Goal: Find specific page/section: Find specific page/section

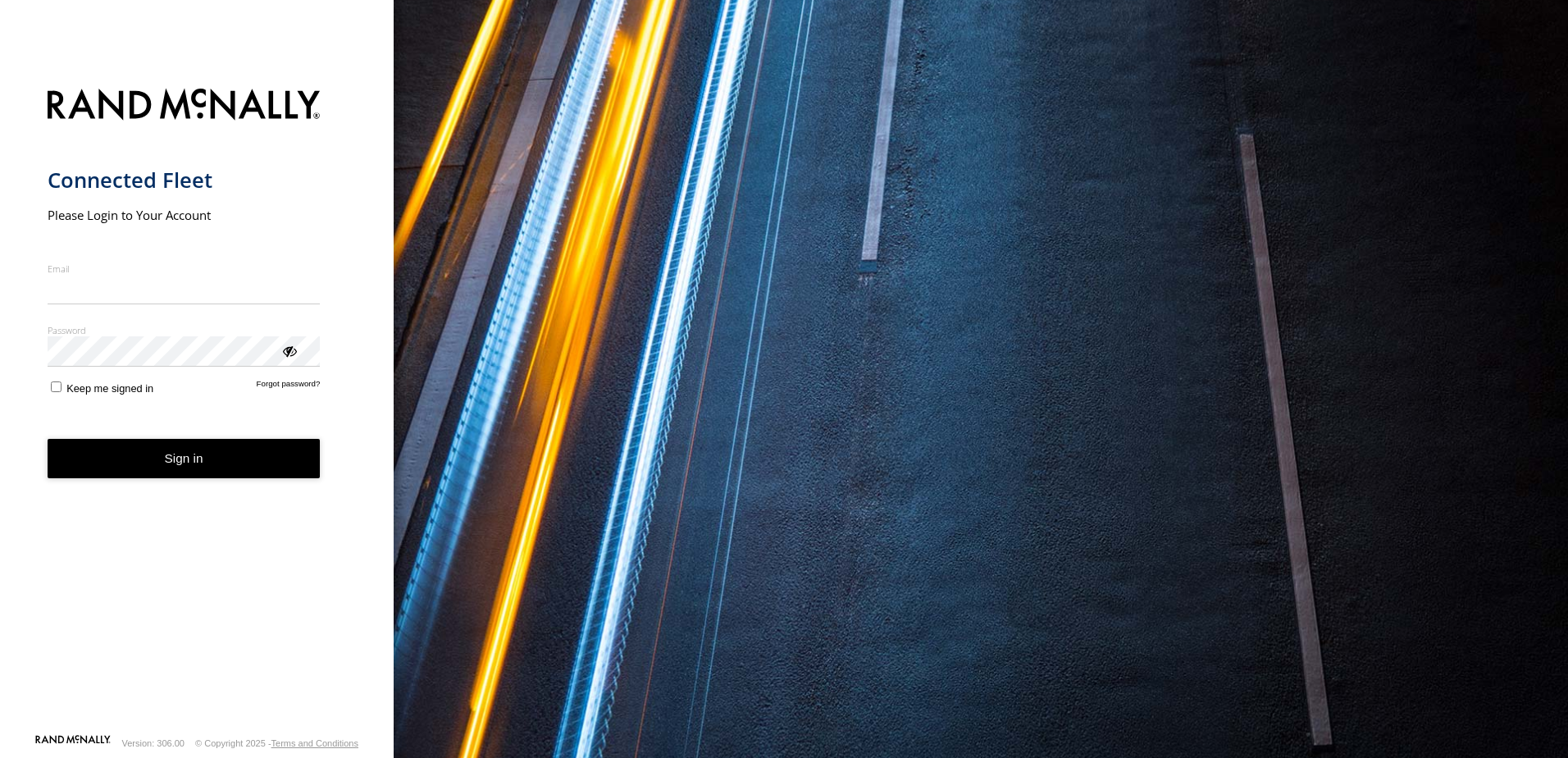
type input "**********"
click at [236, 488] on form "**********" at bounding box center [198, 406] width 300 height 655
click at [157, 457] on button "Sign in" at bounding box center [184, 459] width 273 height 40
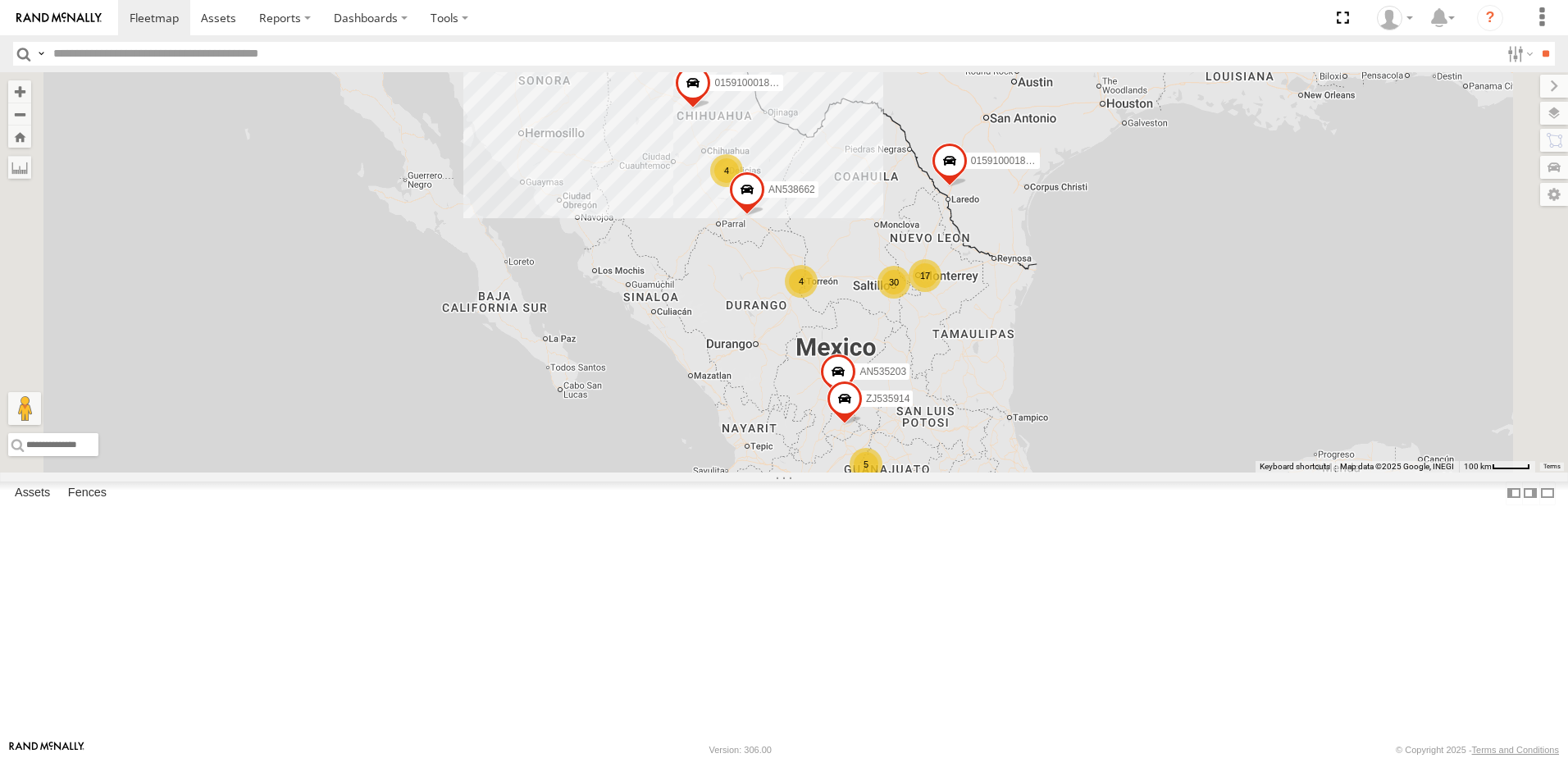
click at [38, 50] on label at bounding box center [41, 54] width 13 height 23
click at [0, 0] on span "Asset Label" at bounding box center [0, 0] width 0 height 0
click at [145, 56] on input "text" at bounding box center [774, 54] width 1453 height 23
click at [167, 61] on input "text" at bounding box center [774, 54] width 1453 height 23
click at [1536, 42] on input "**" at bounding box center [1545, 54] width 19 height 23
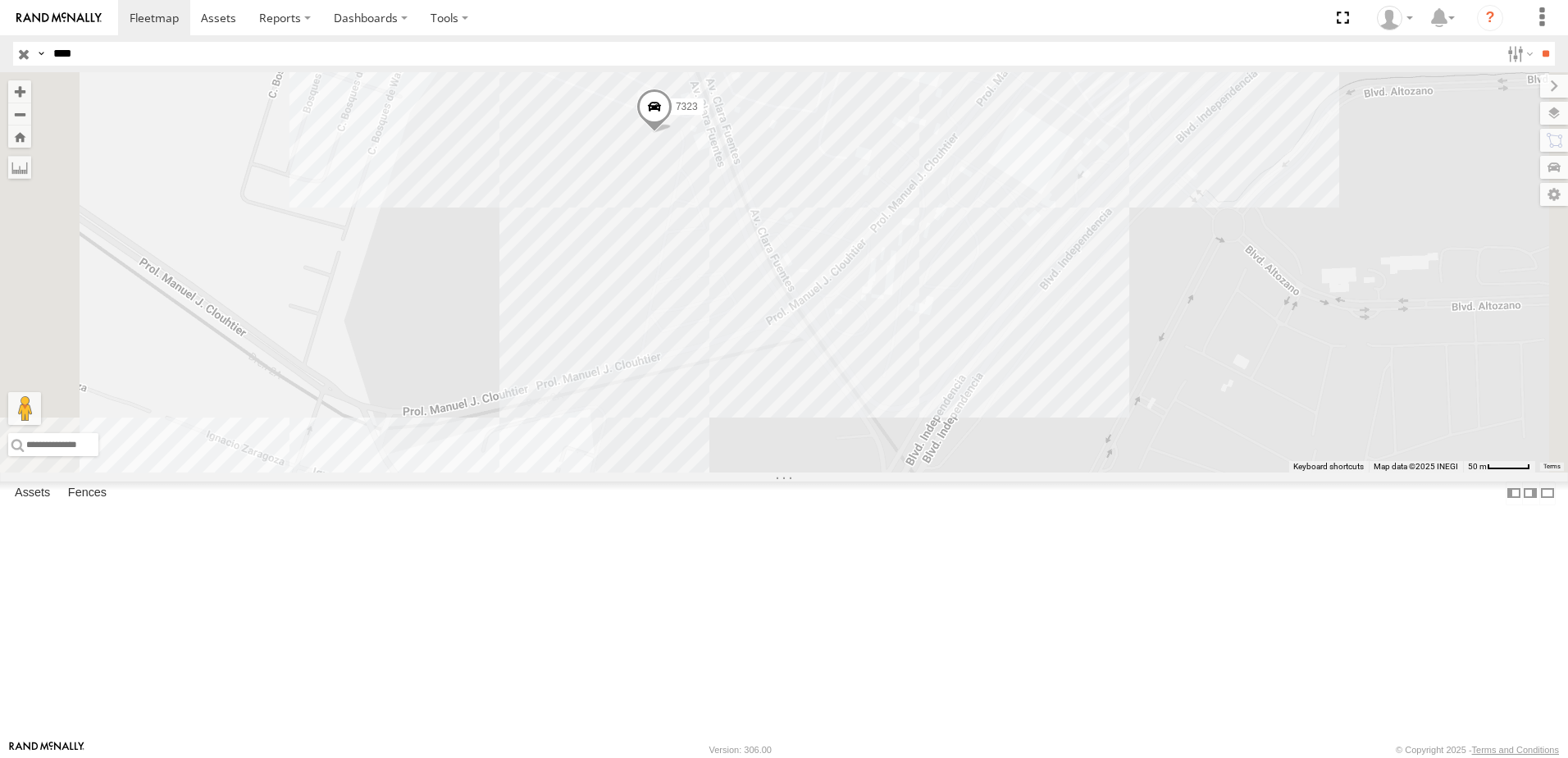
click at [162, 52] on input "****" at bounding box center [774, 54] width 1453 height 23
click at [48, 52] on label at bounding box center [41, 54] width 13 height 23
click at [0, 0] on span "Asset Label" at bounding box center [0, 0] width 0 height 0
click at [260, 65] on input "****" at bounding box center [774, 54] width 1453 height 23
type input "**********"
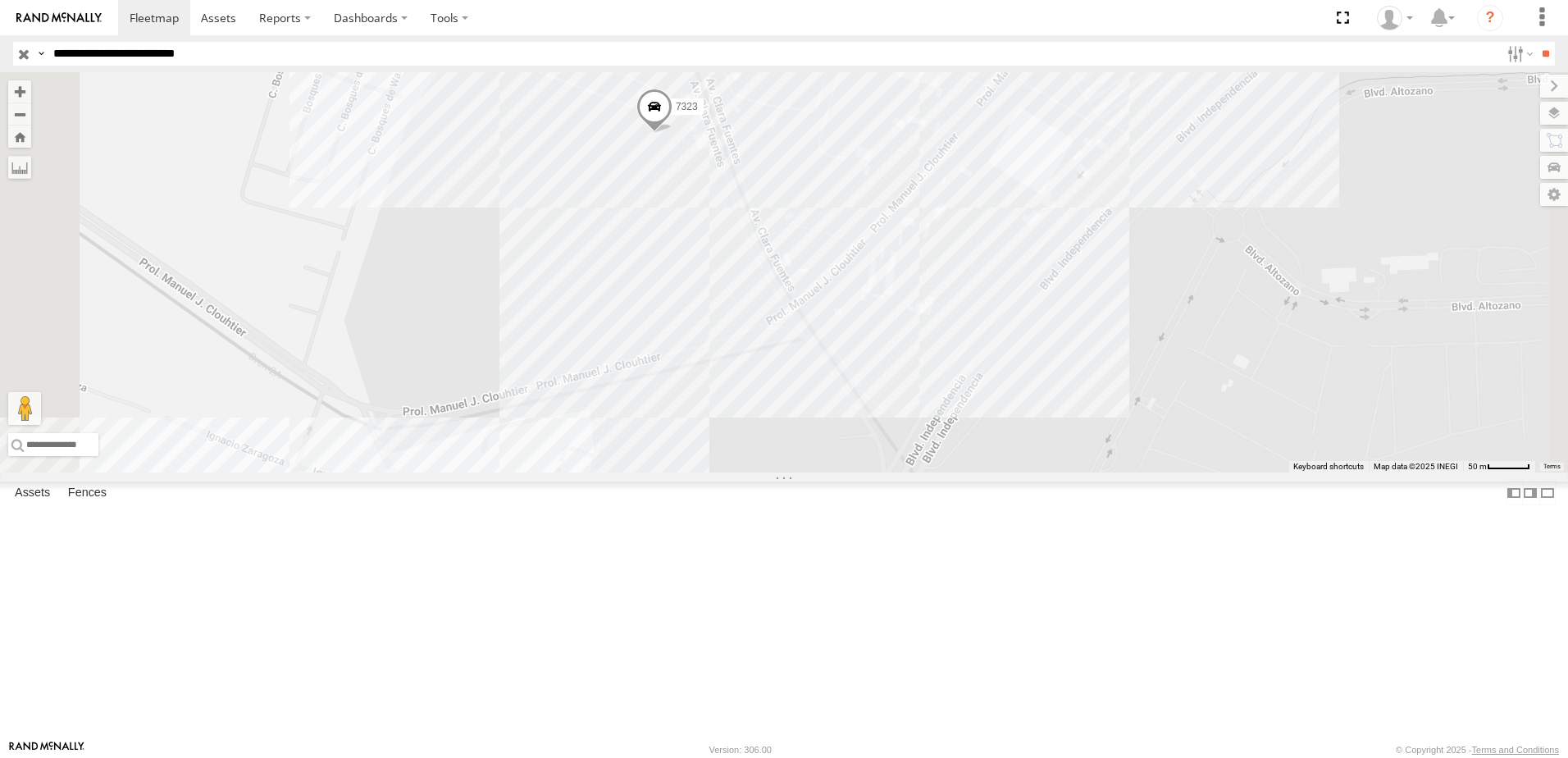
click at [1536, 42] on input "**" at bounding box center [1545, 54] width 19 height 23
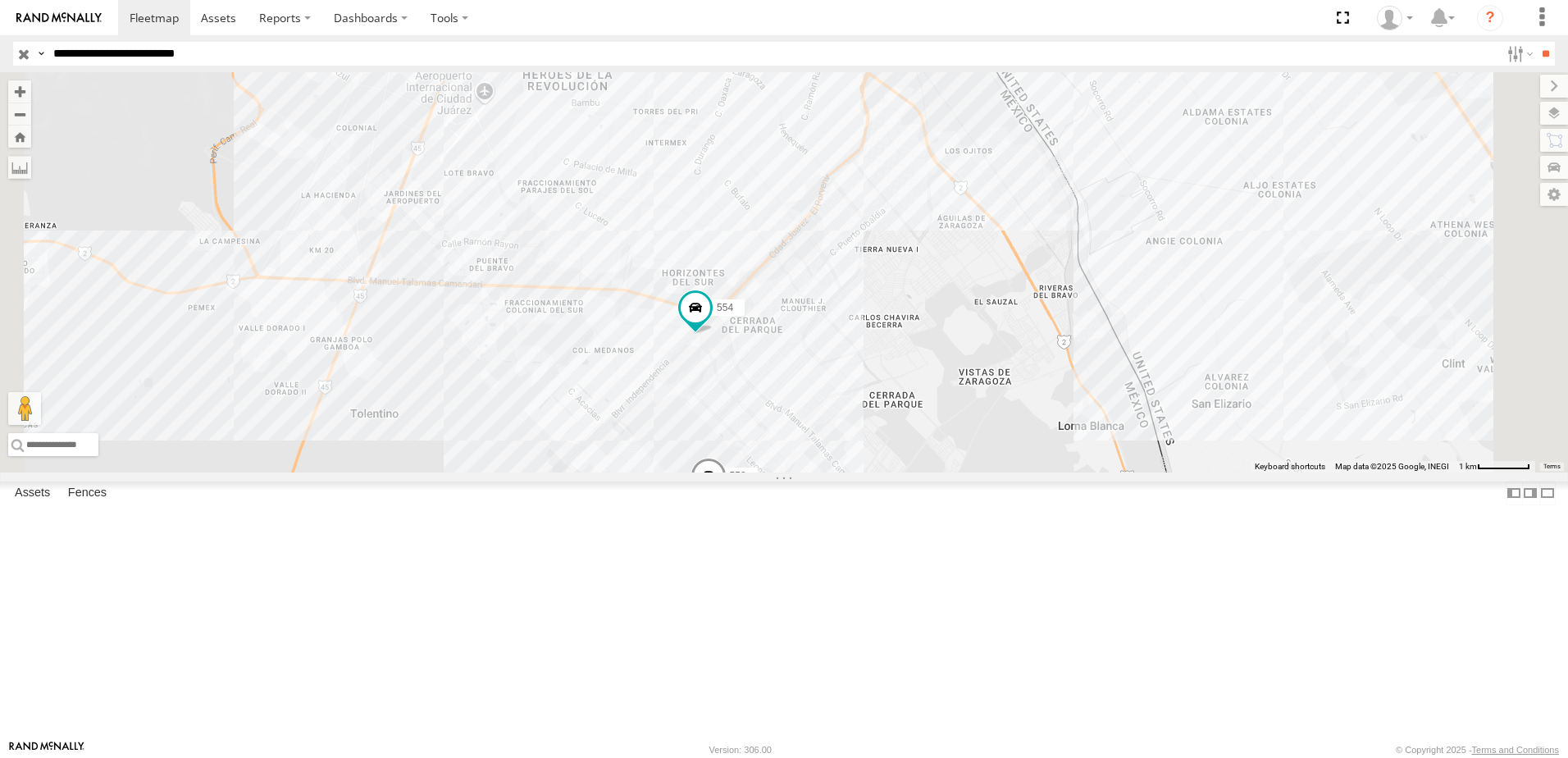
drag, startPoint x: 795, startPoint y: 369, endPoint x: 758, endPoint y: 400, distance: 48.3
click at [787, 384] on div "3 558 338 554" at bounding box center [784, 272] width 1568 height 400
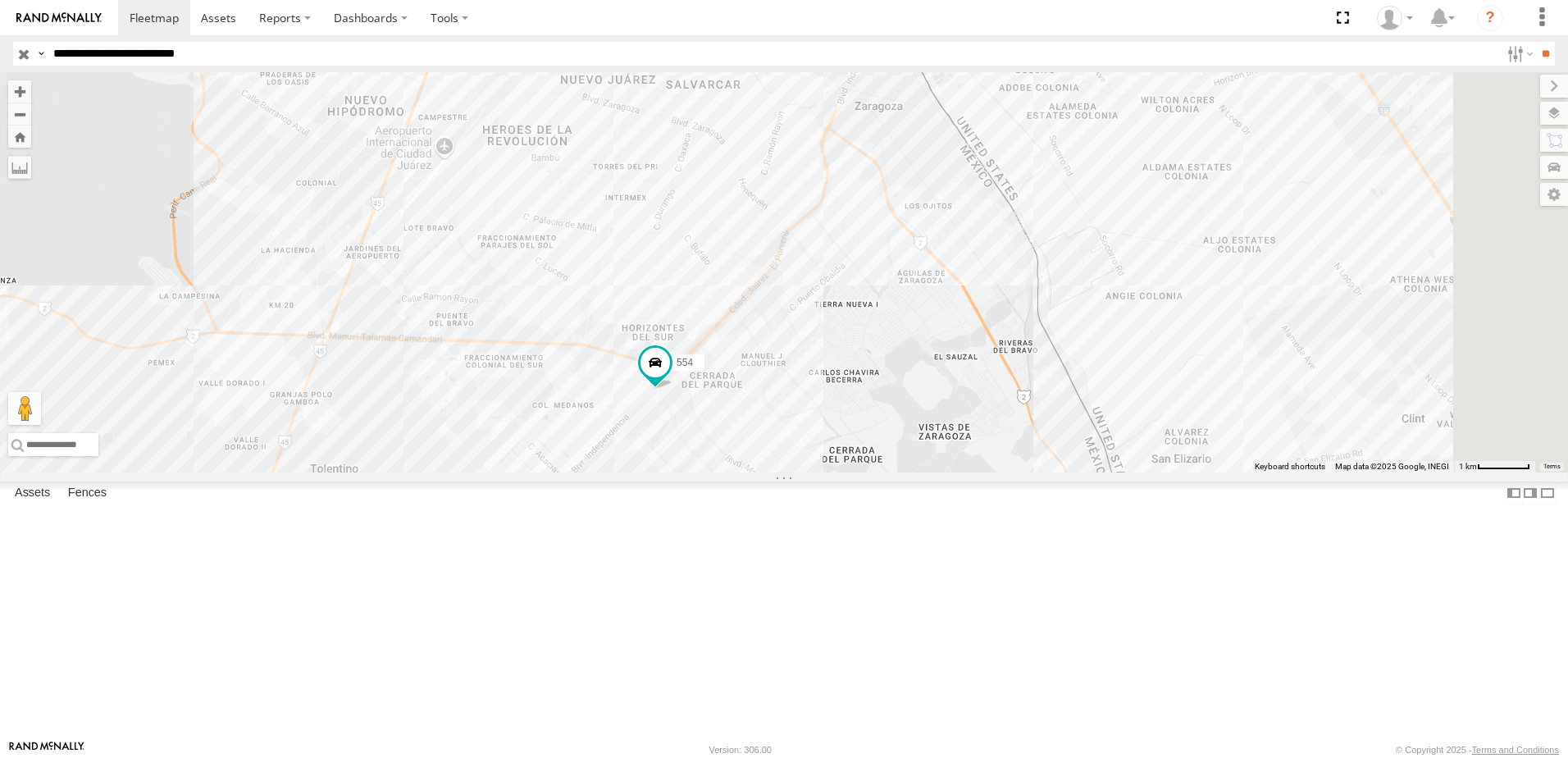
drag, startPoint x: 968, startPoint y: 282, endPoint x: 961, endPoint y: 387, distance: 105.2
click at [968, 376] on div "3 558 338 554" at bounding box center [784, 272] width 1568 height 400
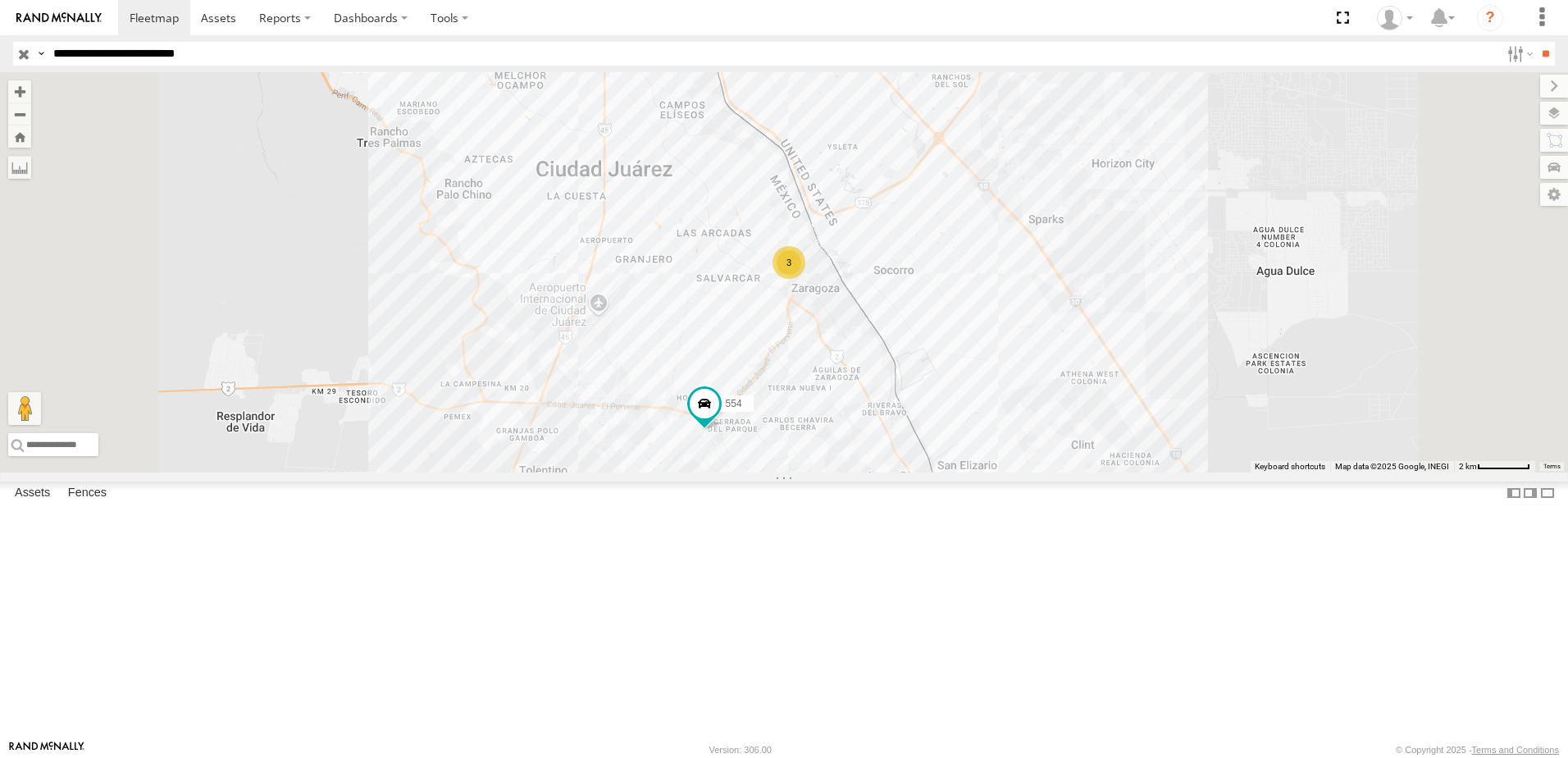
click at [0, 0] on div "8736" at bounding box center [0, 0] width 0 height 0
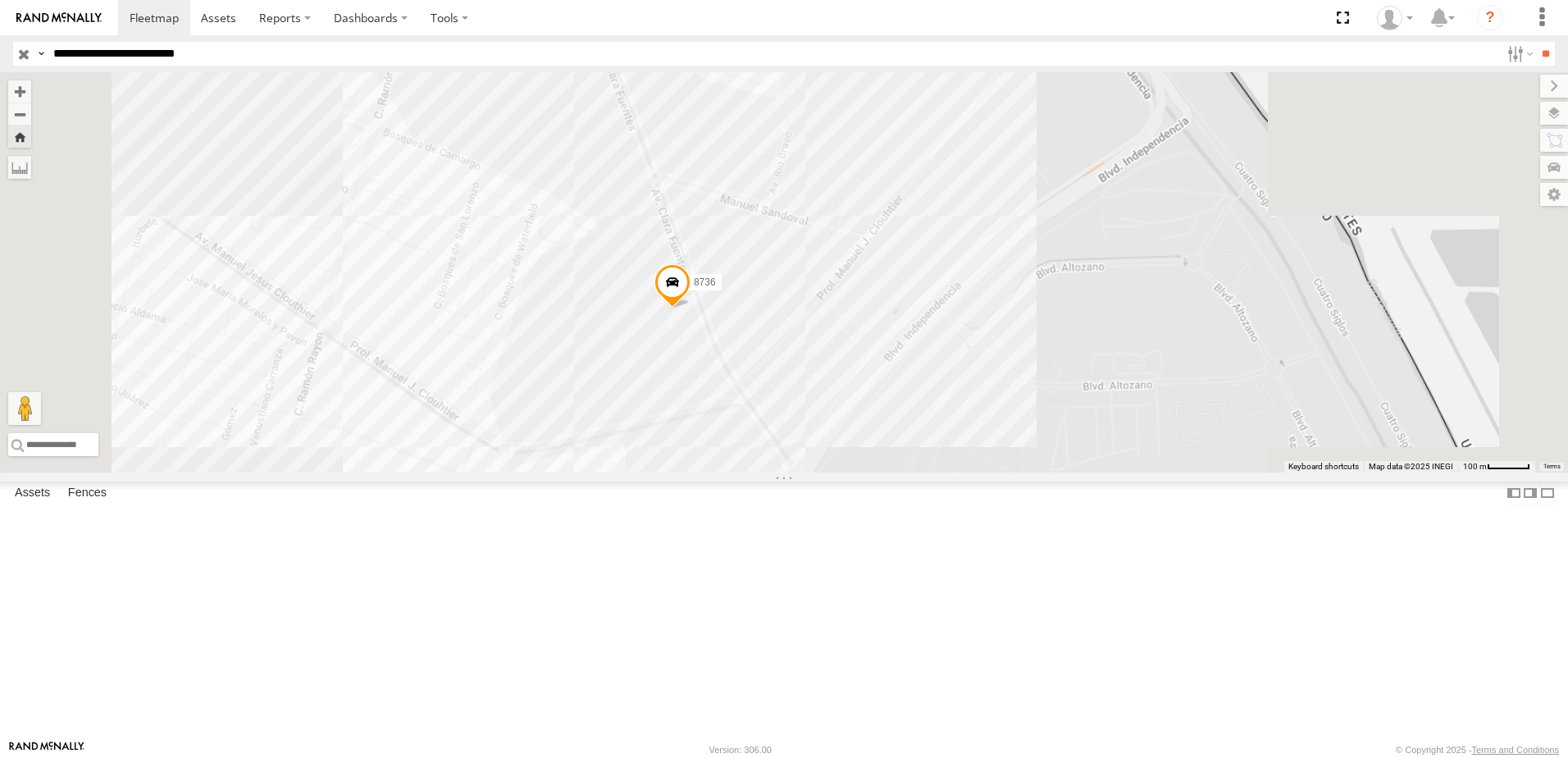
drag, startPoint x: 1069, startPoint y: 611, endPoint x: 1045, endPoint y: 454, distance: 158.8
click at [1070, 472] on div "8736" at bounding box center [784, 272] width 1568 height 400
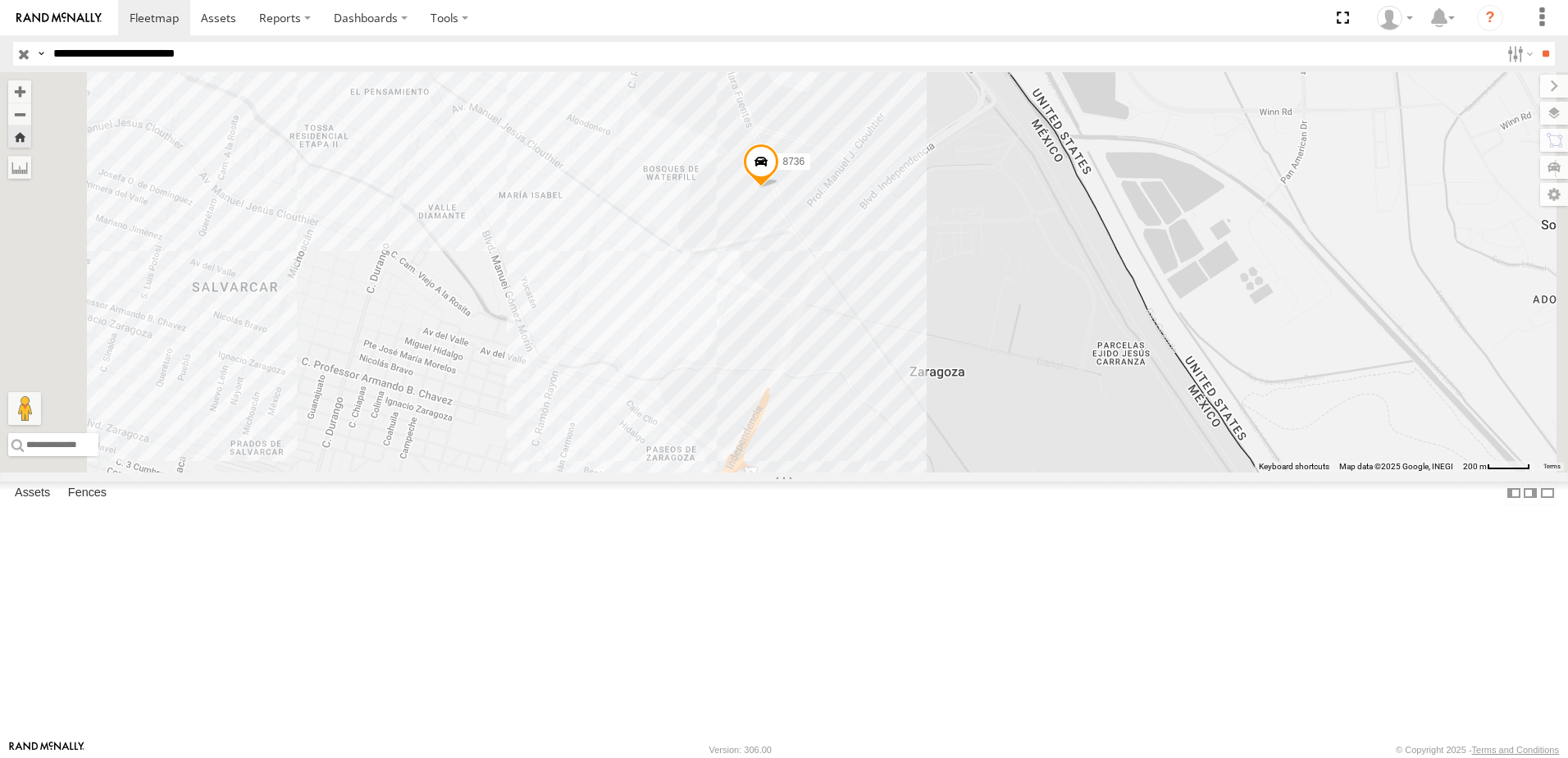
drag, startPoint x: 994, startPoint y: 528, endPoint x: 994, endPoint y: 489, distance: 39.0
click at [994, 472] on div "8736" at bounding box center [784, 272] width 1568 height 400
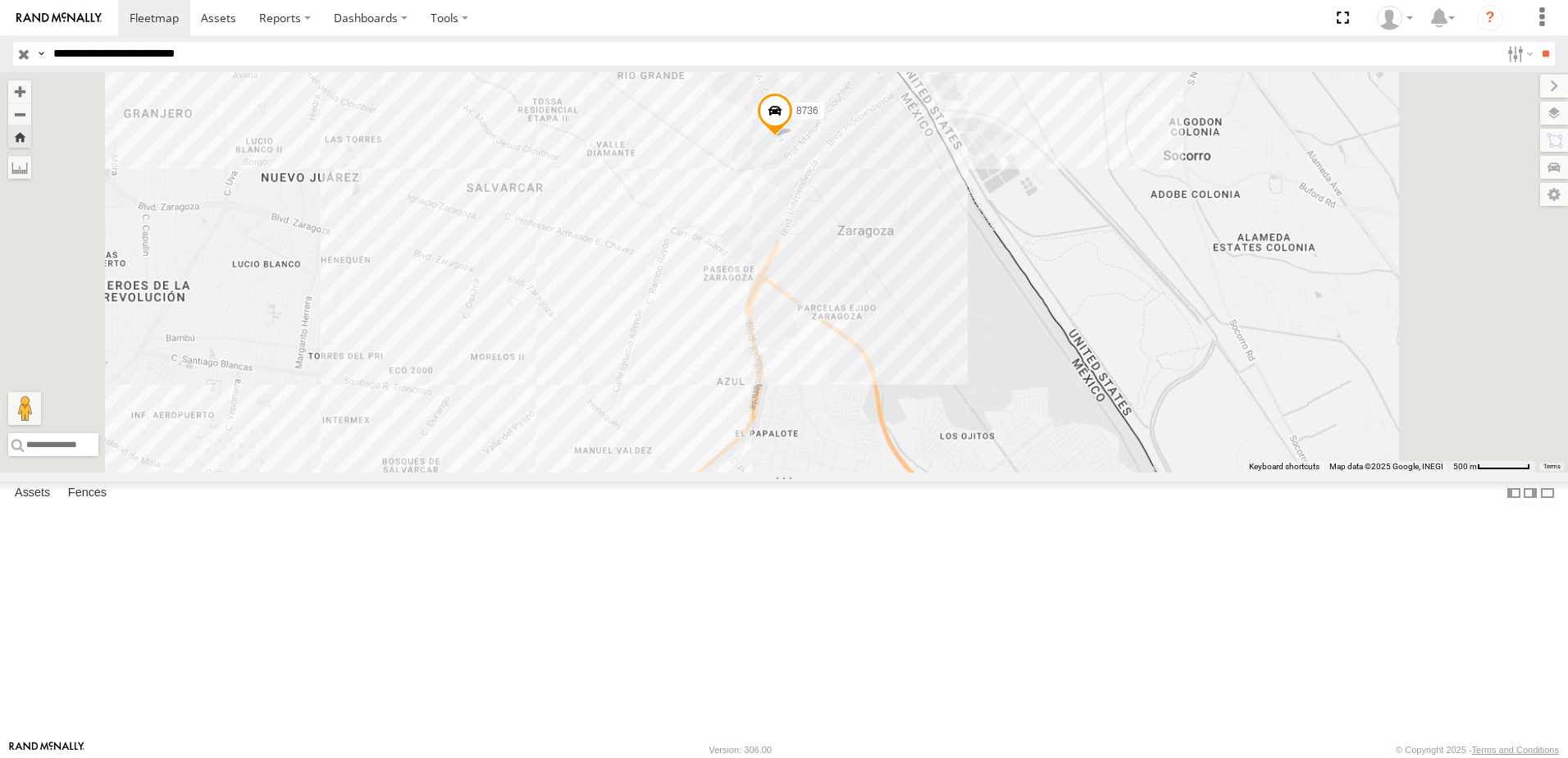
drag, startPoint x: 1025, startPoint y: 555, endPoint x: 1008, endPoint y: 472, distance: 84.7
click at [1018, 472] on div "8736" at bounding box center [784, 272] width 1568 height 400
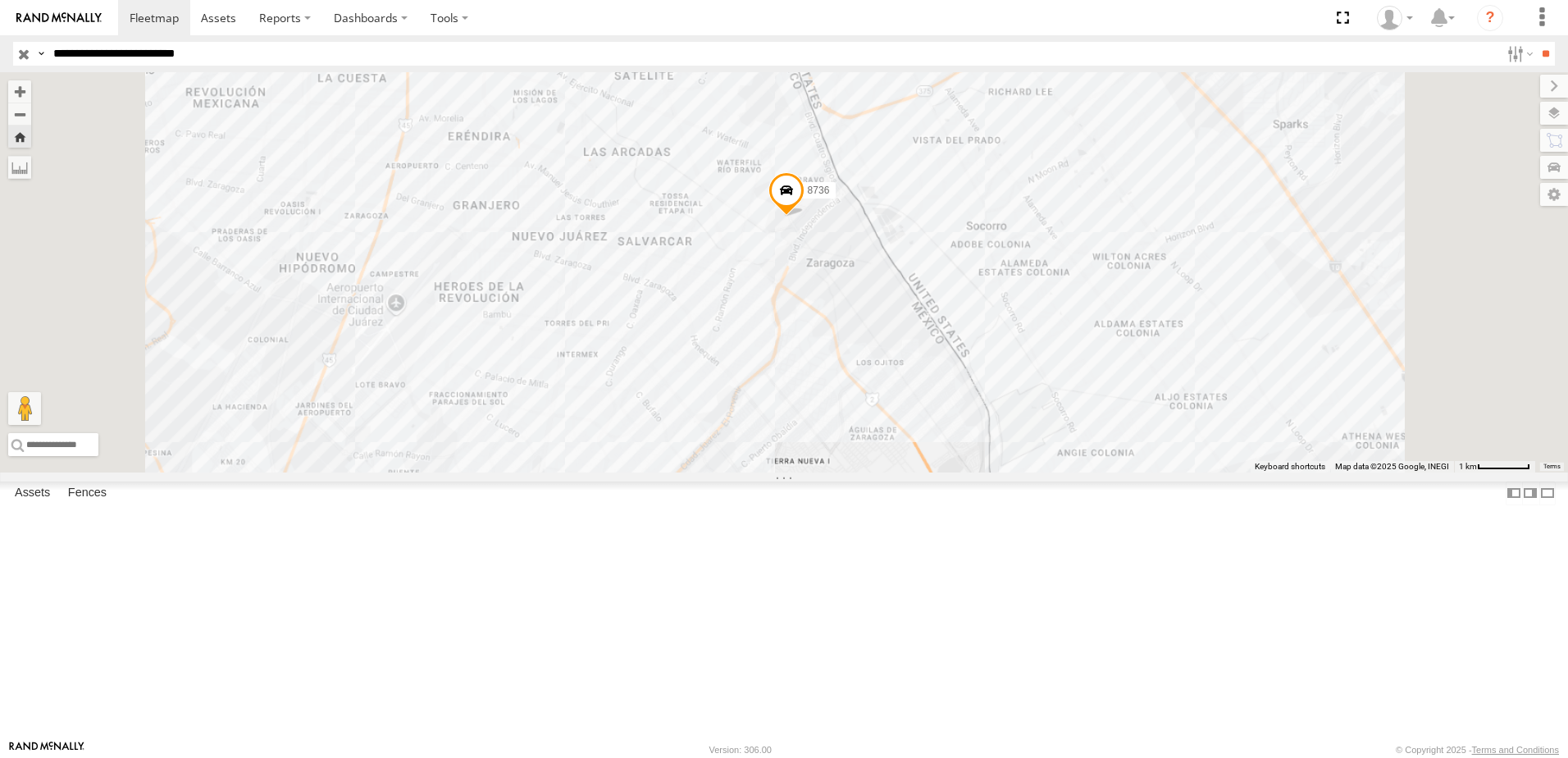
drag, startPoint x: 999, startPoint y: 523, endPoint x: 988, endPoint y: 428, distance: 95.6
click at [990, 449] on div "8736" at bounding box center [784, 272] width 1568 height 400
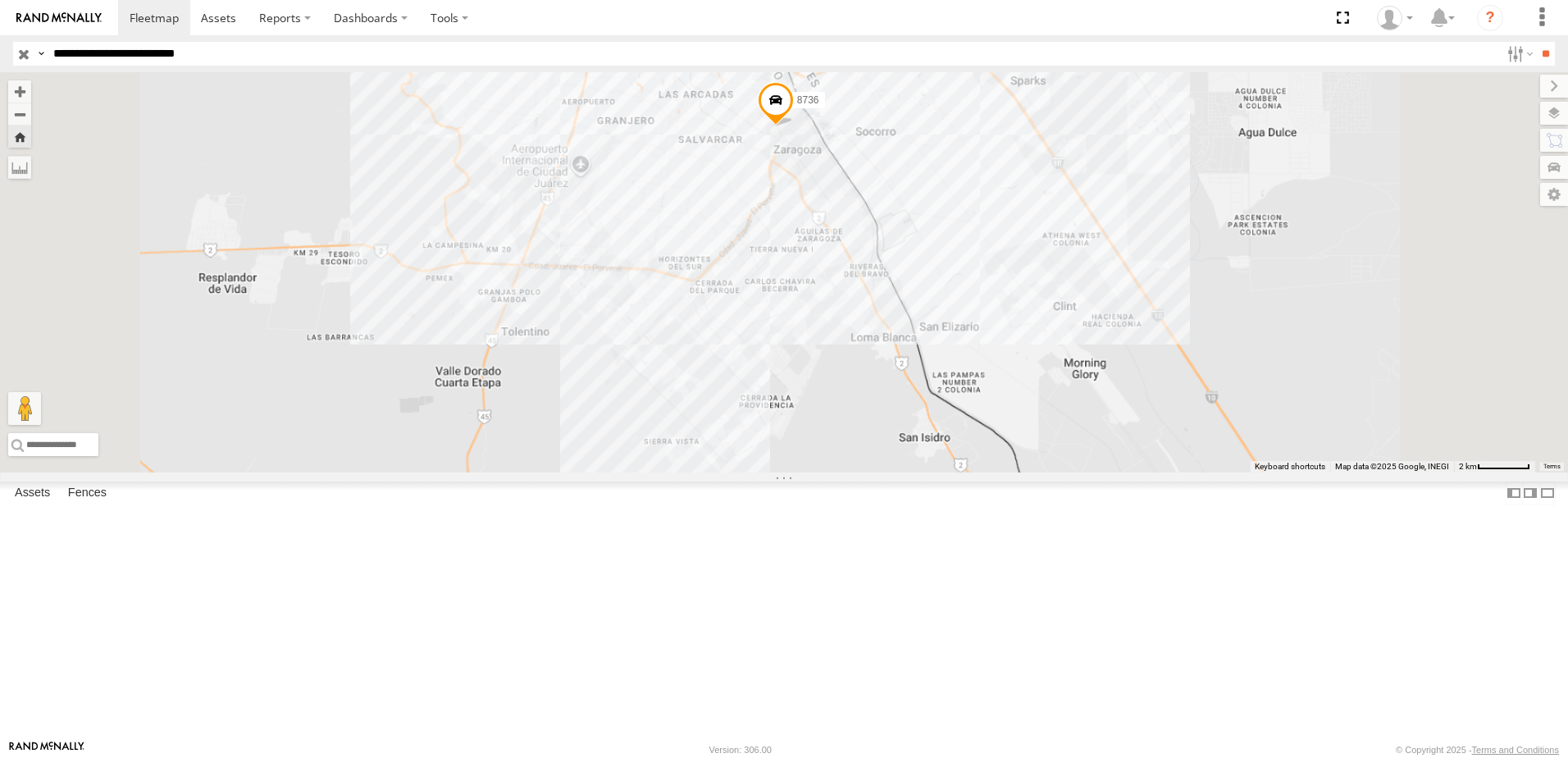
drag, startPoint x: 982, startPoint y: 461, endPoint x: 991, endPoint y: 410, distance: 51.8
click at [990, 412] on div "8736" at bounding box center [784, 272] width 1568 height 400
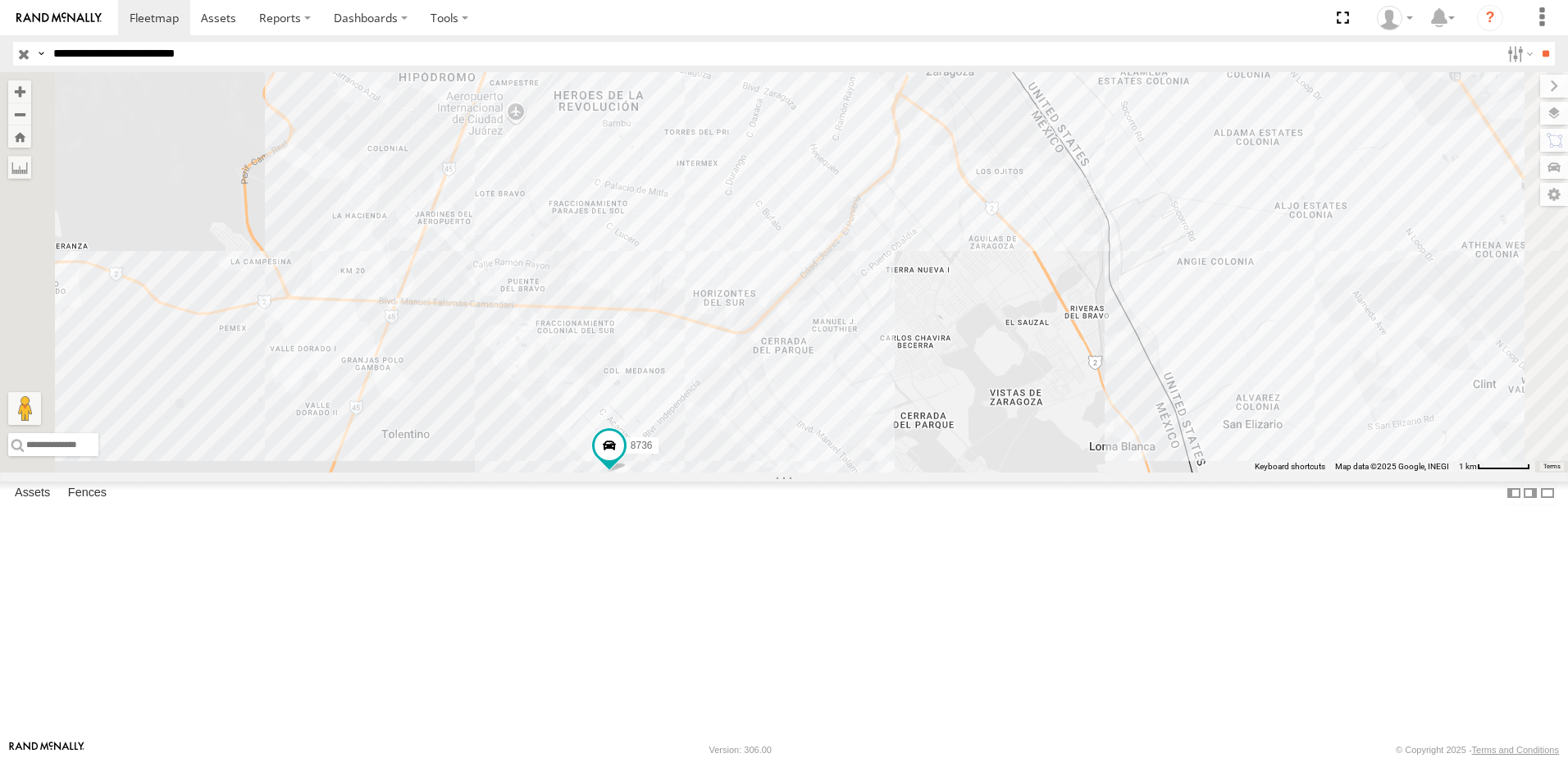
drag, startPoint x: 699, startPoint y: 269, endPoint x: 731, endPoint y: 255, distance: 34.9
click at [753, 269] on div "2 8736 558 338 554" at bounding box center [784, 272] width 1568 height 400
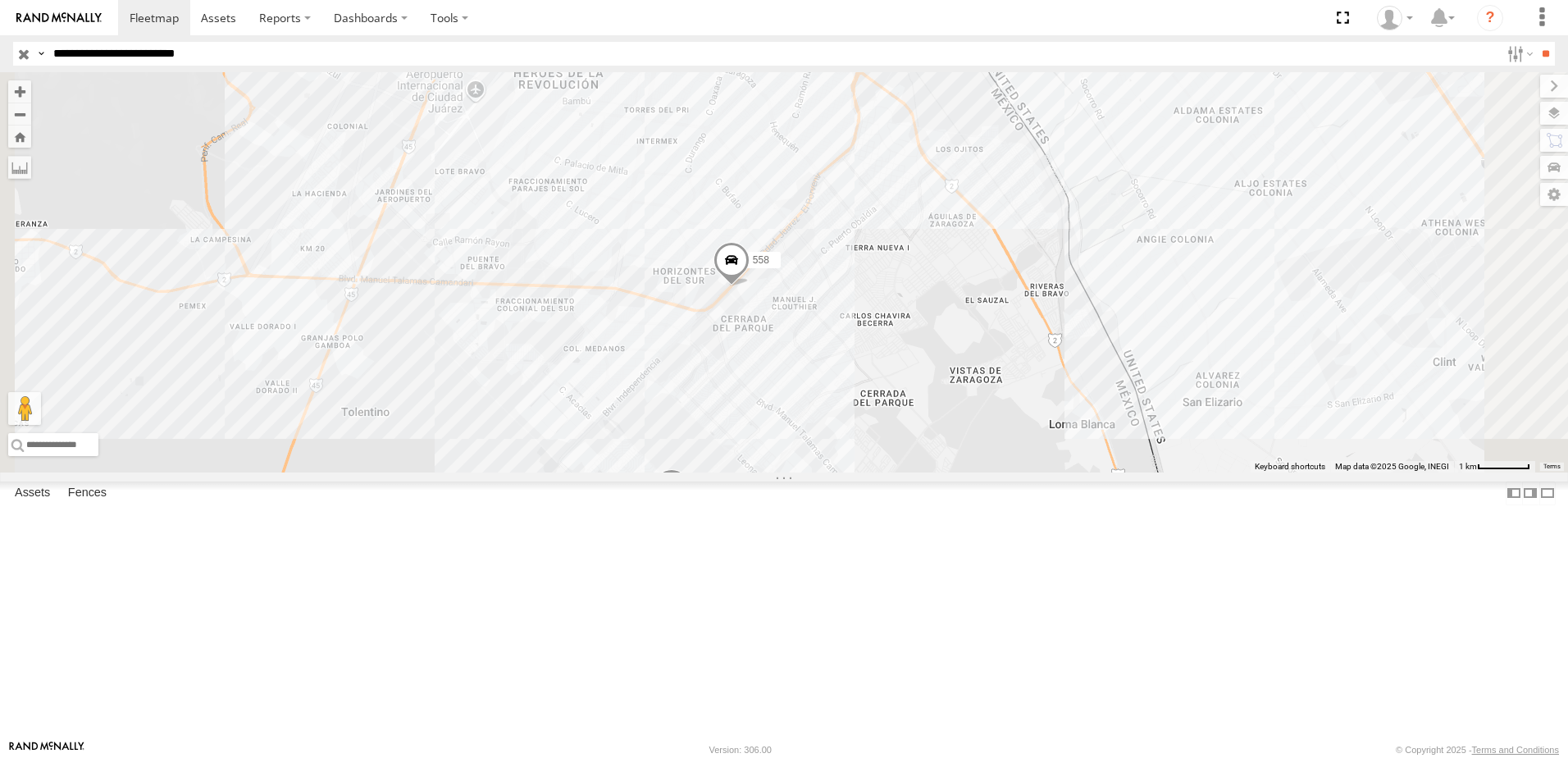
drag, startPoint x: 867, startPoint y: 491, endPoint x: 889, endPoint y: 459, distance: 38.8
click at [887, 461] on div "2 8736 558 338 554" at bounding box center [784, 272] width 1568 height 400
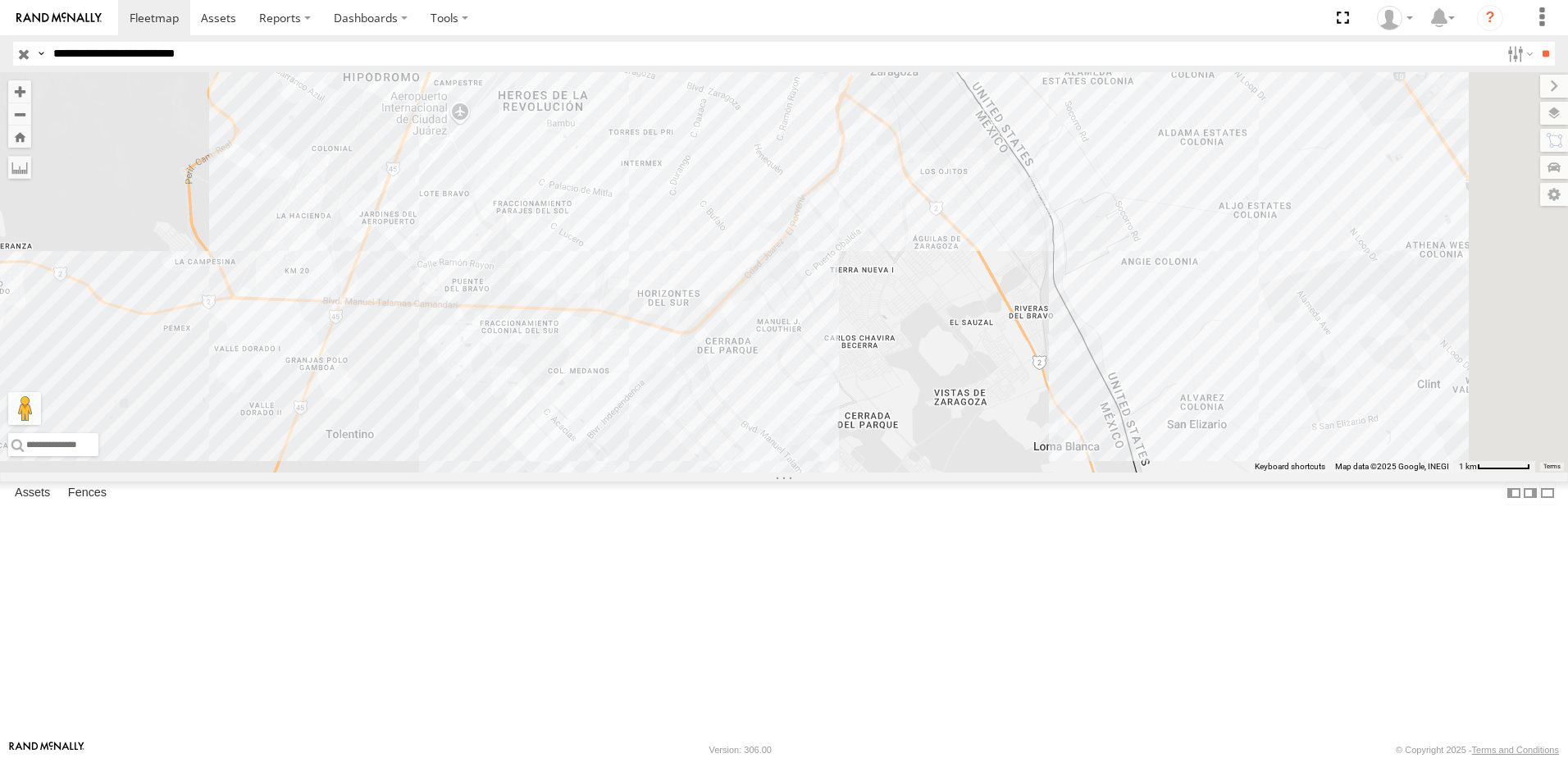
drag, startPoint x: 1077, startPoint y: 289, endPoint x: 1070, endPoint y: 331, distance: 42.6
click at [1076, 328] on div "2 8736 558 338 554" at bounding box center [784, 272] width 1568 height 400
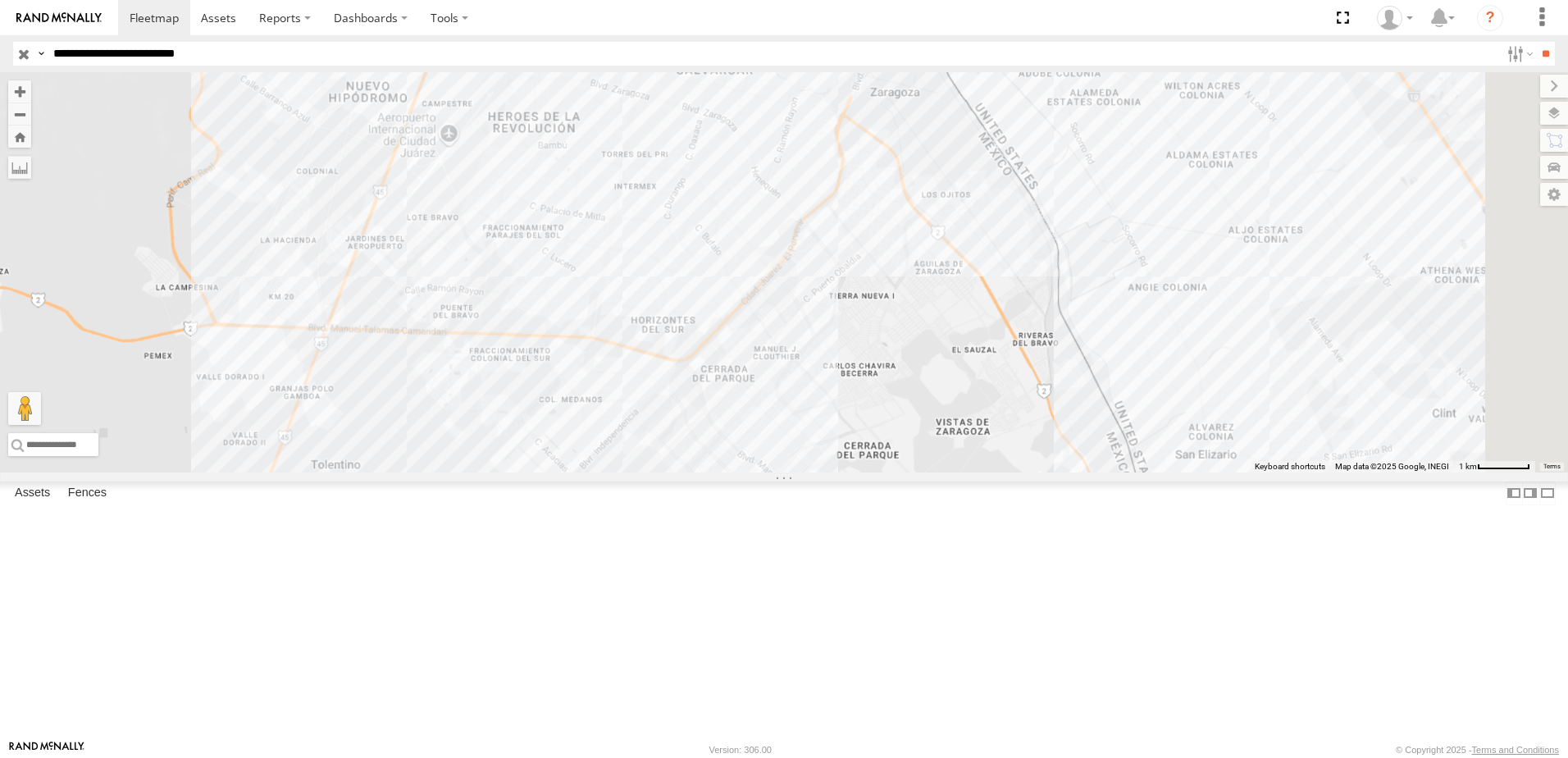
drag, startPoint x: 1114, startPoint y: 279, endPoint x: 1108, endPoint y: 348, distance: 69.3
click at [1112, 347] on div "690 7323 558 554" at bounding box center [784, 272] width 1568 height 400
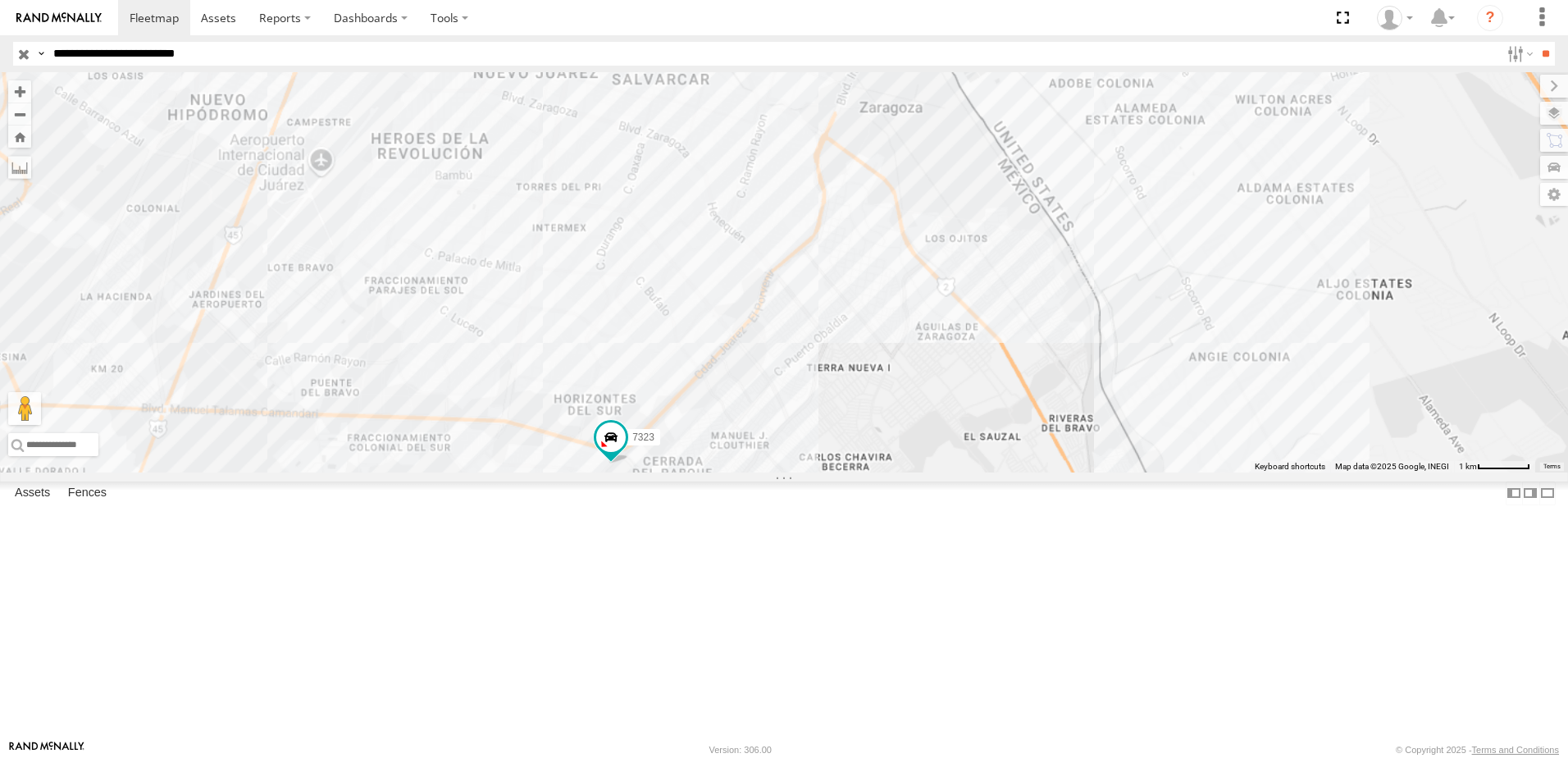
drag, startPoint x: 1335, startPoint y: 183, endPoint x: 1306, endPoint y: 252, distance: 74.8
click at [1308, 250] on div "← Move left → Move right ↑ Move up ↓ Move down + Zoom in - Zoom out Home Jump l…" at bounding box center [784, 272] width 1568 height 400
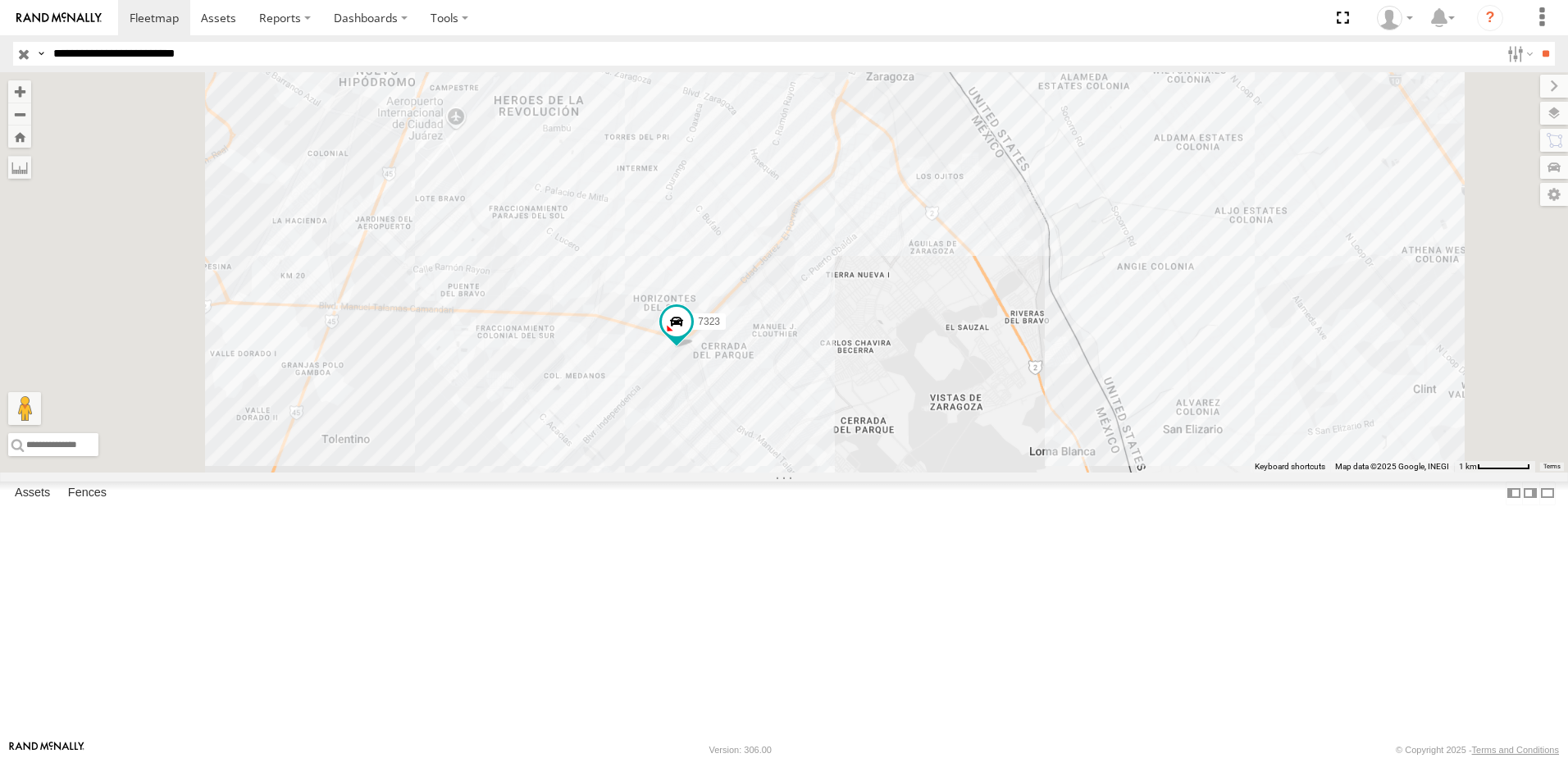
drag, startPoint x: 1306, startPoint y: 252, endPoint x: 1190, endPoint y: 272, distance: 117.7
click at [1190, 272] on div "690 7323 8736 558 338 554" at bounding box center [784, 272] width 1568 height 400
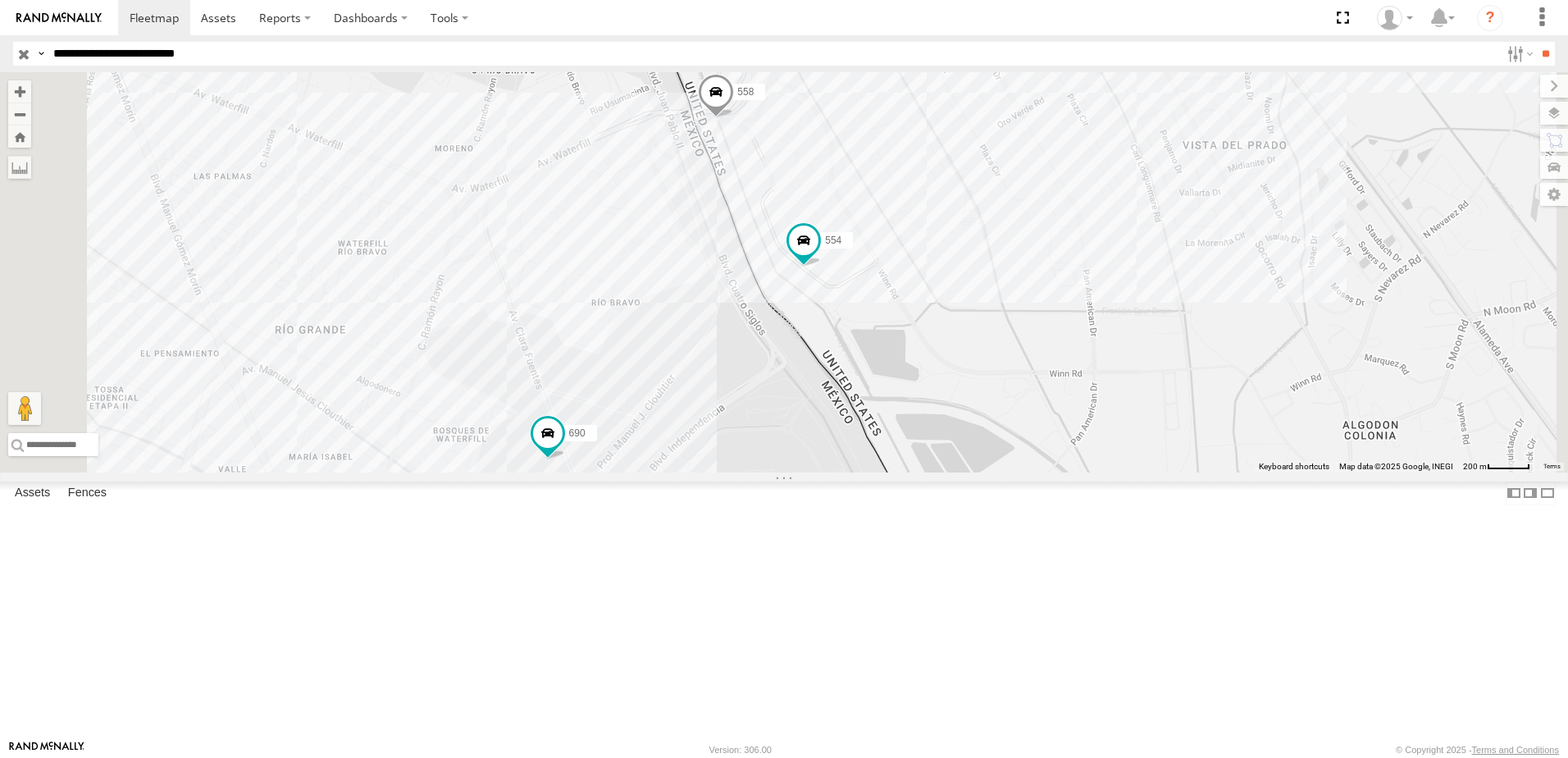
drag, startPoint x: 784, startPoint y: 428, endPoint x: 831, endPoint y: 343, distance: 97.1
click at [811, 367] on div "690 7323 8736 558 338 554" at bounding box center [784, 272] width 1568 height 400
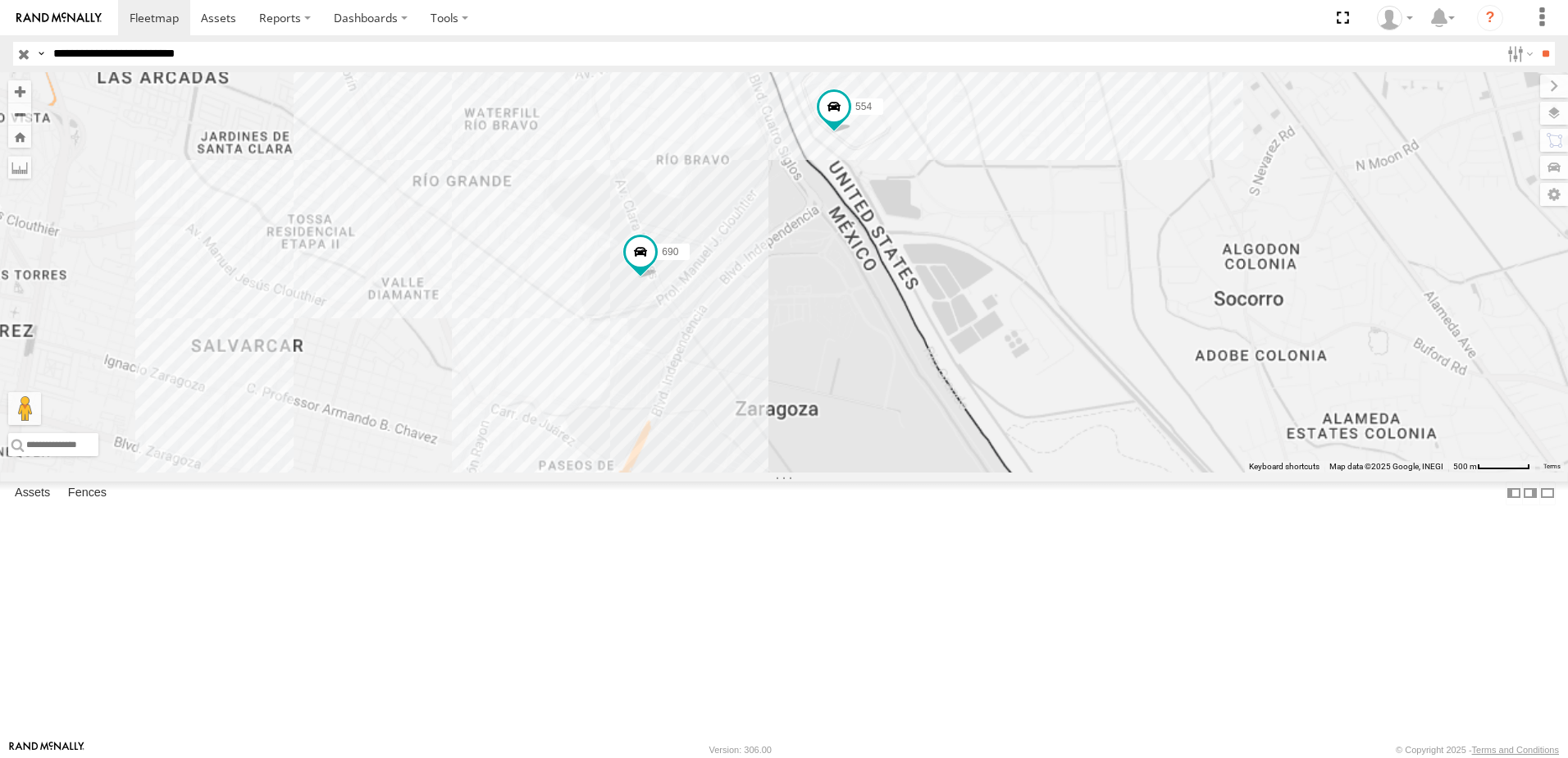
drag, startPoint x: 897, startPoint y: 425, endPoint x: 922, endPoint y: 361, distance: 68.7
click at [912, 371] on div "690 7323 8736 558 338 554" at bounding box center [784, 272] width 1568 height 400
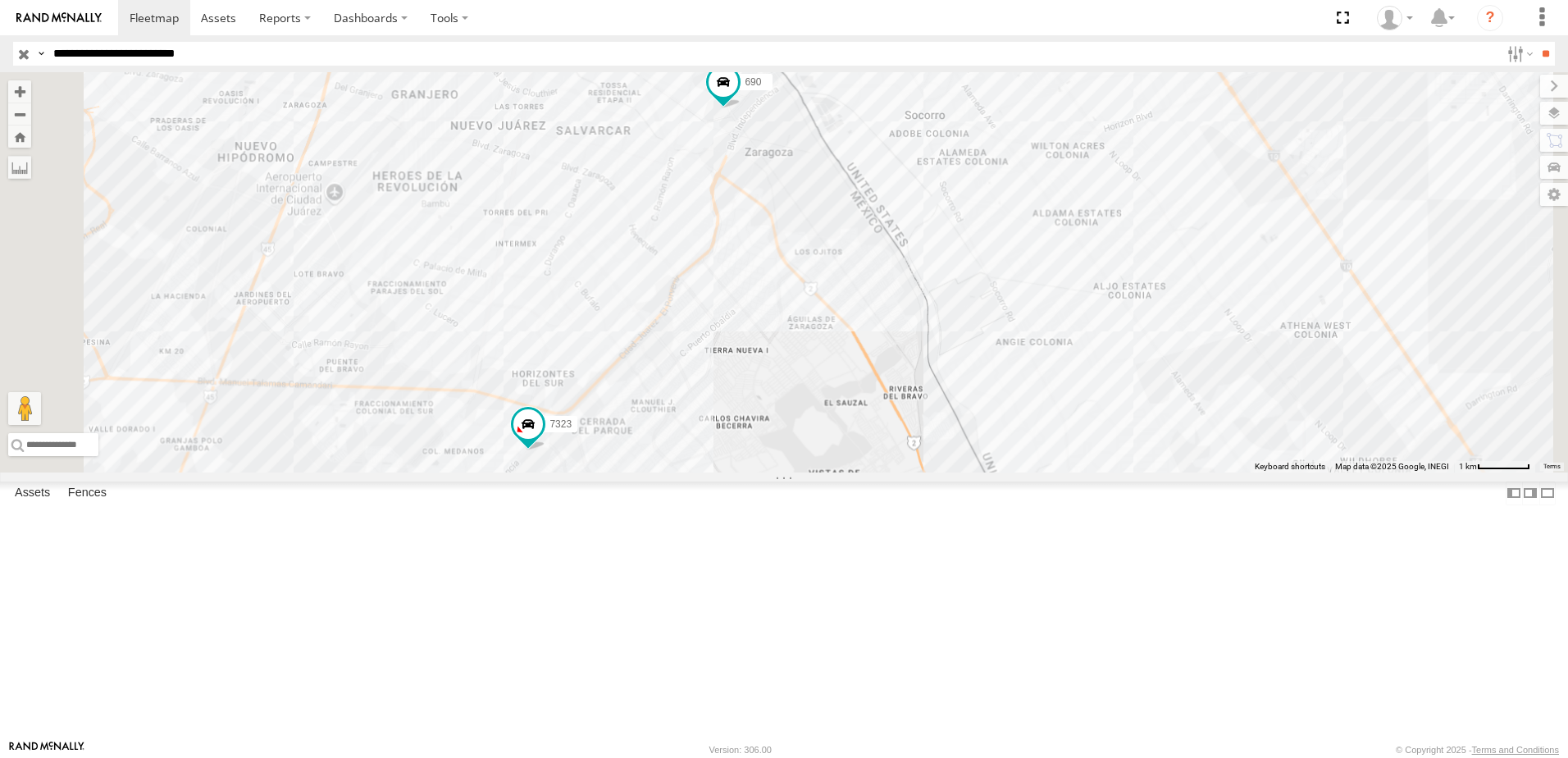
drag, startPoint x: 866, startPoint y: 510, endPoint x: 905, endPoint y: 436, distance: 83.6
click at [891, 446] on div "690 7323 8736 558 338 554" at bounding box center [784, 272] width 1568 height 400
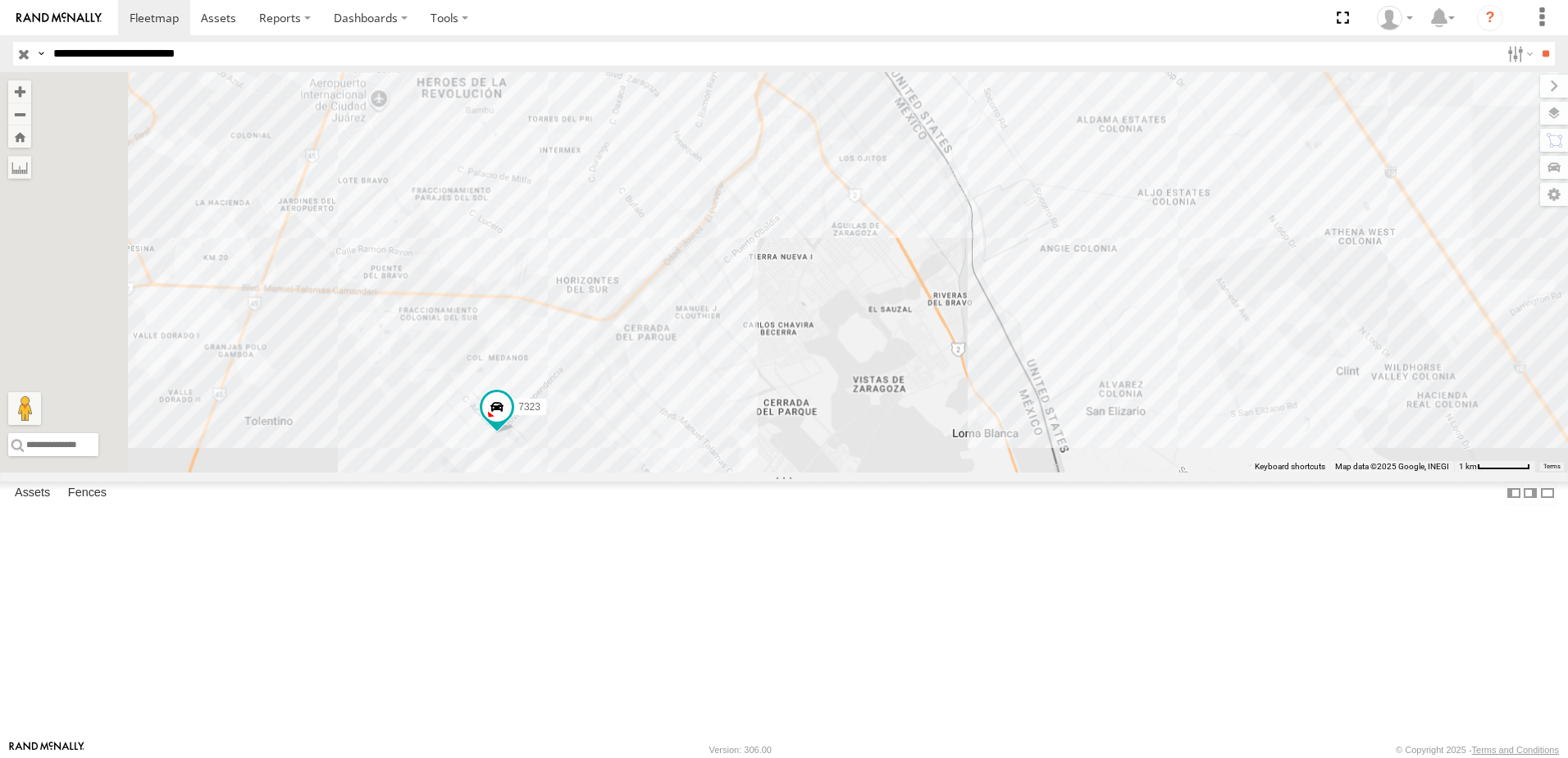
click at [1018, 216] on div "690 7323 8736 558 338 554" at bounding box center [784, 272] width 1568 height 400
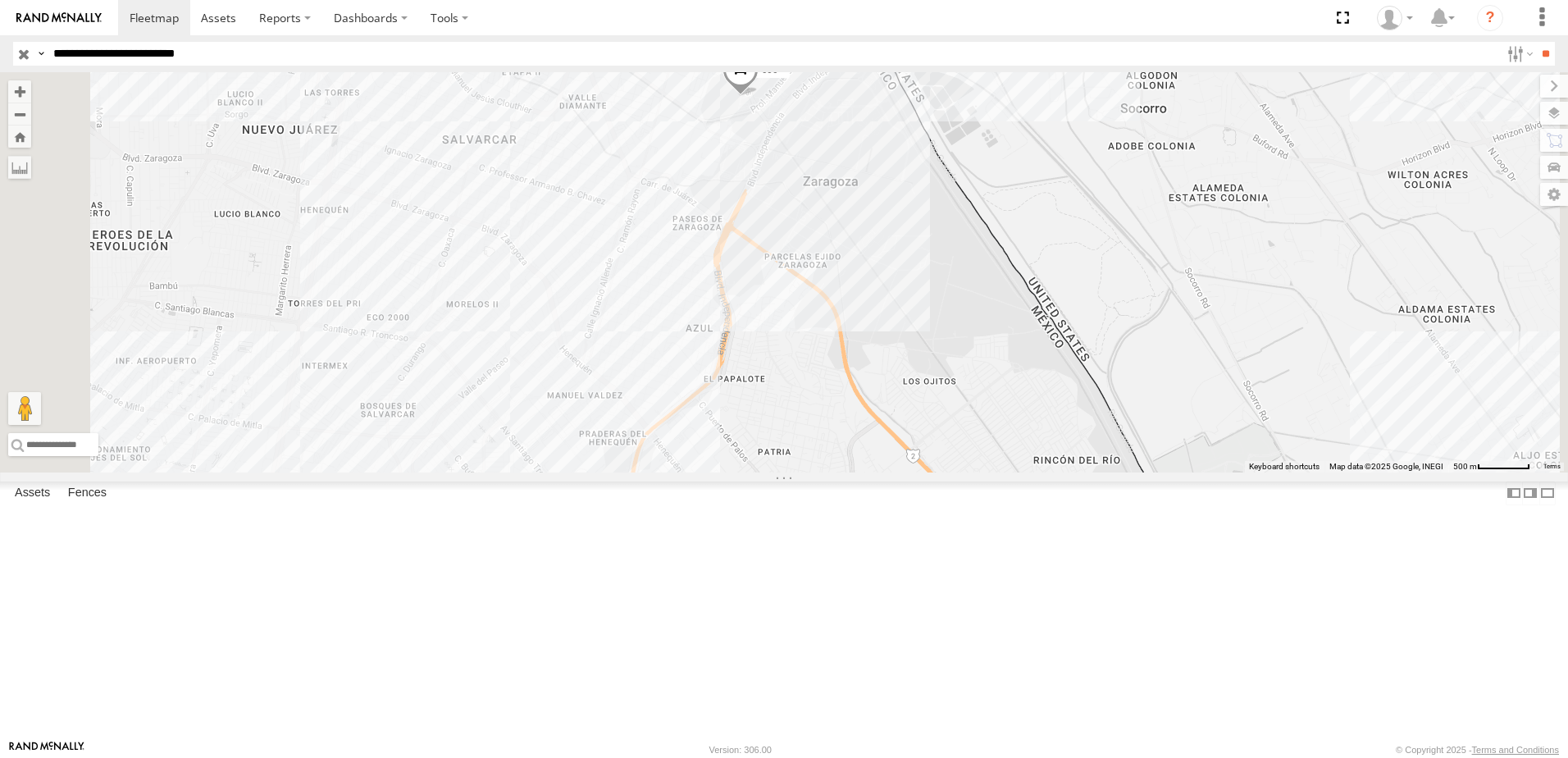
drag, startPoint x: 704, startPoint y: 462, endPoint x: 721, endPoint y: 305, distance: 157.9
click at [717, 328] on div "690 558 554" at bounding box center [784, 272] width 1568 height 400
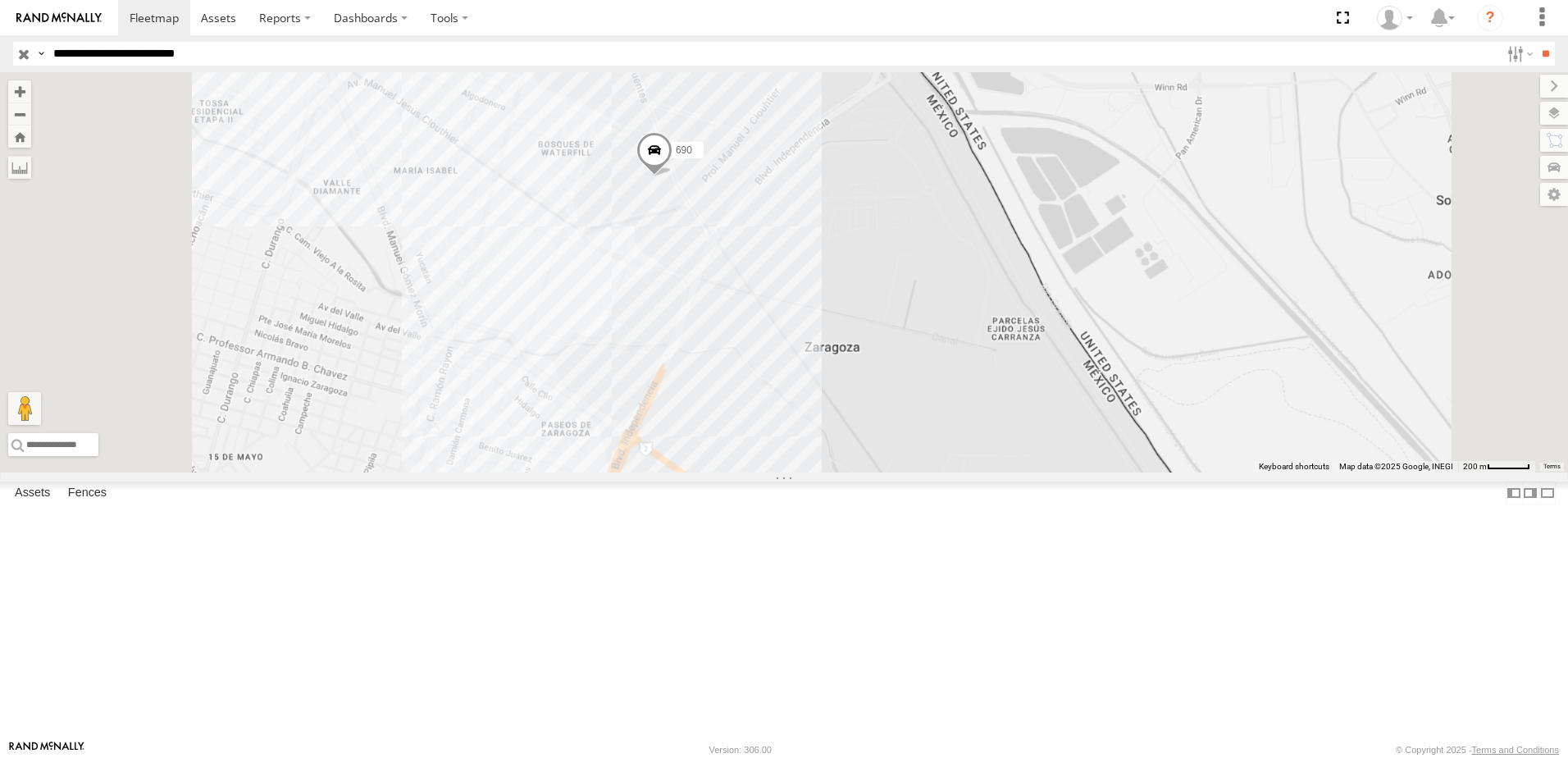
drag, startPoint x: 889, startPoint y: 408, endPoint x: 907, endPoint y: 353, distance: 57.9
click at [902, 368] on div "690" at bounding box center [784, 272] width 1568 height 400
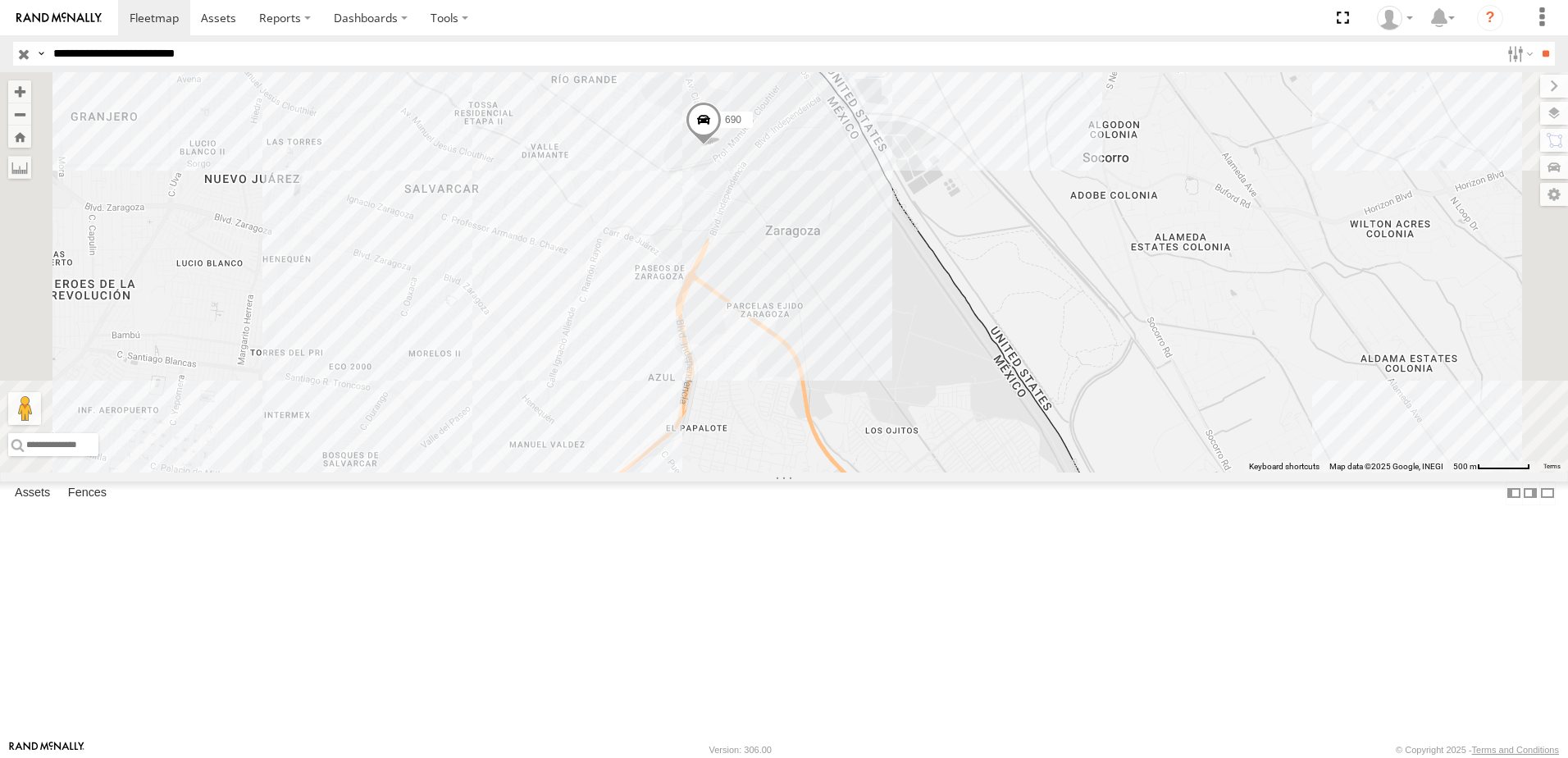
drag, startPoint x: 784, startPoint y: 426, endPoint x: 835, endPoint y: 366, distance: 78.7
click at [806, 387] on div "690" at bounding box center [784, 272] width 1568 height 400
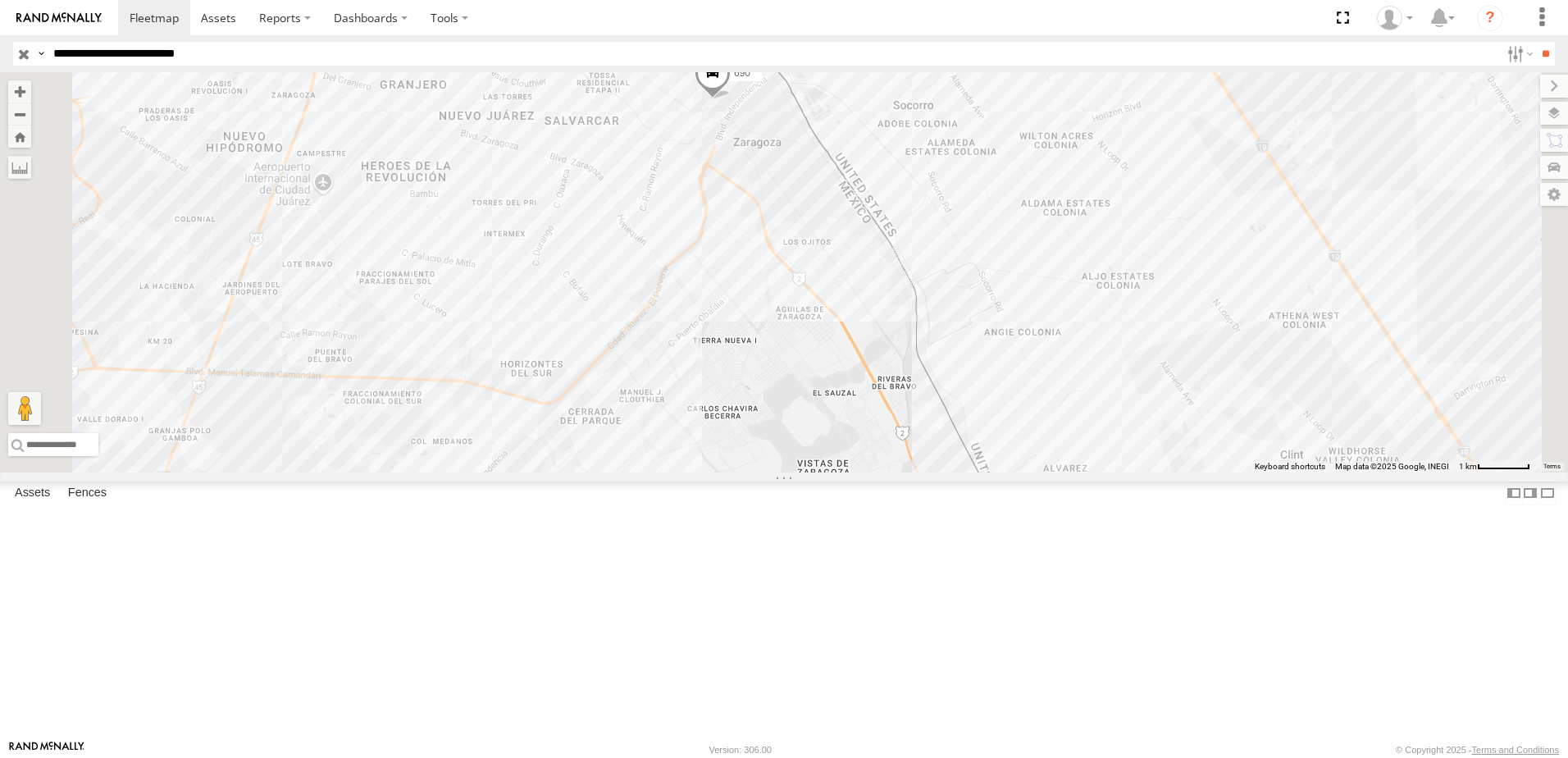
drag, startPoint x: 825, startPoint y: 436, endPoint x: 856, endPoint y: 389, distance: 56.3
click at [845, 400] on div "690 2" at bounding box center [784, 272] width 1568 height 400
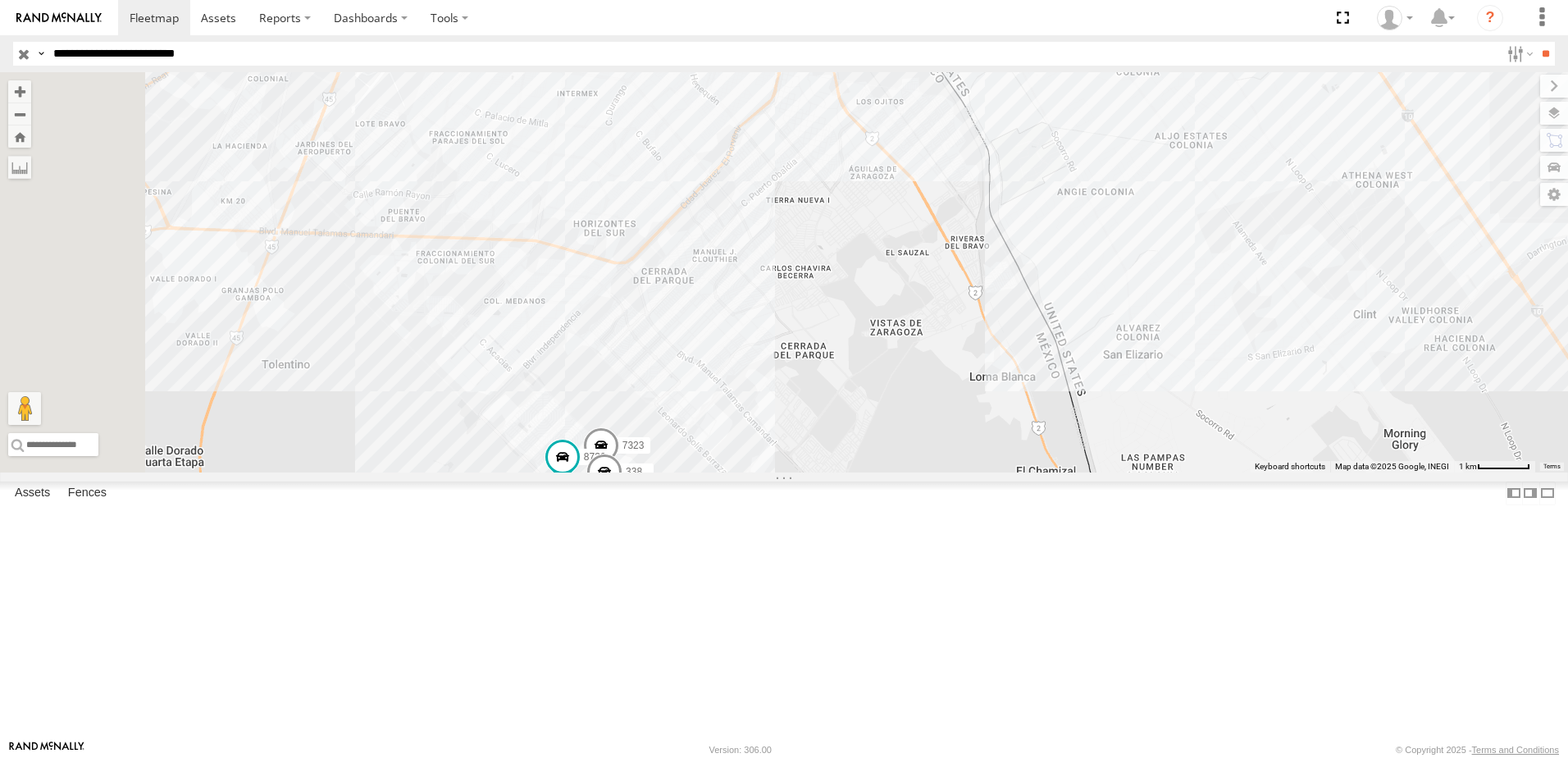
click at [362, 54] on input "**********" at bounding box center [774, 54] width 1453 height 23
click at [1536, 42] on input "**" at bounding box center [1545, 54] width 19 height 23
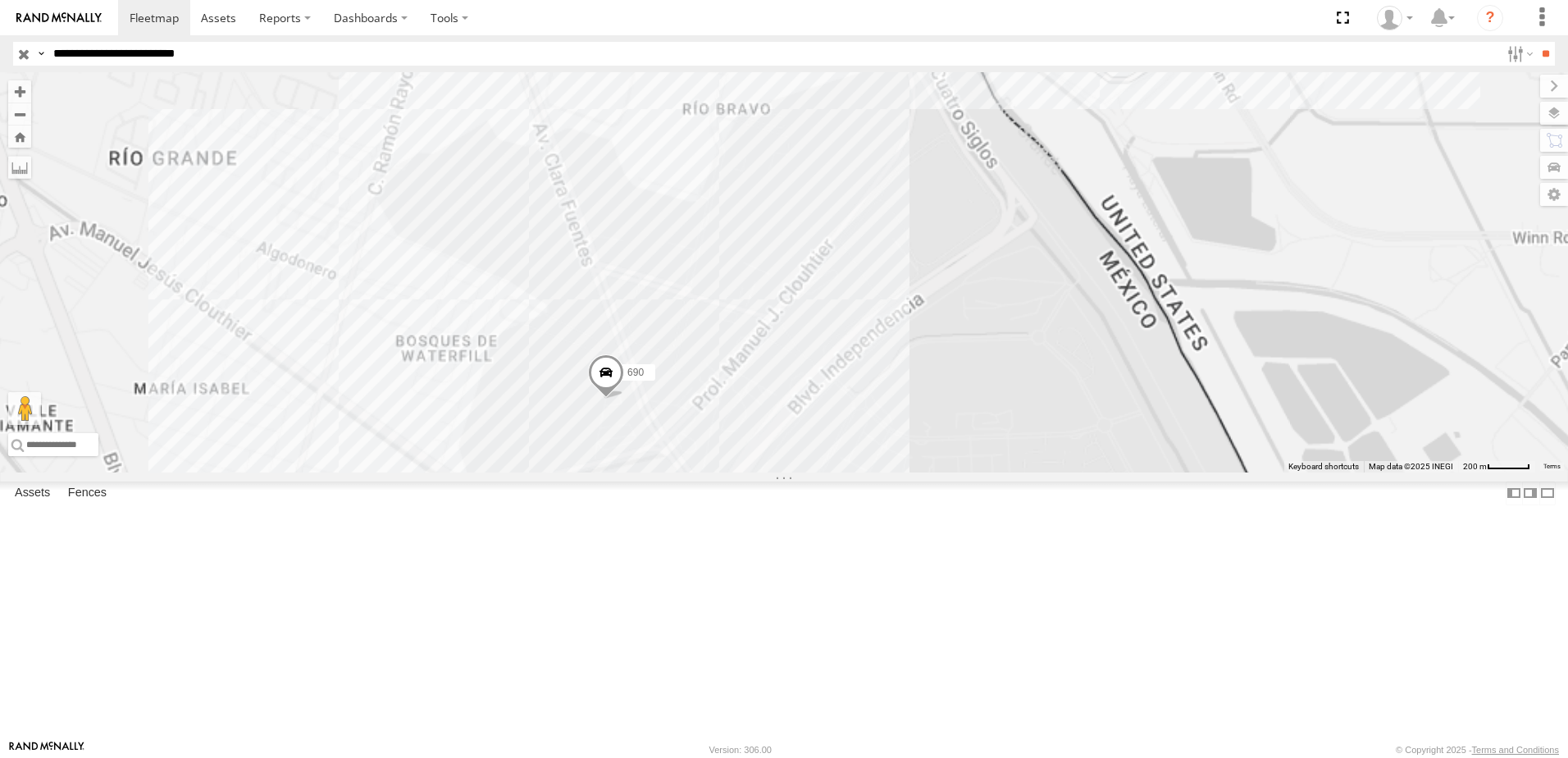
drag, startPoint x: 831, startPoint y: 542, endPoint x: 847, endPoint y: 493, distance: 51.5
click at [845, 472] on div "690" at bounding box center [784, 272] width 1568 height 400
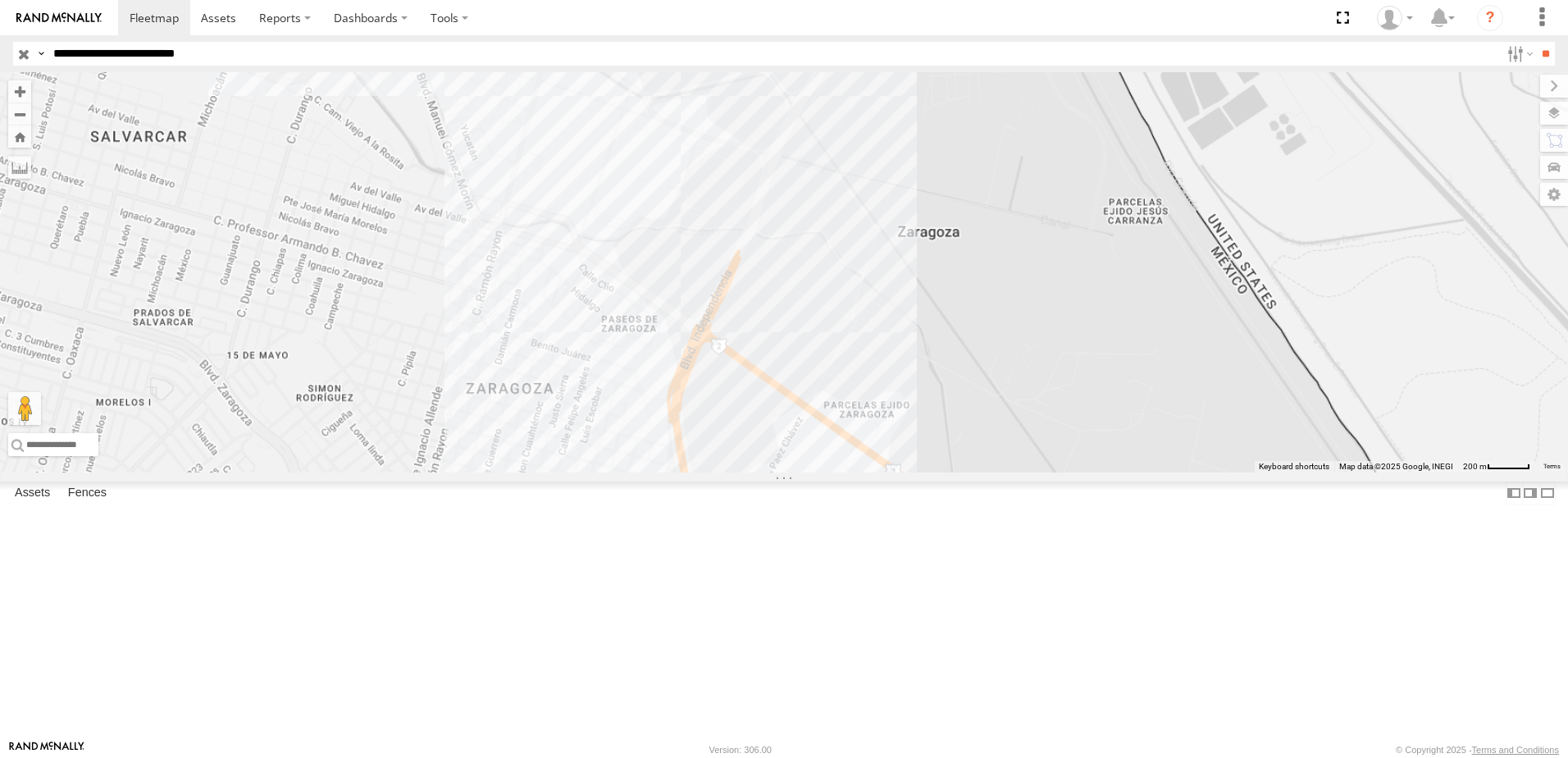
click at [857, 460] on div "690" at bounding box center [784, 272] width 1568 height 400
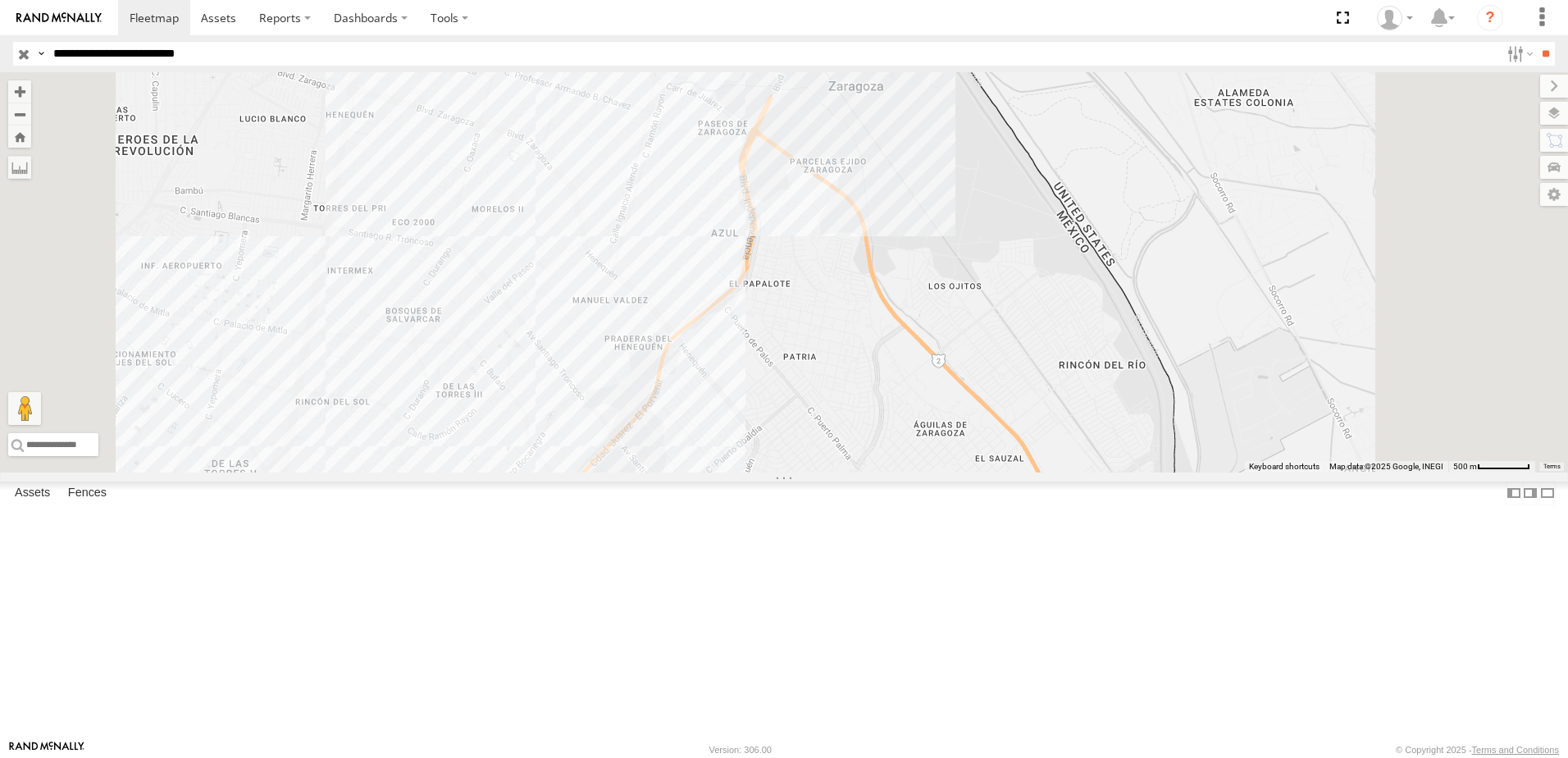
drag, startPoint x: 837, startPoint y: 566, endPoint x: 864, endPoint y: 454, distance: 115.2
click at [863, 461] on div "690" at bounding box center [784, 272] width 1568 height 400
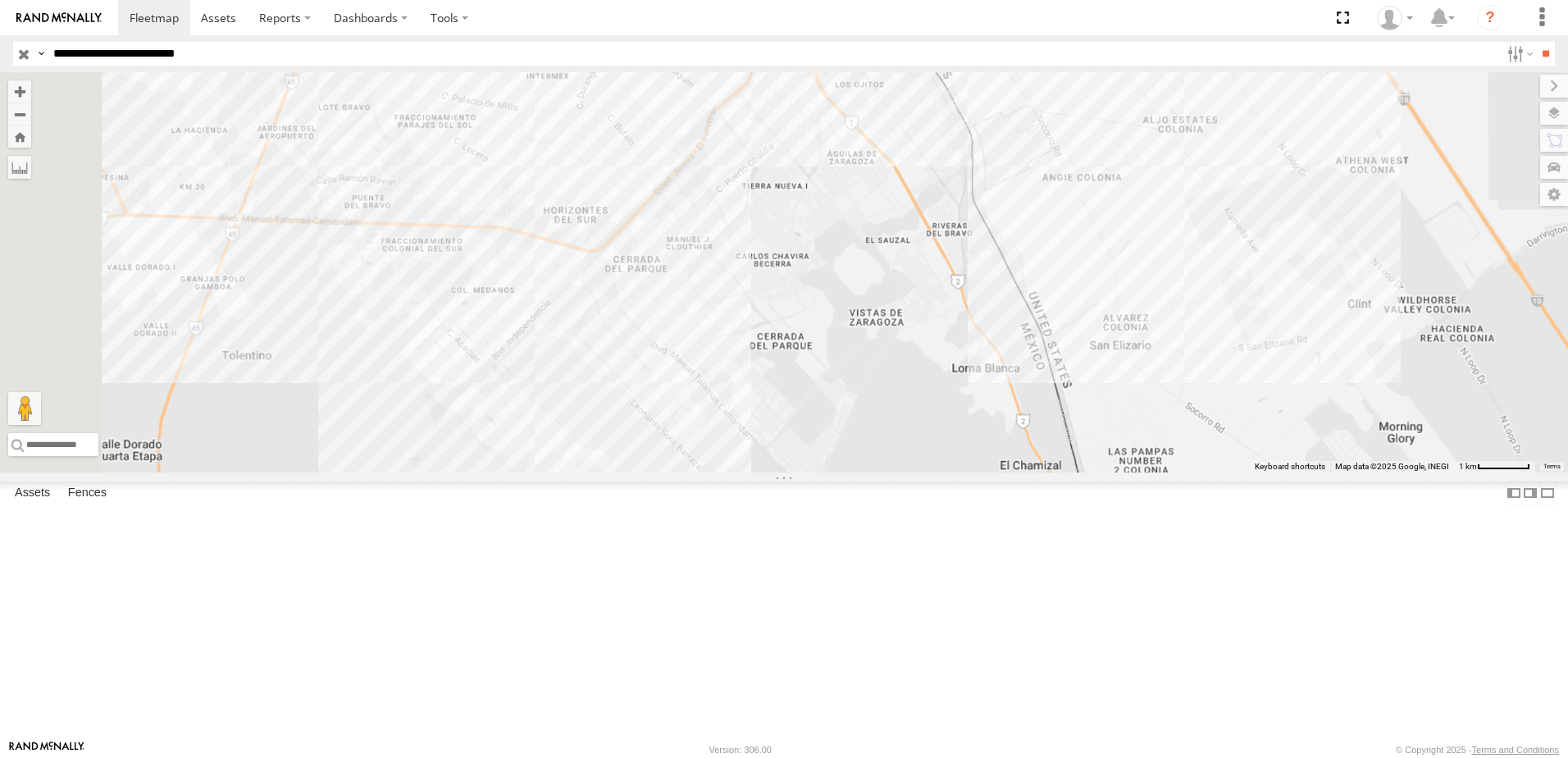
drag, startPoint x: 827, startPoint y: 487, endPoint x: 847, endPoint y: 390, distance: 99.0
click at [846, 397] on div "690" at bounding box center [784, 272] width 1568 height 400
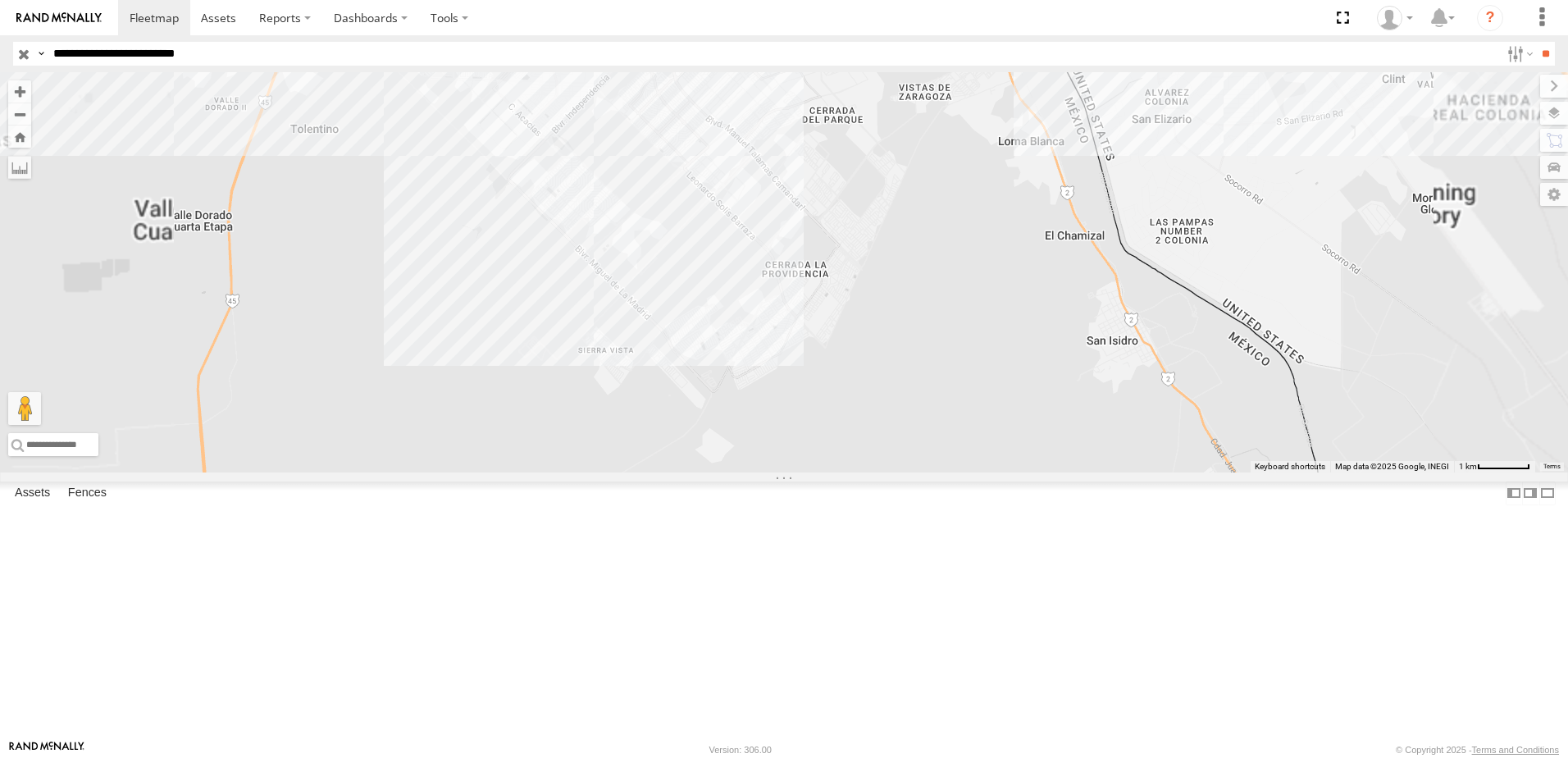
drag, startPoint x: 1066, startPoint y: 204, endPoint x: 1074, endPoint y: 384, distance: 180.2
click at [1074, 369] on div "690" at bounding box center [784, 272] width 1568 height 400
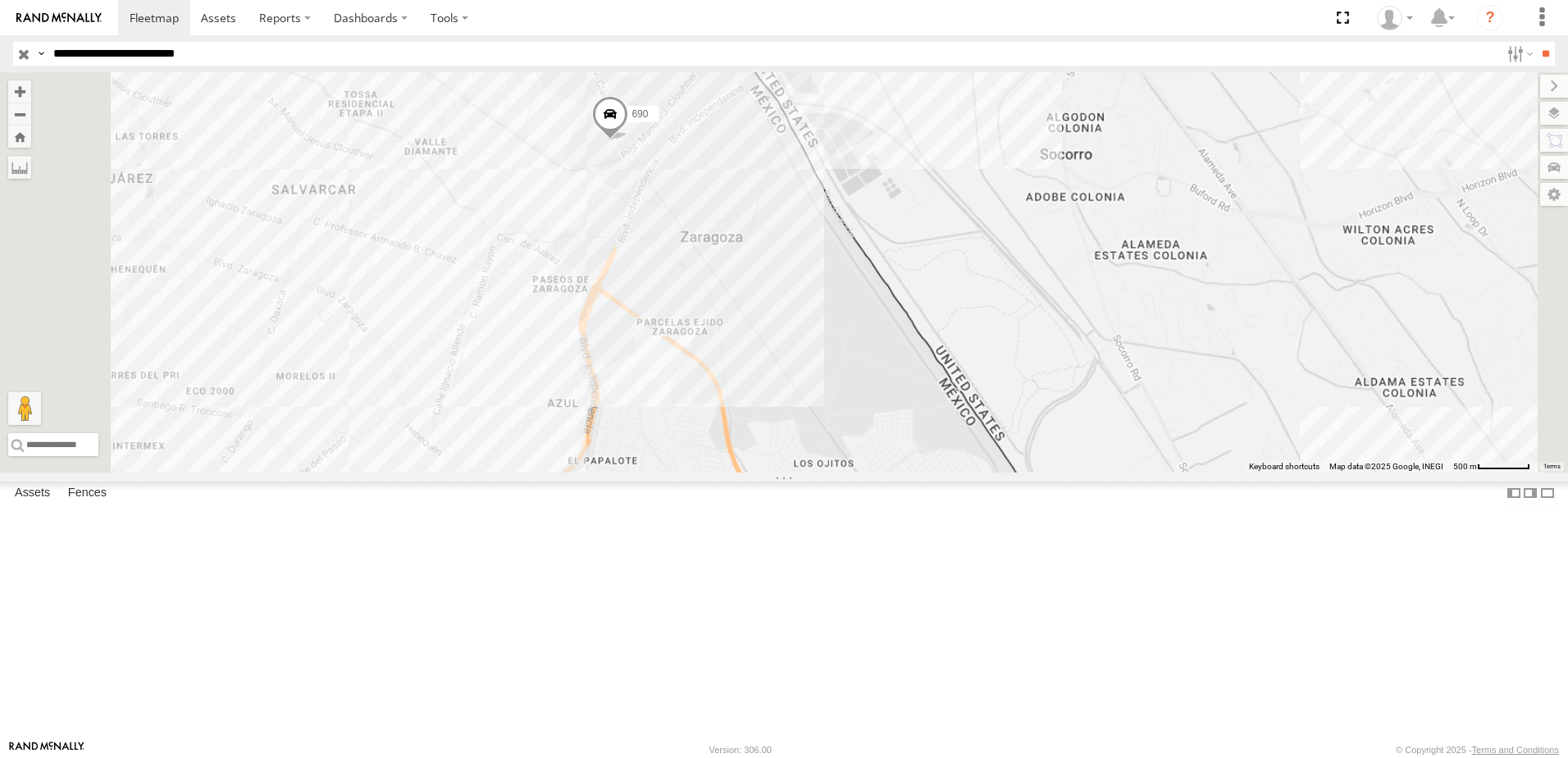
drag, startPoint x: 818, startPoint y: 343, endPoint x: 867, endPoint y: 266, distance: 91.3
click at [846, 278] on div "690 7323 8736 338" at bounding box center [784, 272] width 1568 height 400
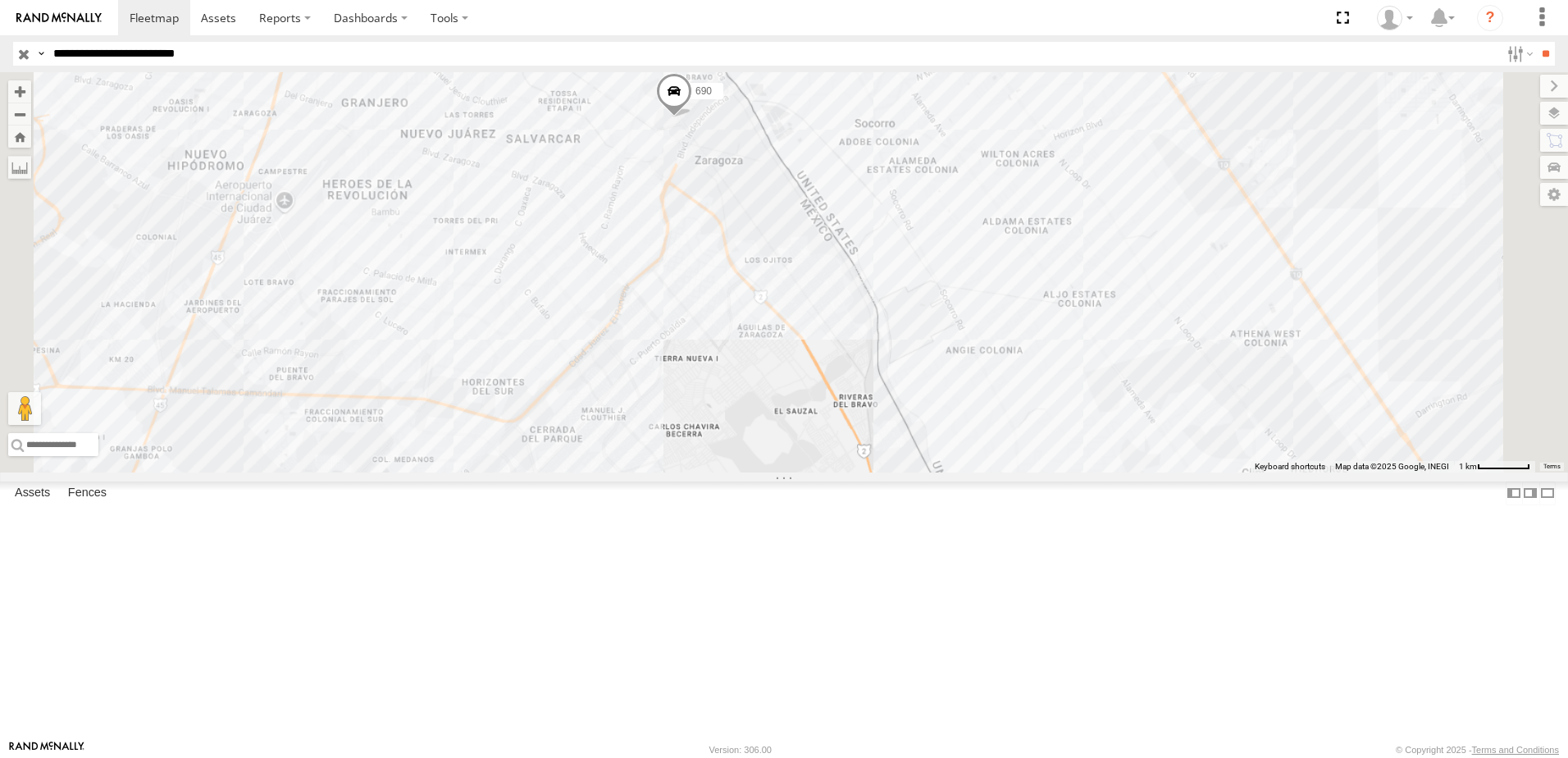
drag, startPoint x: 811, startPoint y: 434, endPoint x: 885, endPoint y: 343, distance: 117.3
click at [862, 360] on div "690 7323 8736 338 2" at bounding box center [784, 272] width 1568 height 400
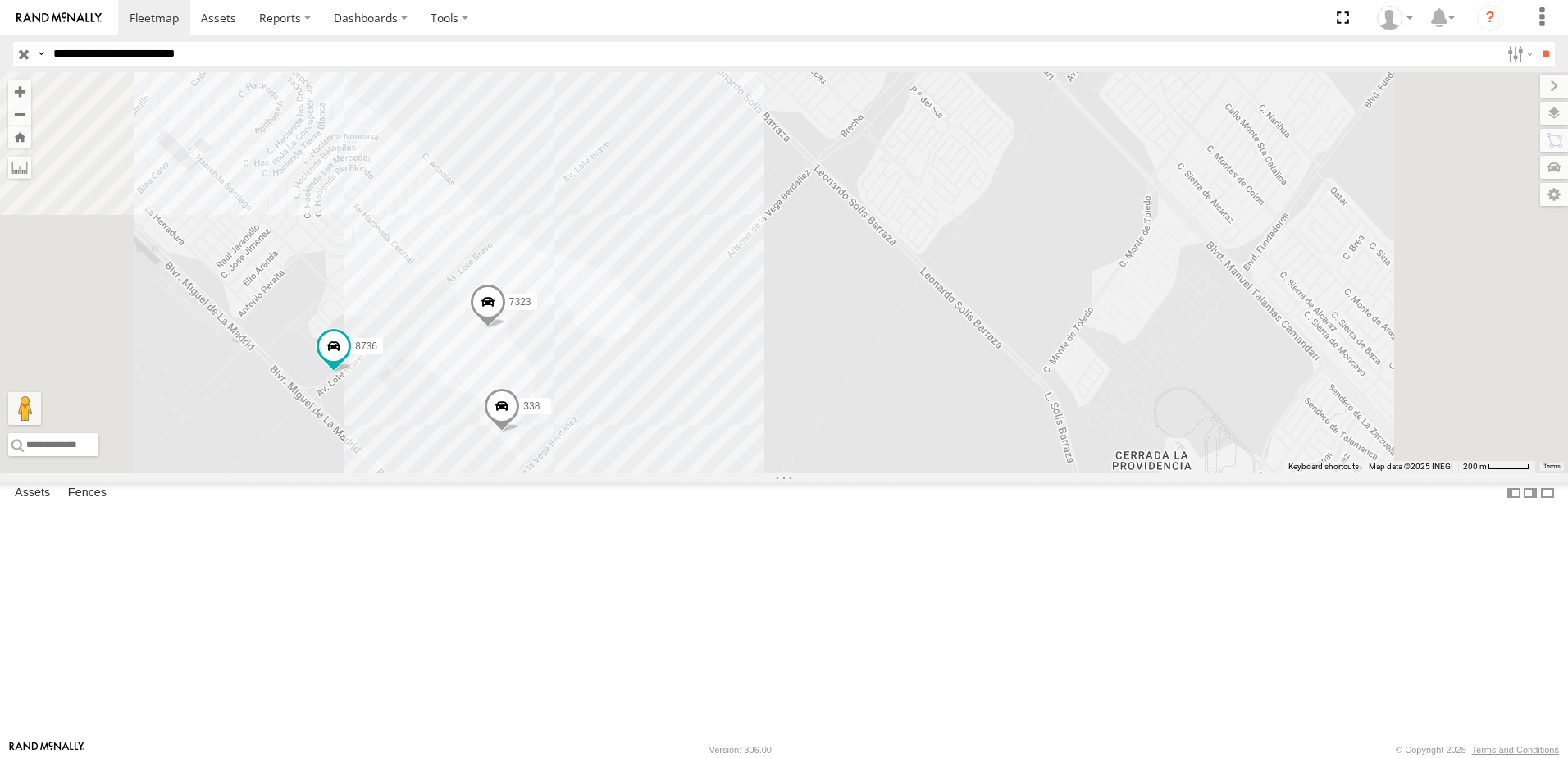
drag, startPoint x: 711, startPoint y: 456, endPoint x: 779, endPoint y: 415, distance: 79.4
click at [775, 415] on div "690 7323 8736 338" at bounding box center [784, 272] width 1568 height 400
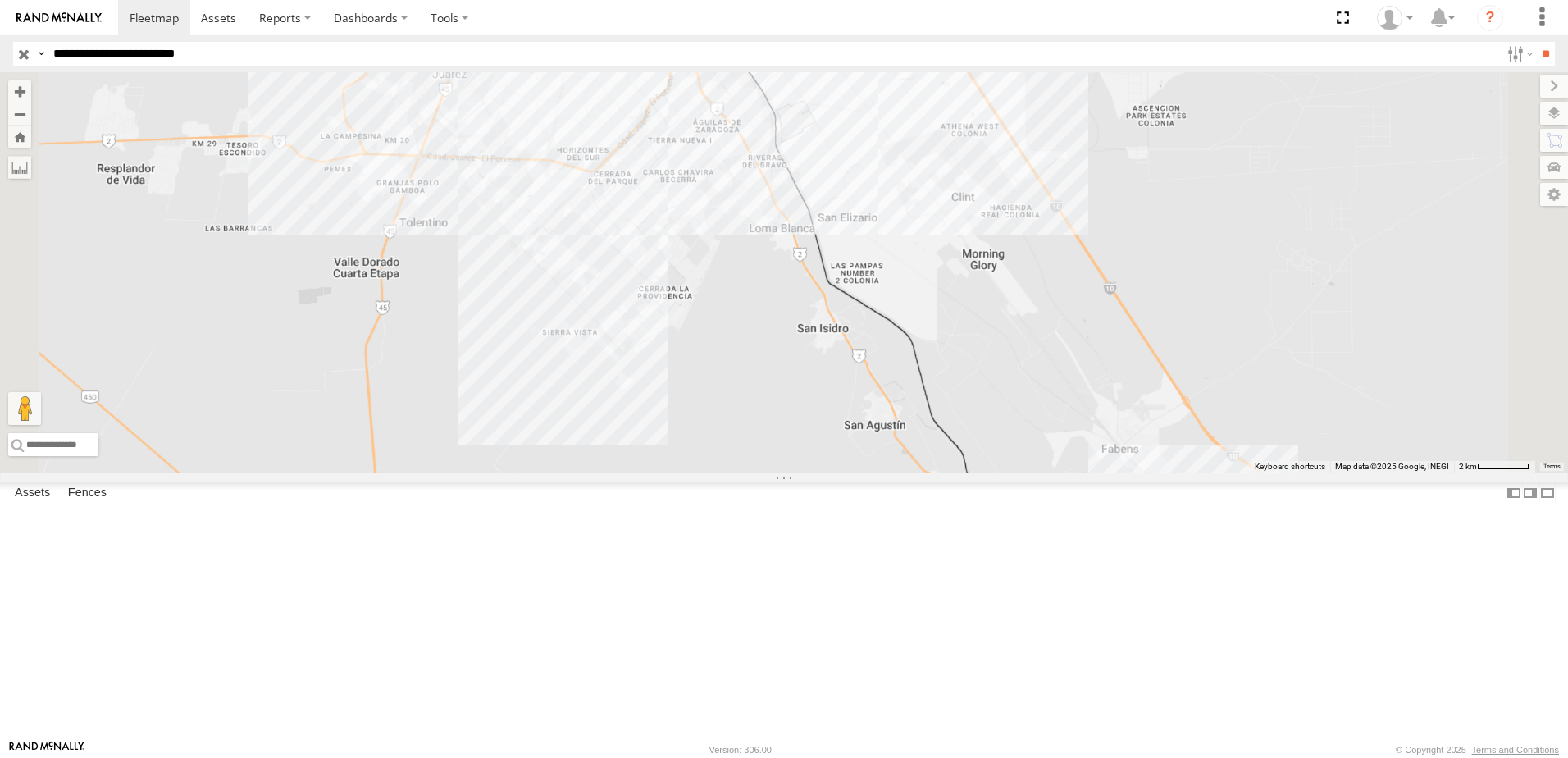
drag, startPoint x: 805, startPoint y: 474, endPoint x: 799, endPoint y: 429, distance: 45.4
click at [805, 466] on div "690" at bounding box center [784, 272] width 1568 height 400
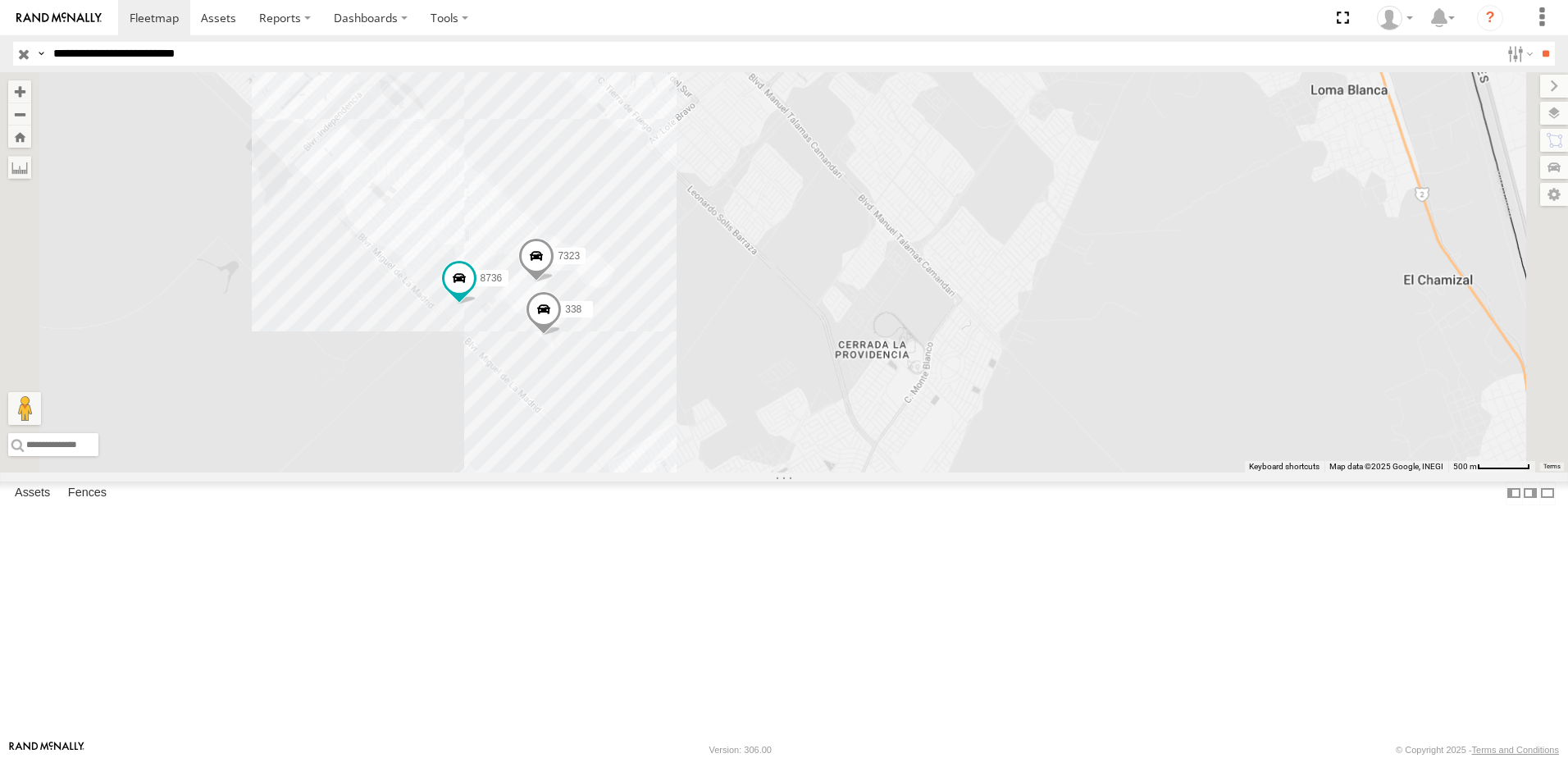
drag, startPoint x: 990, startPoint y: 501, endPoint x: 1046, endPoint y: 569, distance: 88.1
click at [1046, 472] on div "690 7323 8736 338" at bounding box center [784, 272] width 1568 height 400
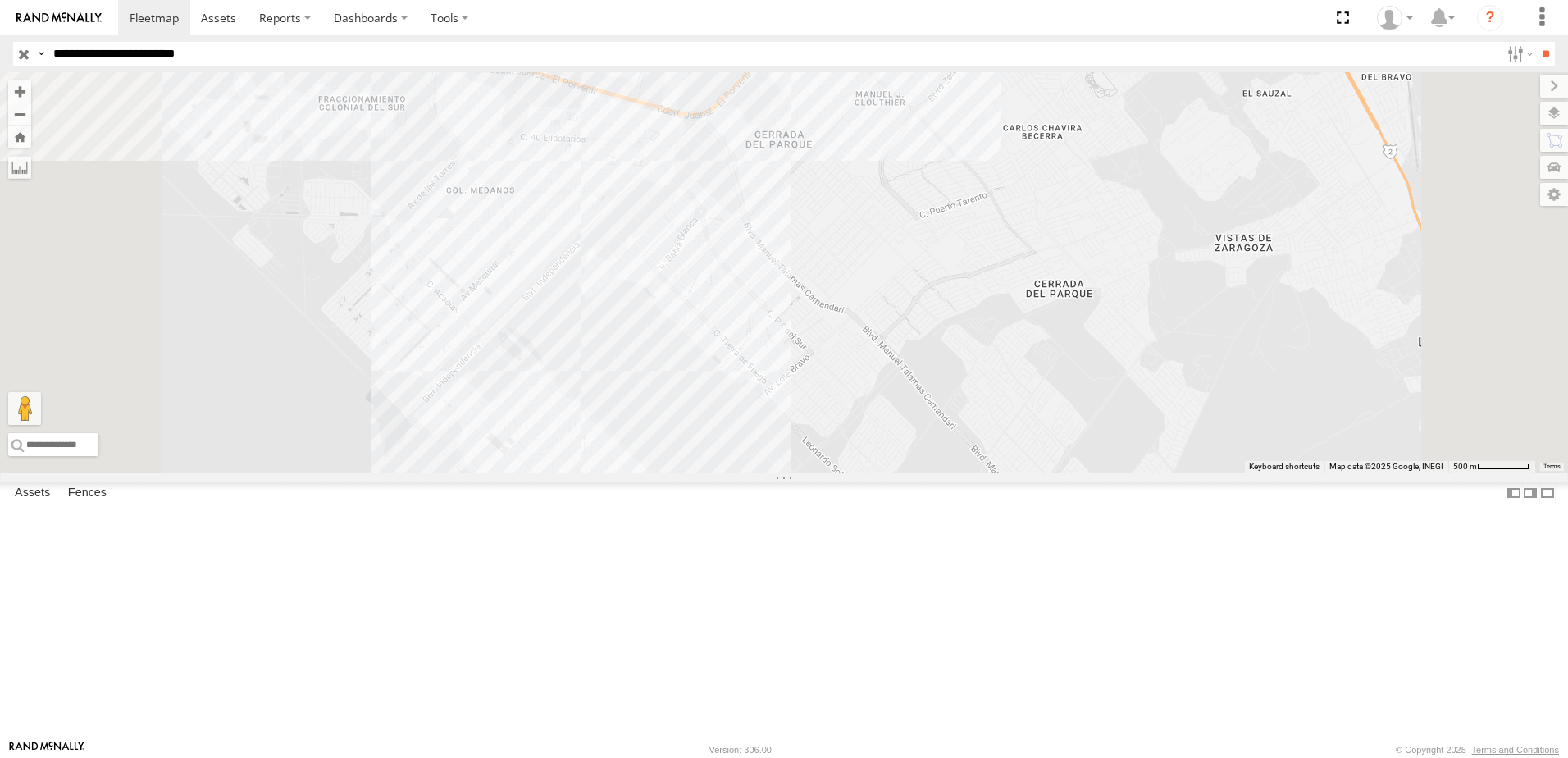
drag, startPoint x: 958, startPoint y: 603, endPoint x: 1021, endPoint y: 545, distance: 85.6
click at [1019, 472] on div "690 7323 8736 338" at bounding box center [784, 272] width 1568 height 400
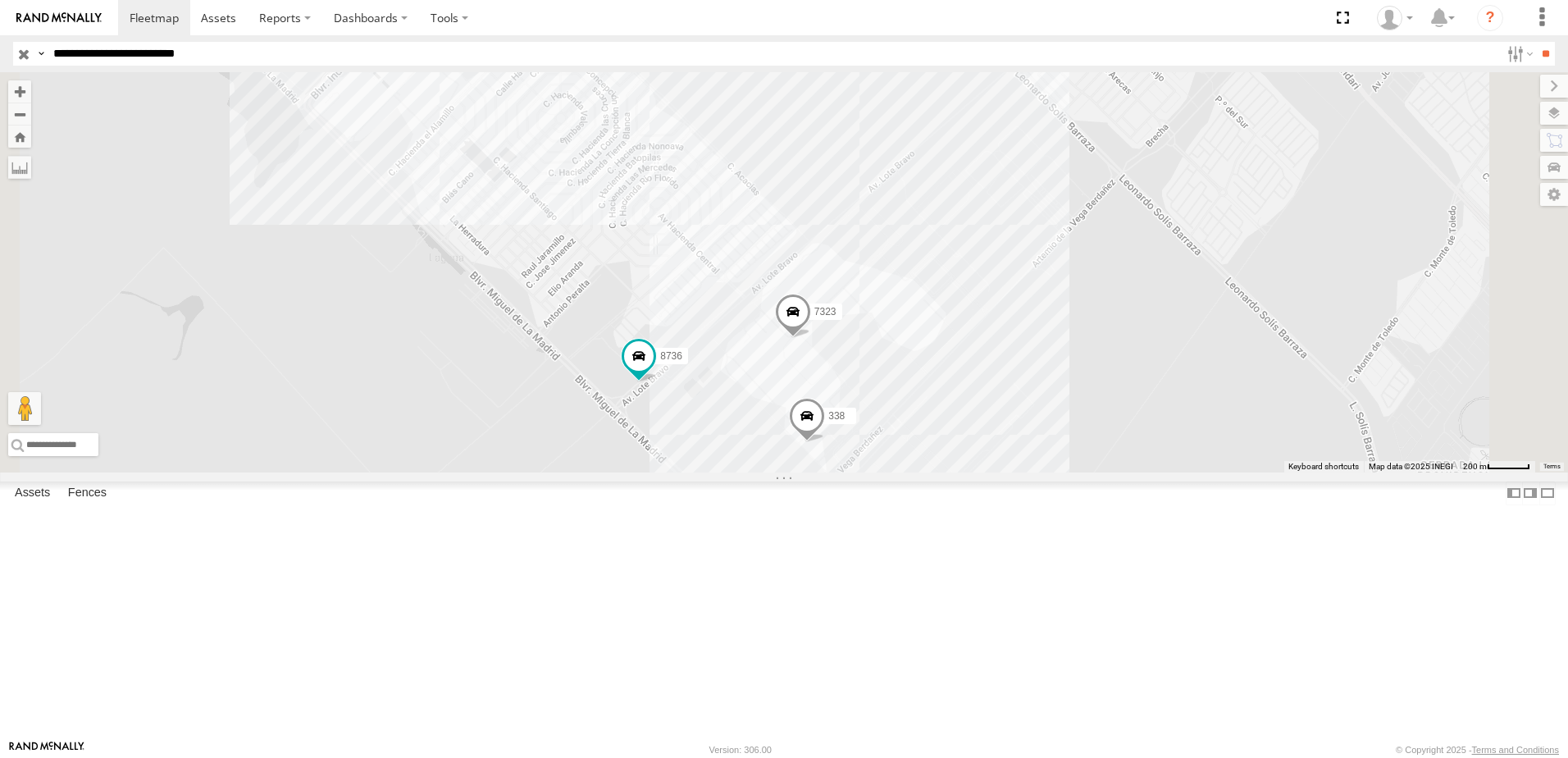
drag, startPoint x: 1209, startPoint y: 551, endPoint x: 912, endPoint y: 565, distance: 297.3
click at [1067, 472] on div "690 7323 8736 338" at bounding box center [784, 272] width 1568 height 400
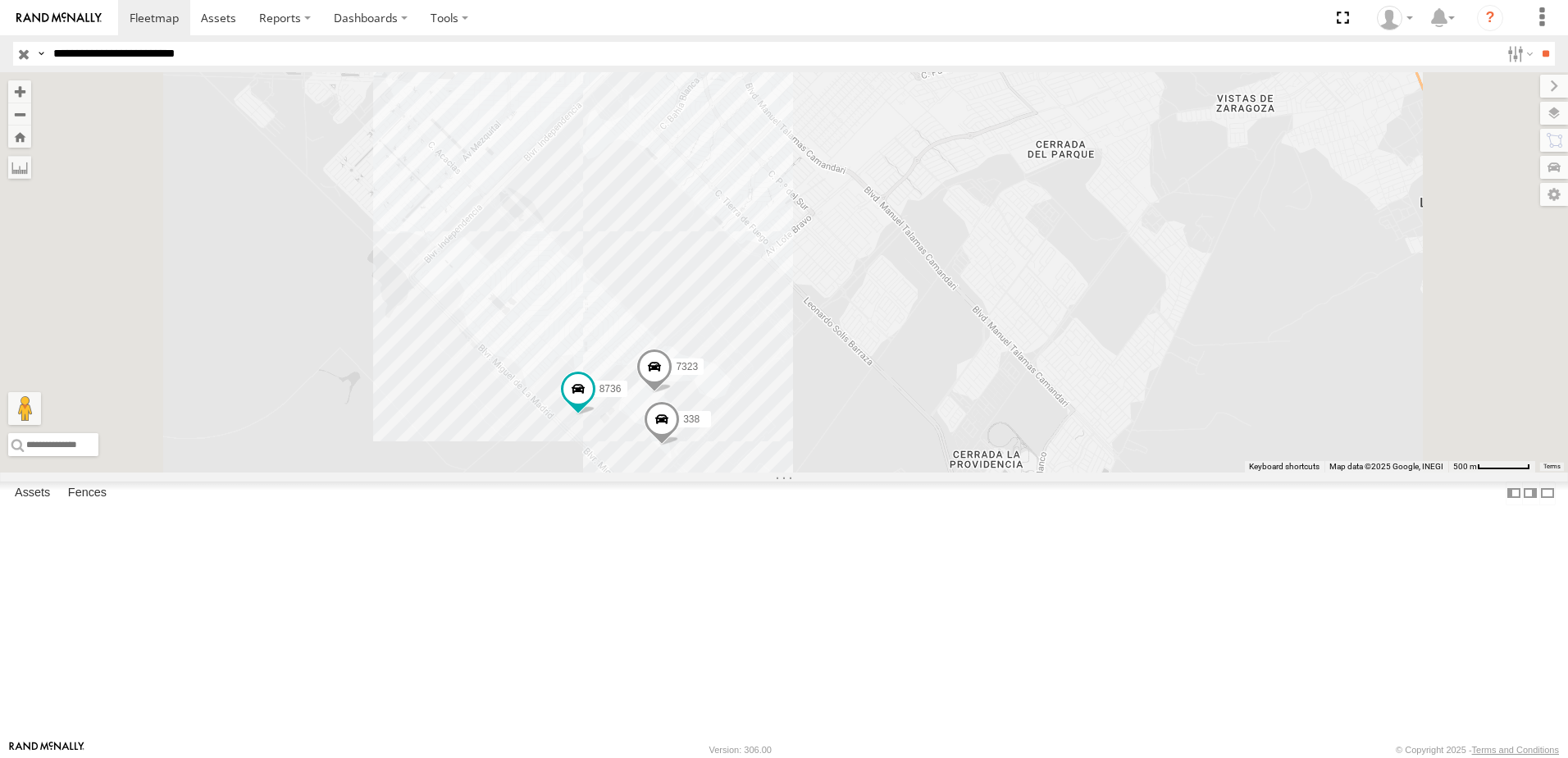
drag, startPoint x: 1100, startPoint y: 525, endPoint x: 972, endPoint y: 534, distance: 128.3
click at [1036, 472] on div "690 7323 8736 338" at bounding box center [784, 272] width 1568 height 400
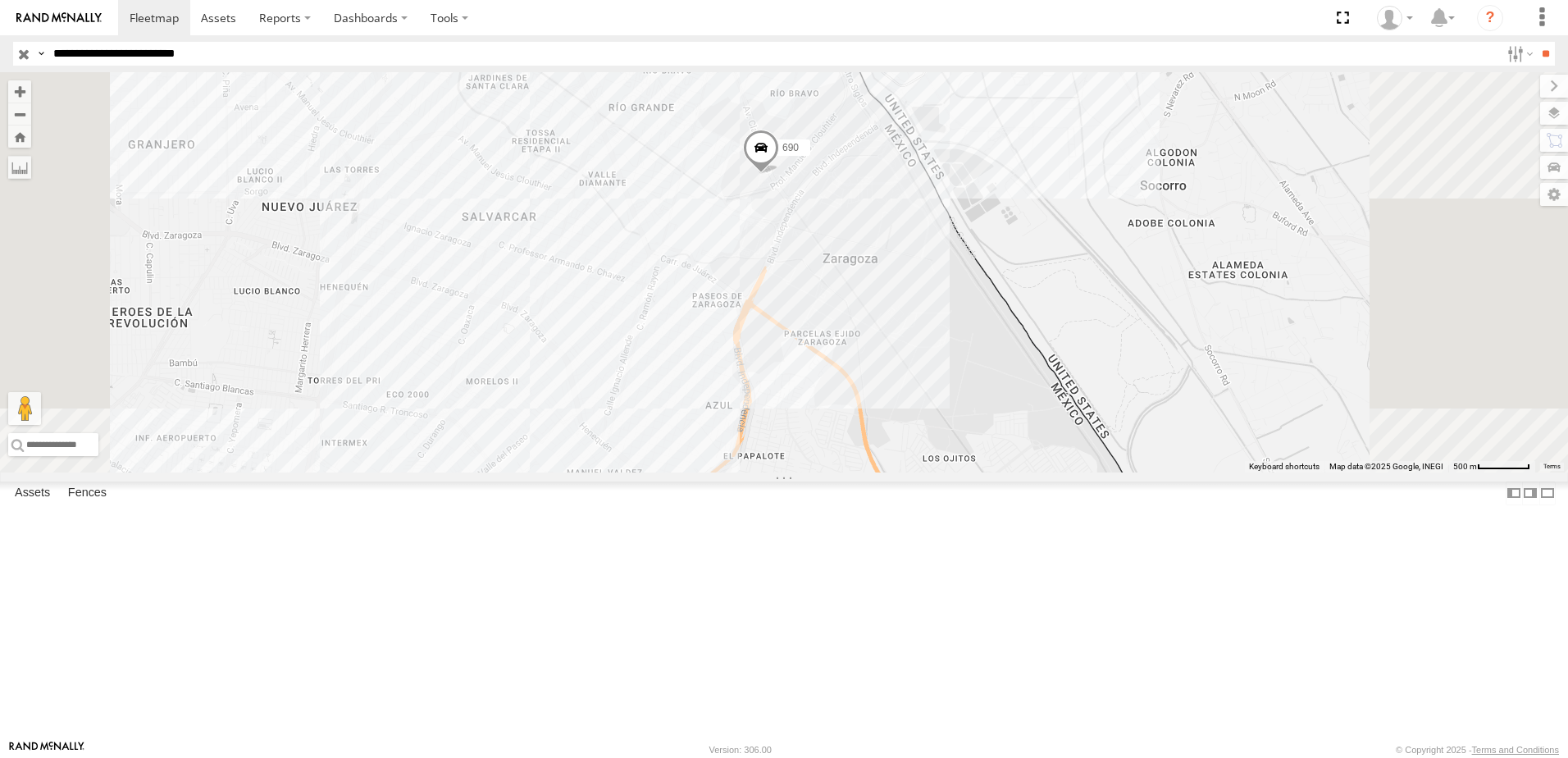
click at [275, 59] on input "**********" at bounding box center [774, 54] width 1453 height 23
click at [1536, 42] on input "**" at bounding box center [1545, 54] width 19 height 23
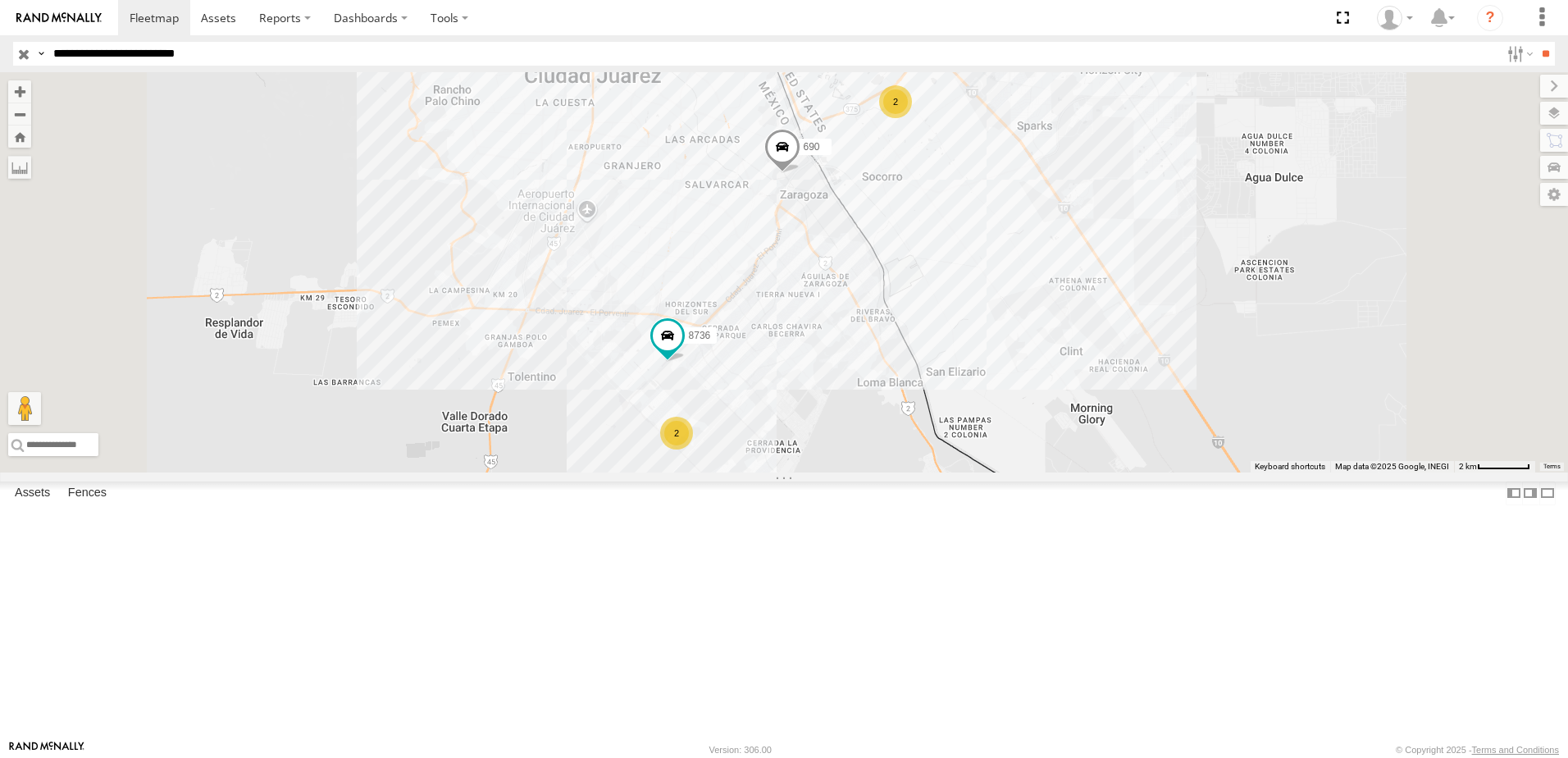
click at [0, 0] on div "FLEX SUR" at bounding box center [0, 0] width 0 height 0
click at [270, 62] on input "**********" at bounding box center [774, 54] width 1453 height 23
click at [1536, 42] on input "**" at bounding box center [1545, 54] width 19 height 23
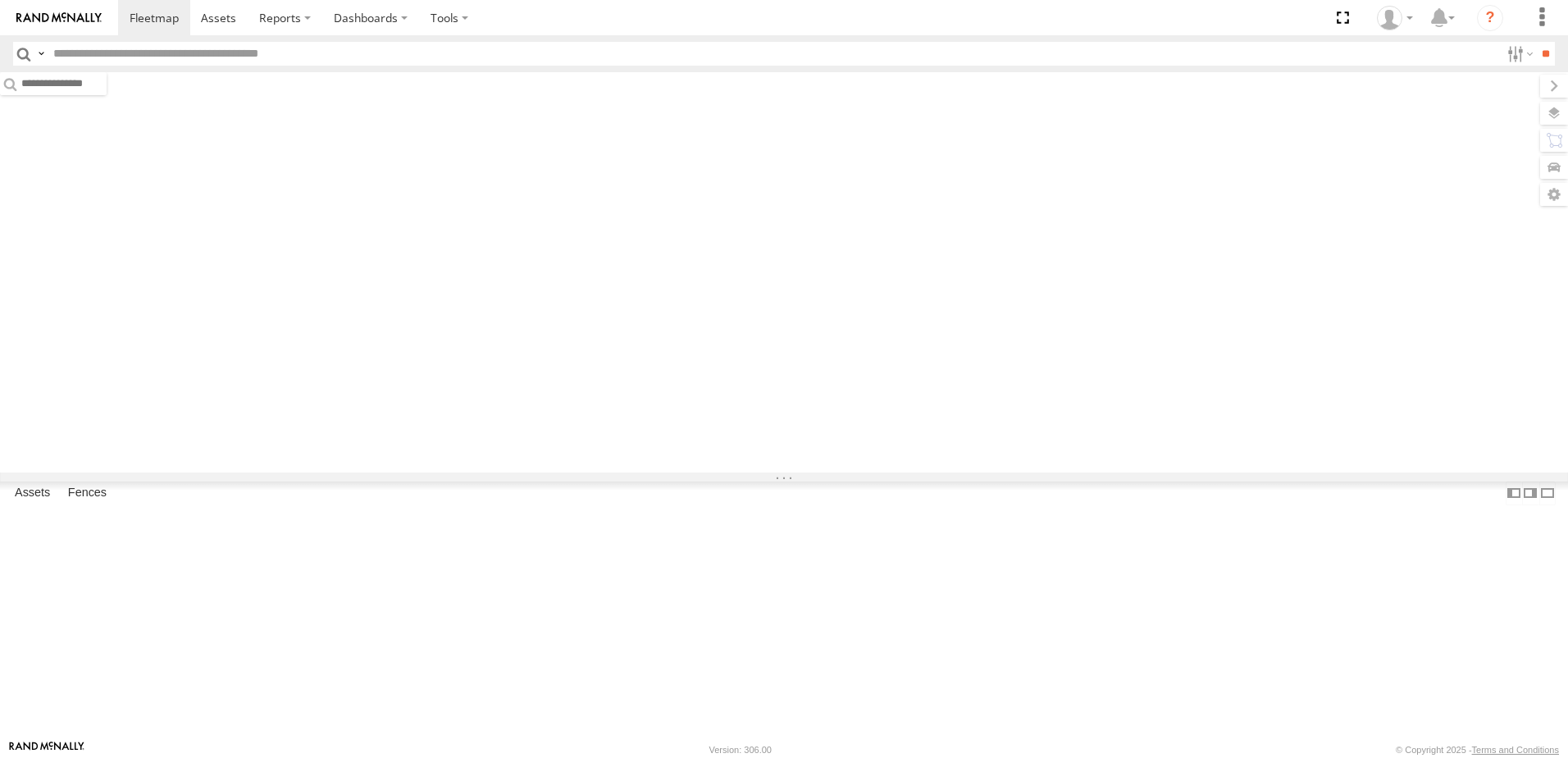
click at [136, 54] on input "text" at bounding box center [774, 54] width 1453 height 23
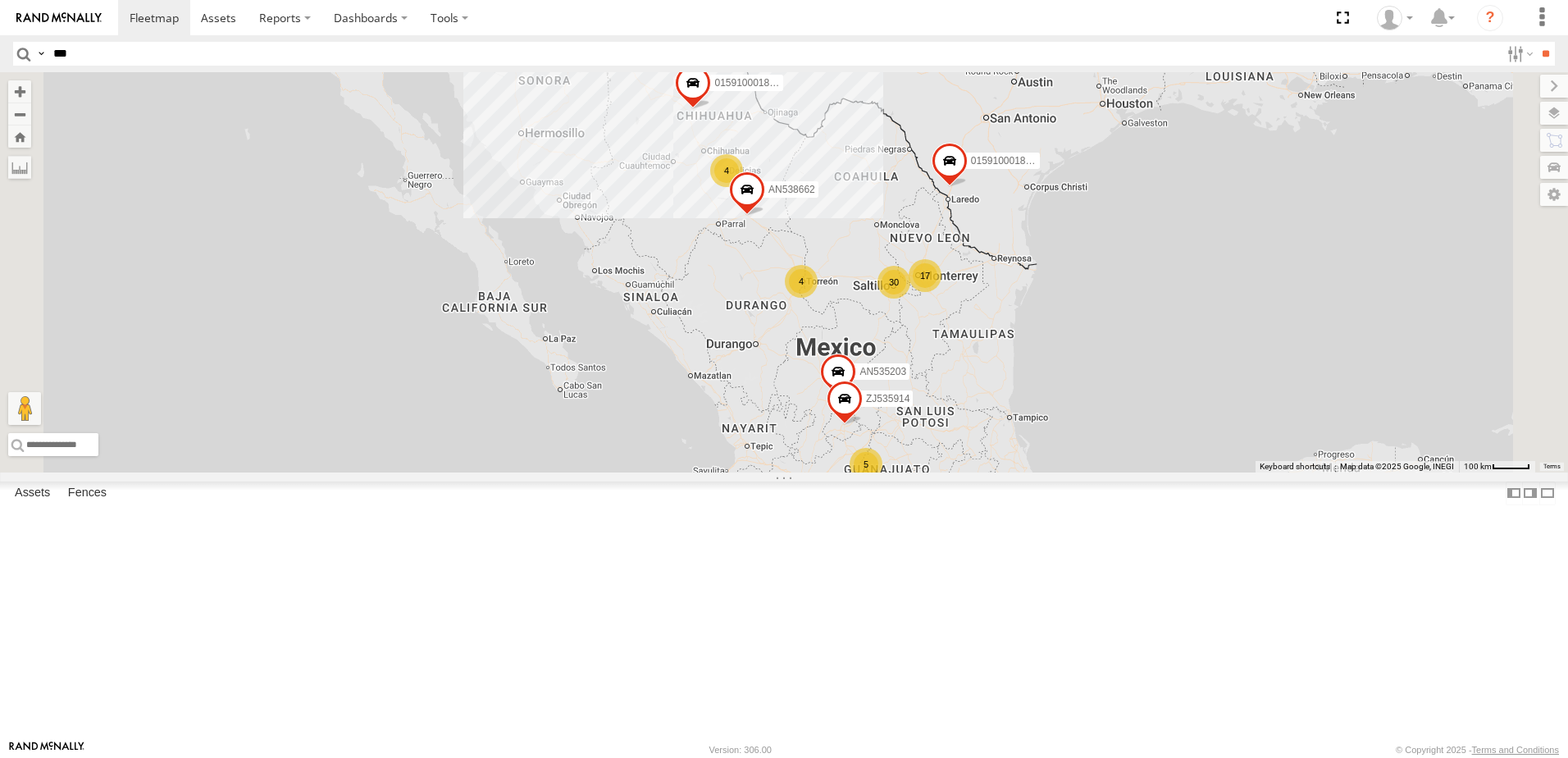
type input "***"
click at [1536, 42] on input "**" at bounding box center [1545, 54] width 19 height 23
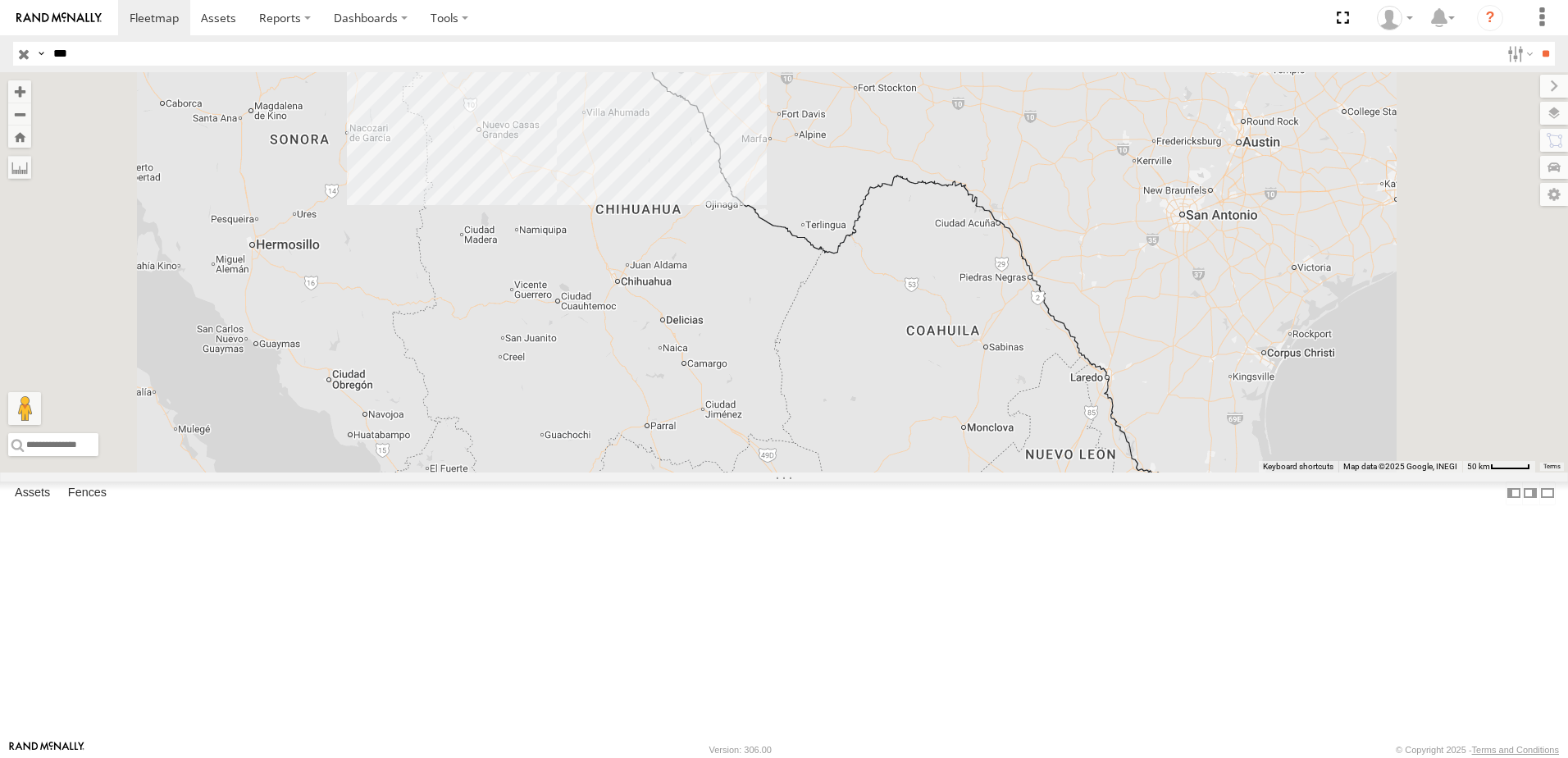
click at [0, 0] on div "690 FLEX SUR" at bounding box center [0, 0] width 0 height 0
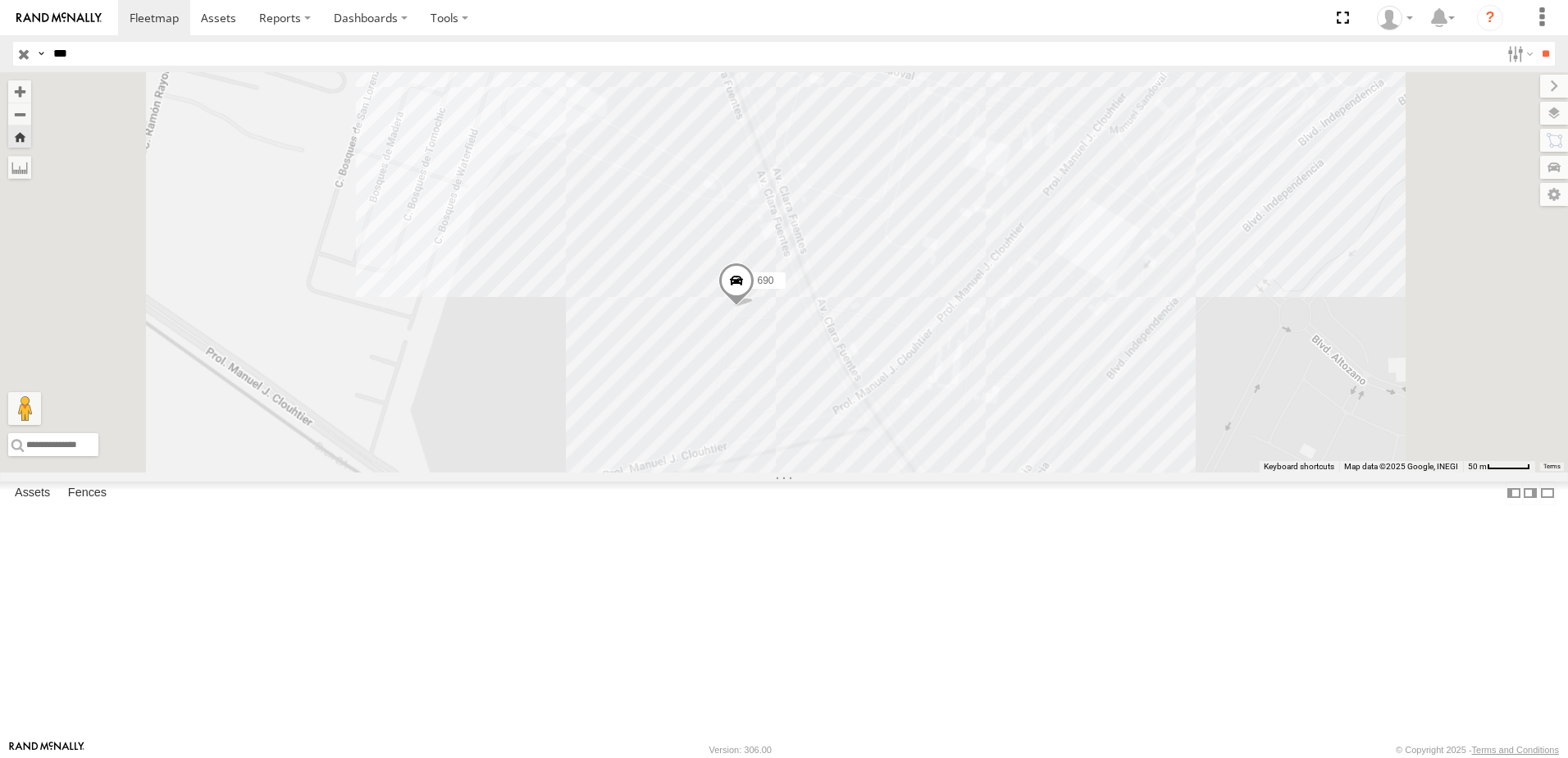
drag, startPoint x: 937, startPoint y: 588, endPoint x: 916, endPoint y: 502, distance: 88.5
click at [927, 472] on div "690" at bounding box center [784, 272] width 1568 height 400
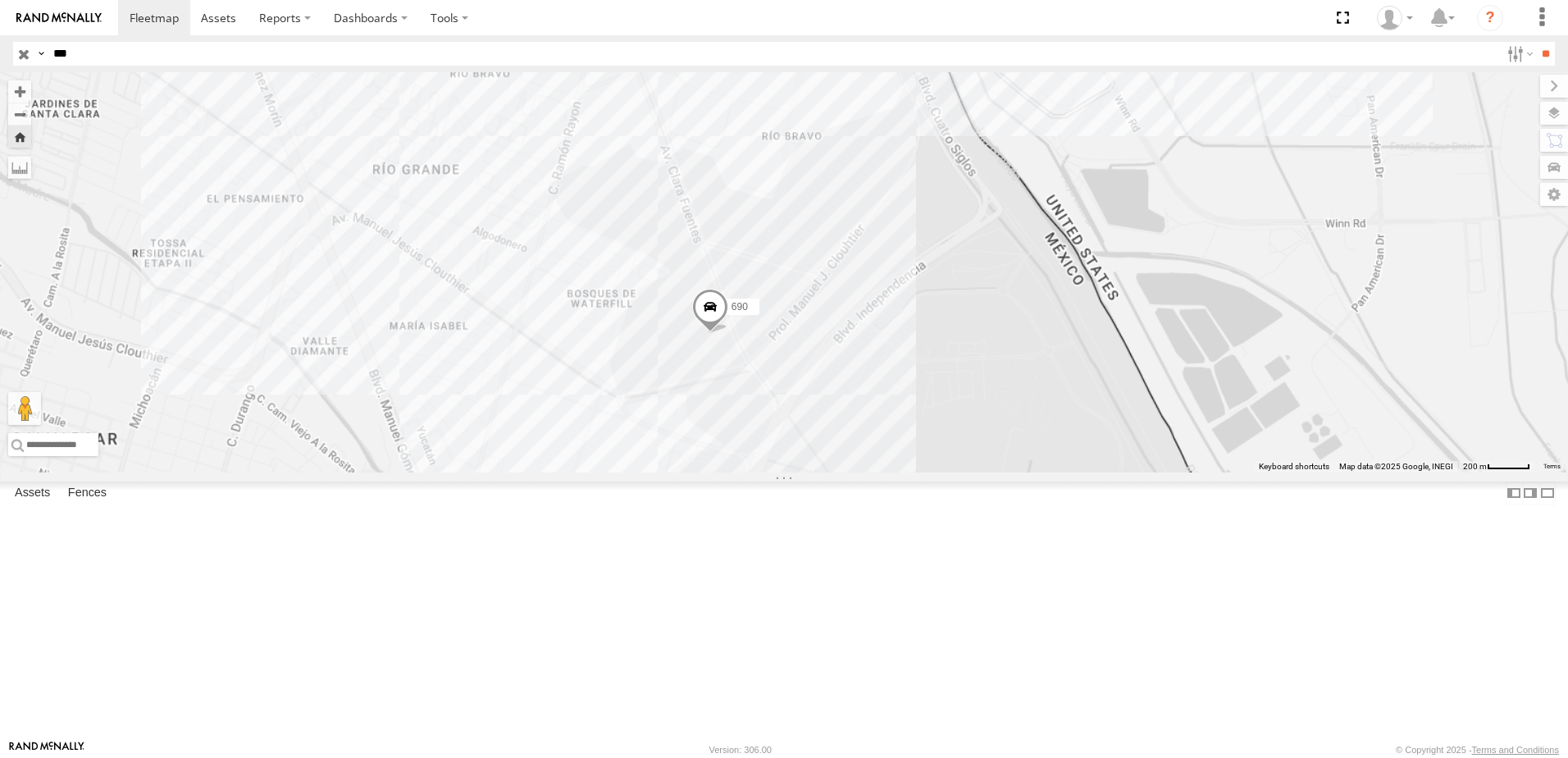
drag, startPoint x: 923, startPoint y: 606, endPoint x: 934, endPoint y: 538, distance: 68.9
click at [928, 472] on div "690" at bounding box center [784, 272] width 1568 height 400
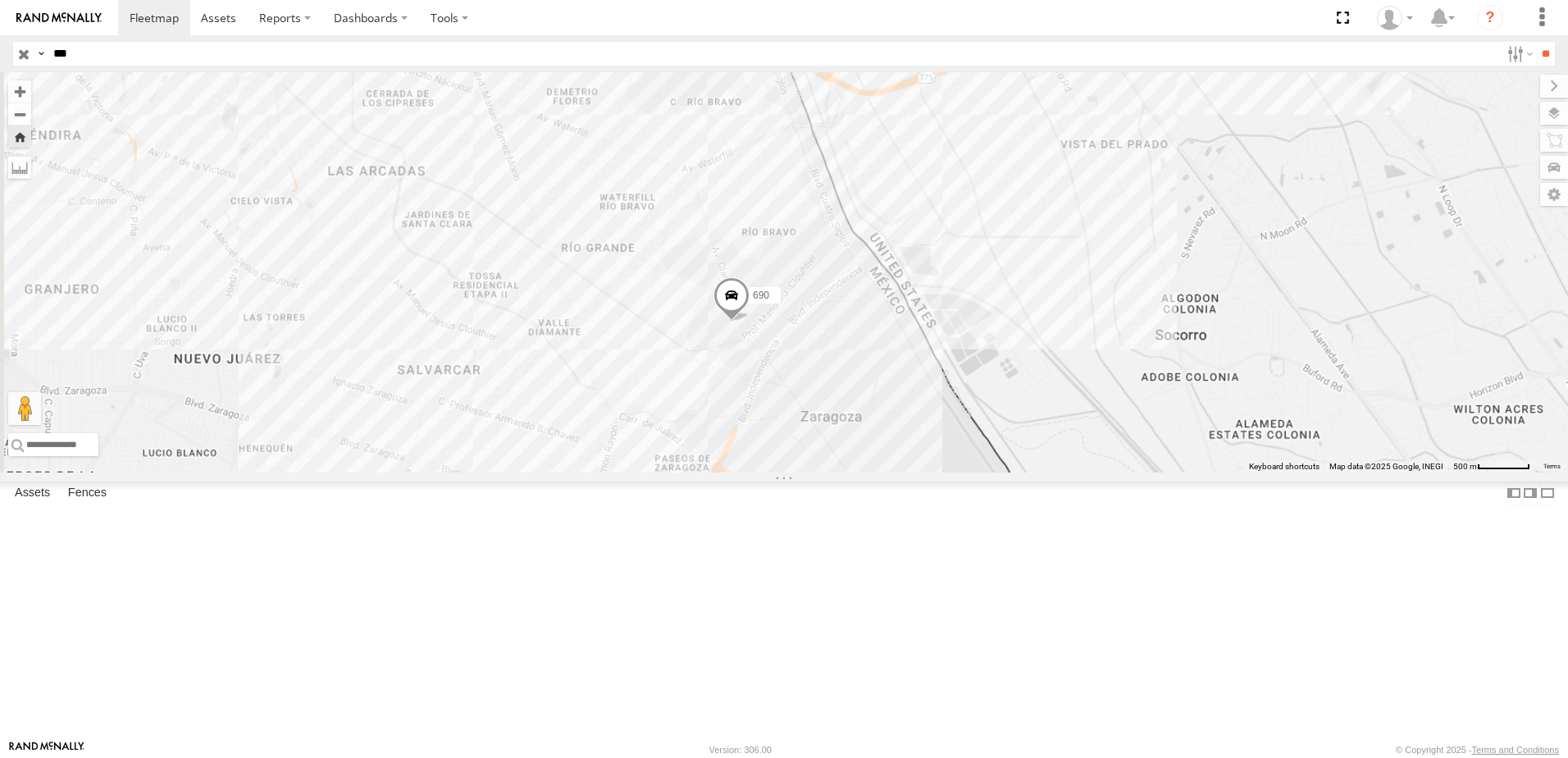
drag, startPoint x: 942, startPoint y: 559, endPoint x: 900, endPoint y: 508, distance: 66.1
click at [933, 472] on div "690" at bounding box center [784, 272] width 1568 height 400
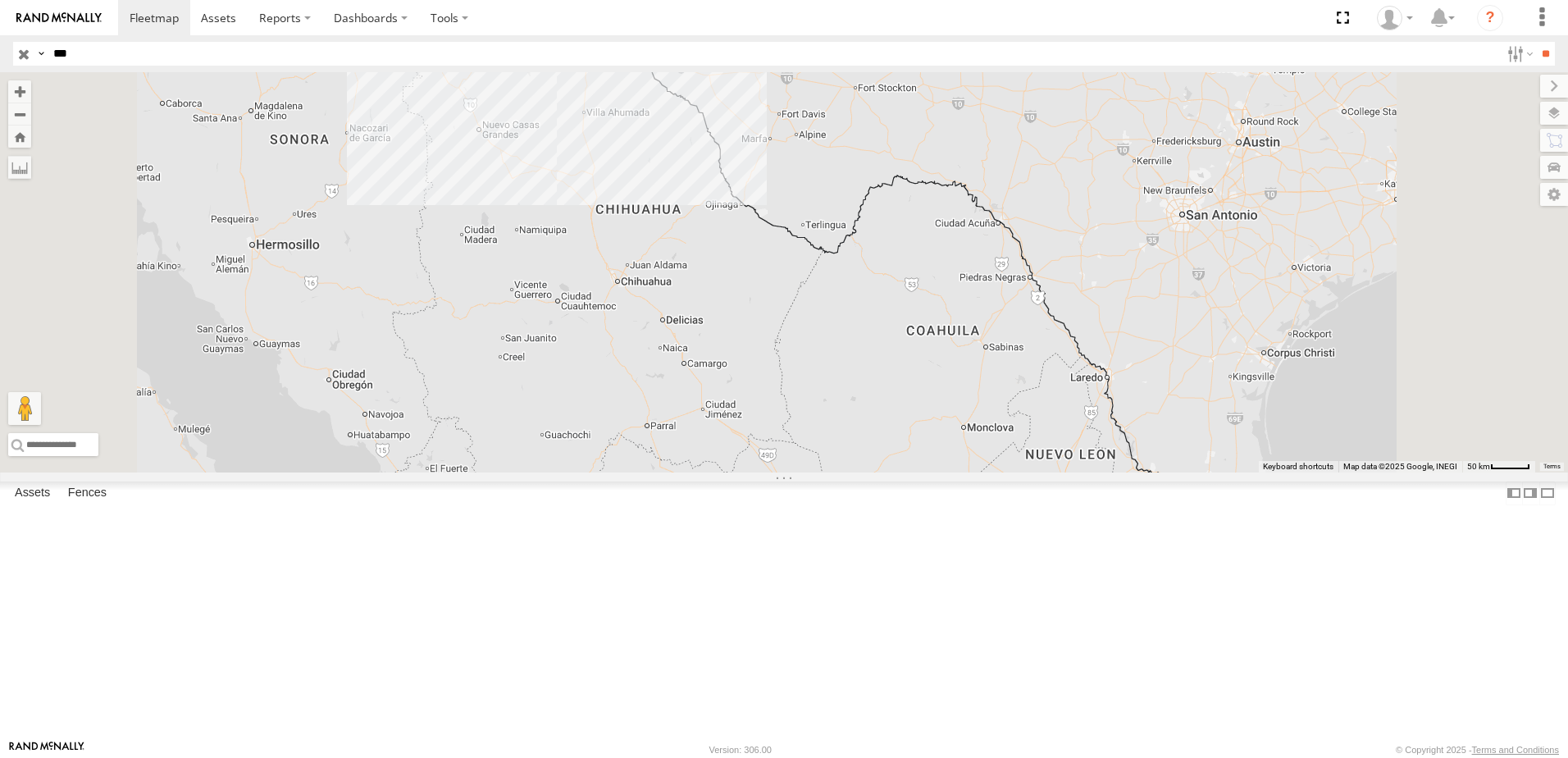
click at [0, 0] on div "690" at bounding box center [0, 0] width 0 height 0
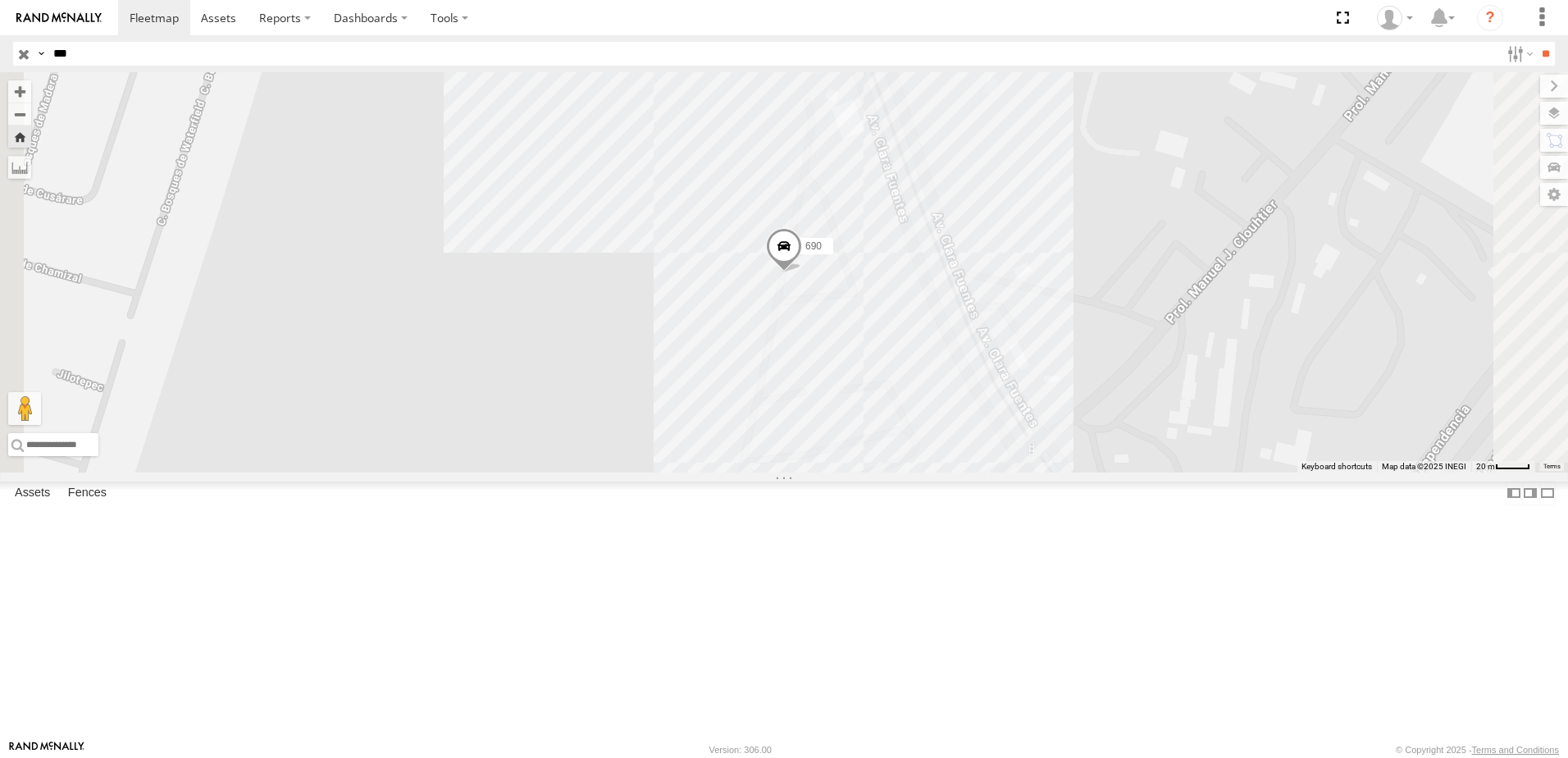
drag, startPoint x: 1172, startPoint y: 497, endPoint x: 1077, endPoint y: 281, distance: 236.0
click at [1135, 407] on div "690" at bounding box center [784, 272] width 1568 height 400
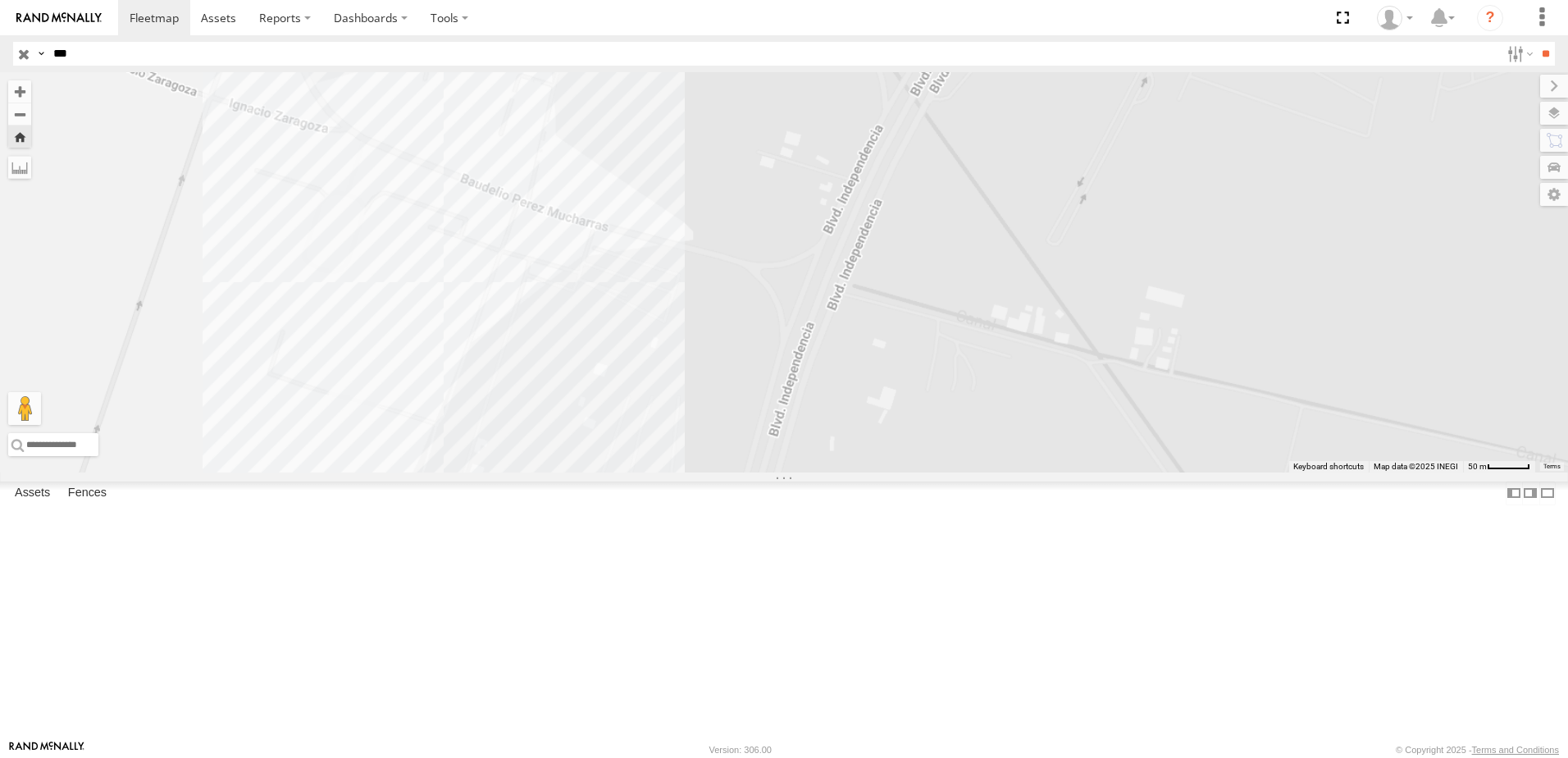
drag, startPoint x: 980, startPoint y: 428, endPoint x: 941, endPoint y: 472, distance: 58.8
click at [976, 440] on div "690" at bounding box center [784, 272] width 1568 height 400
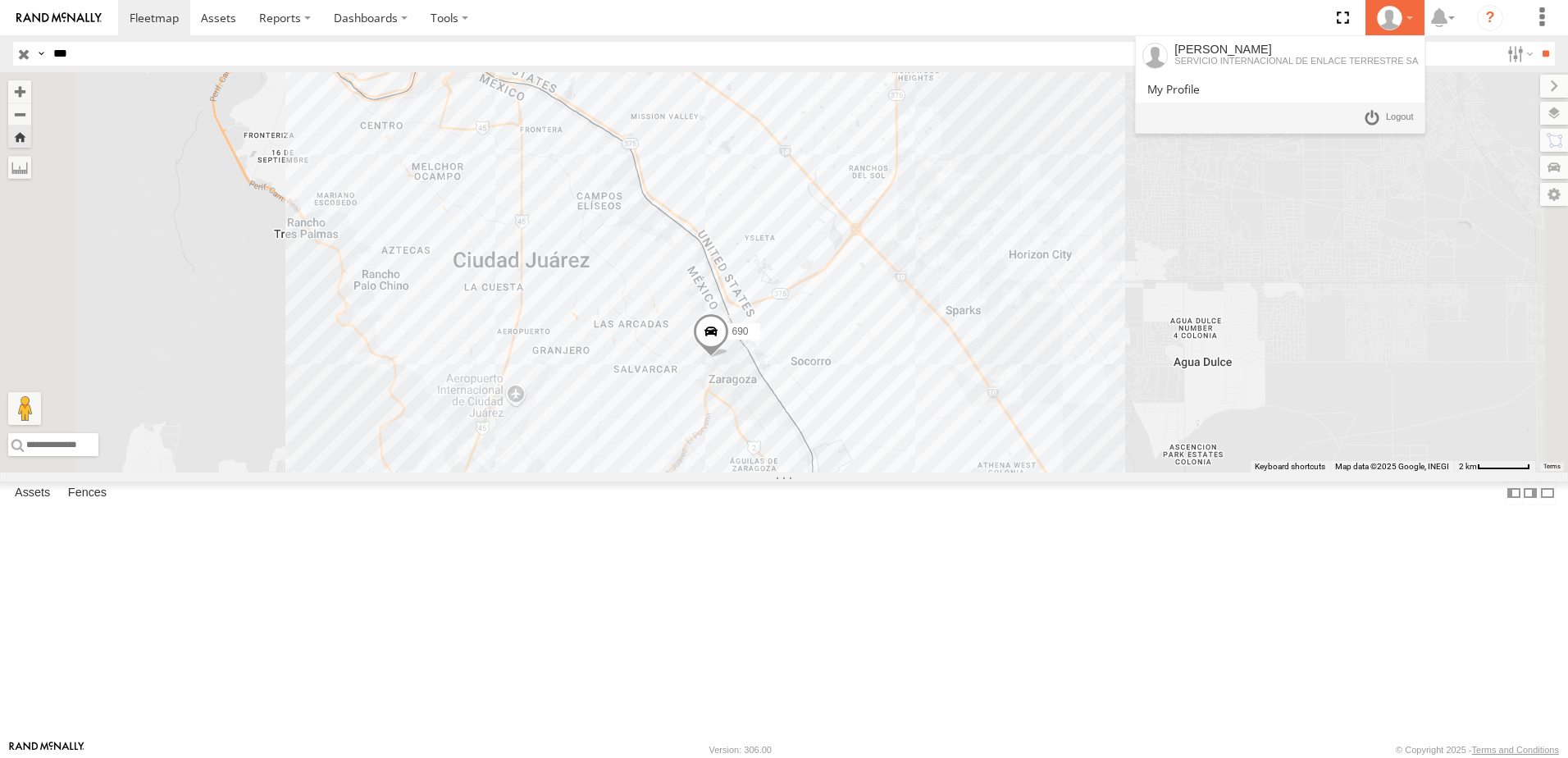
click at [1406, 15] on div at bounding box center [1395, 18] width 48 height 24
click at [1397, 118] on span at bounding box center [1400, 117] width 28 height 18
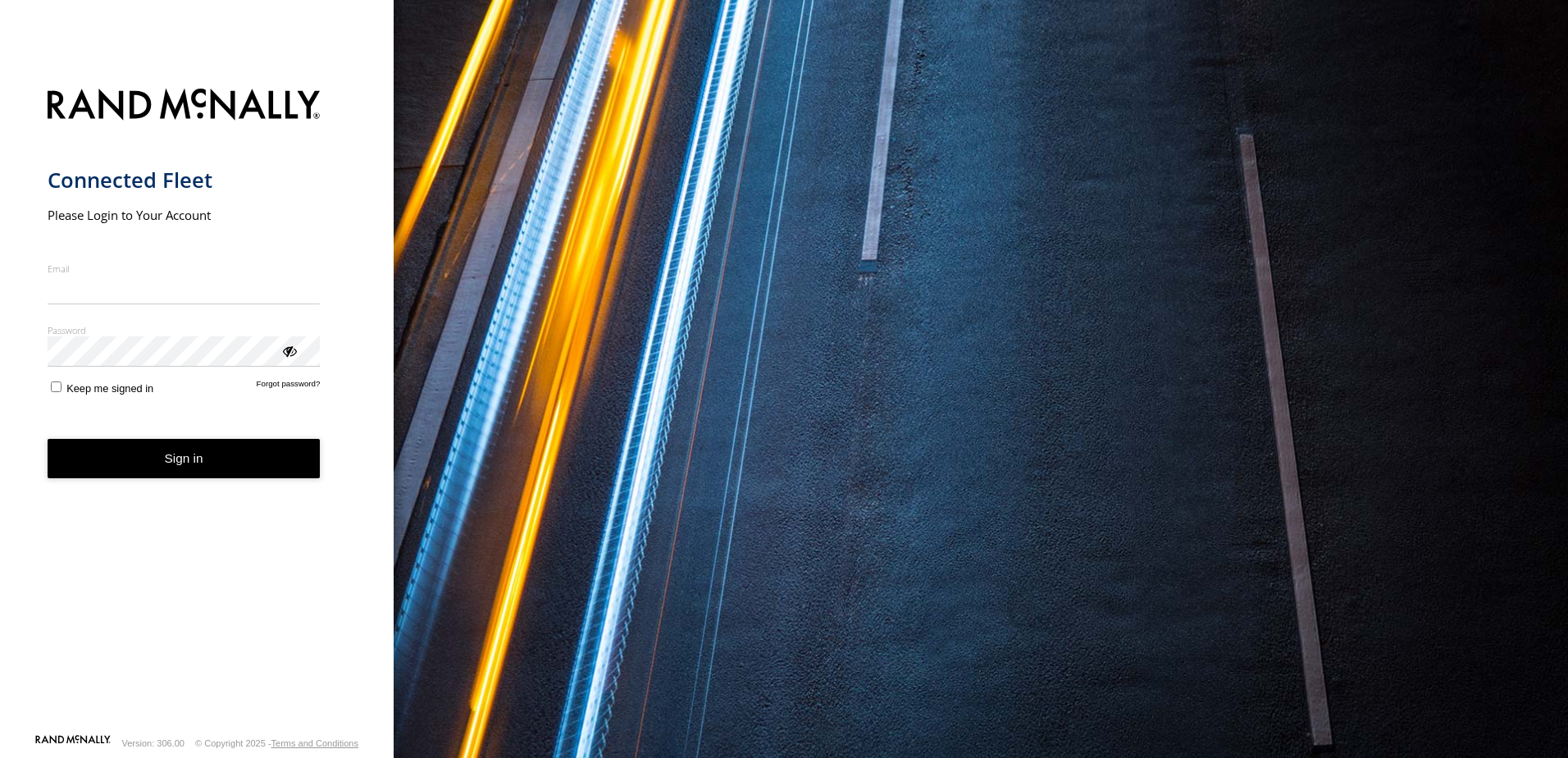
type input "**********"
click at [895, 262] on div "You are using a web browser that is not supported by this application. This web…" at bounding box center [980, 379] width 1175 height 758
type input "**********"
click at [175, 299] on input "**********" at bounding box center [184, 289] width 273 height 29
click at [184, 462] on button "Sign in" at bounding box center [184, 459] width 273 height 40
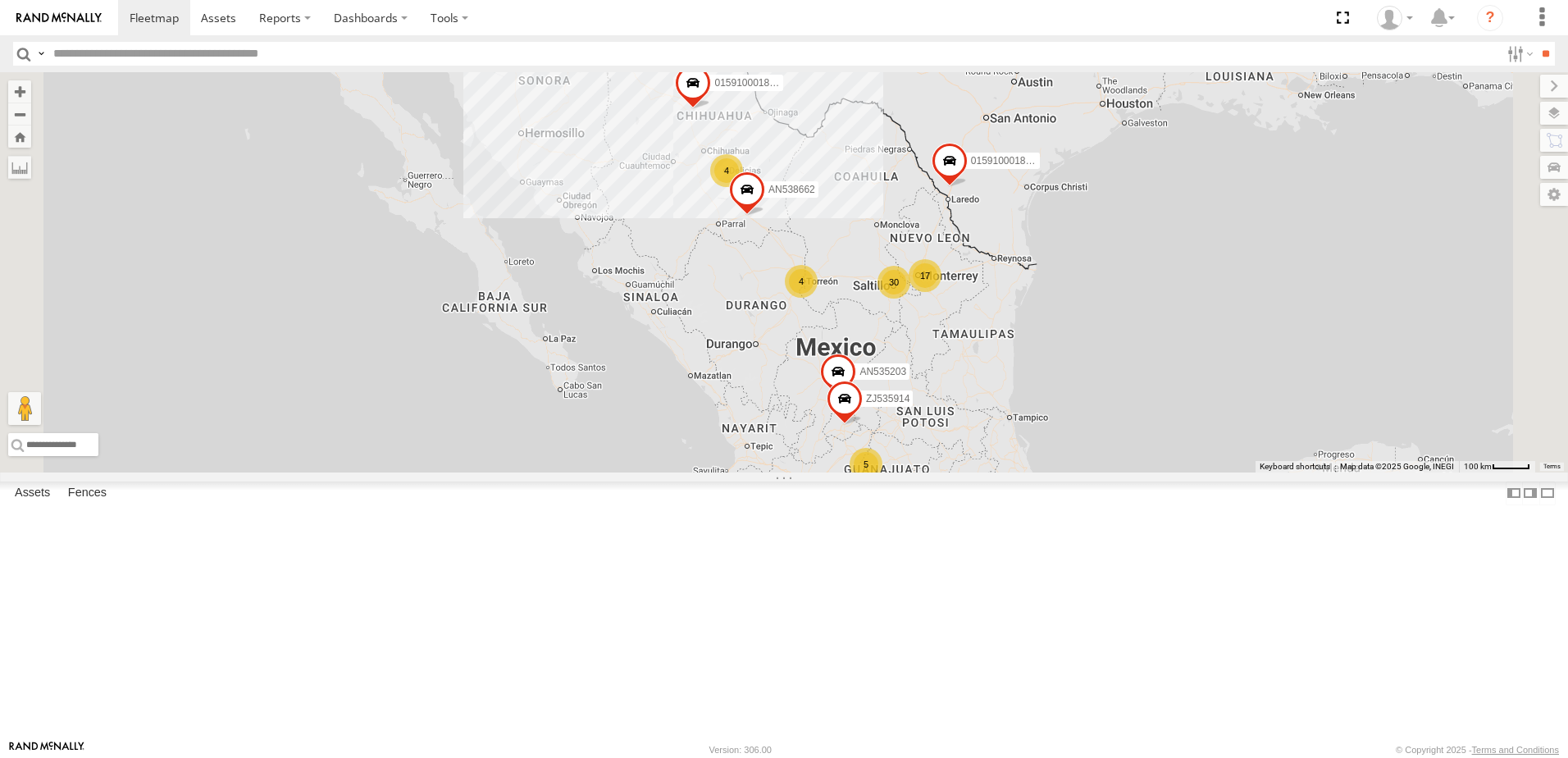
click at [136, 55] on input "text" at bounding box center [774, 54] width 1453 height 23
click at [1536, 42] on input "**" at bounding box center [1545, 54] width 19 height 23
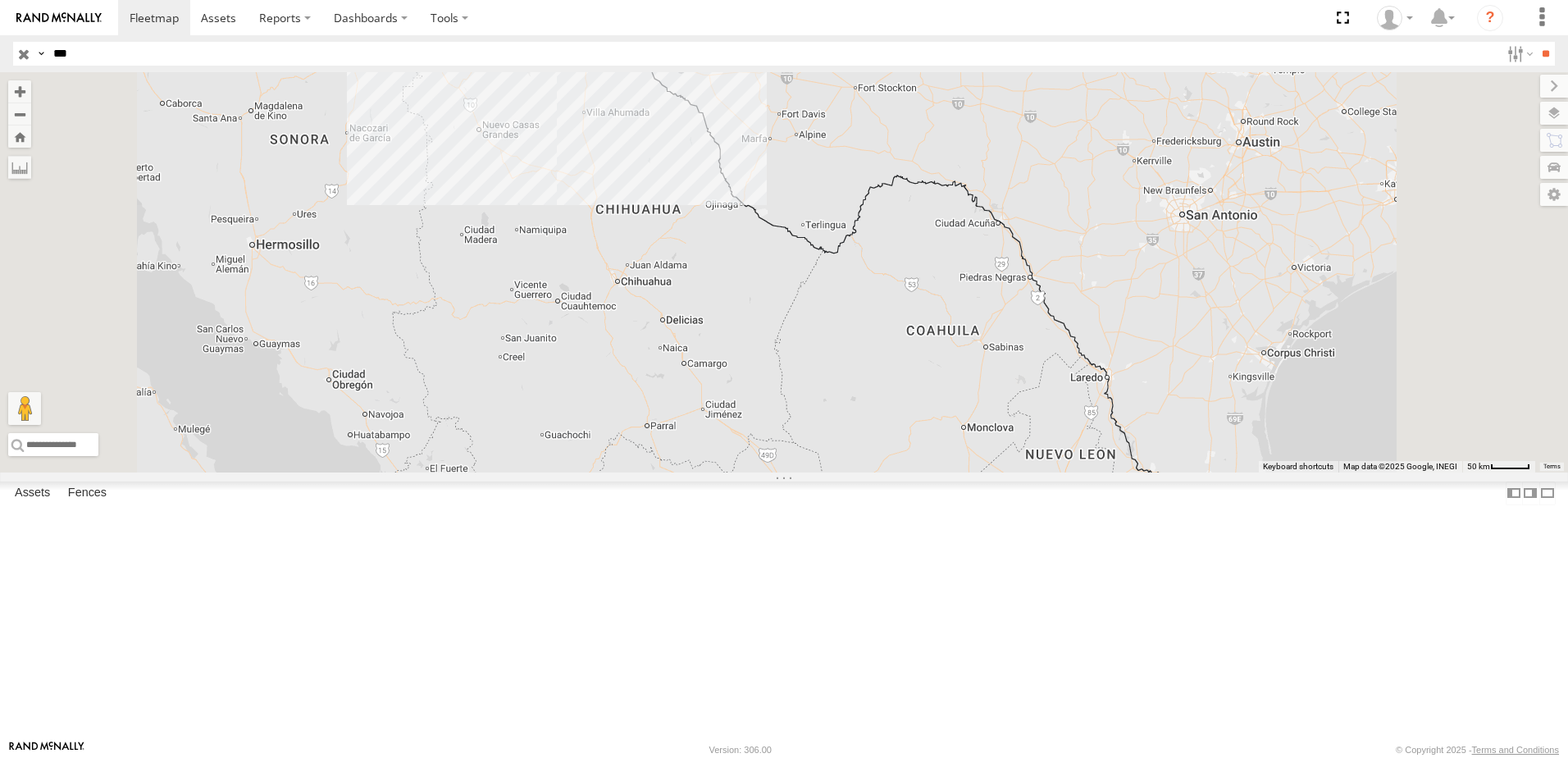
click at [146, 50] on input "***" at bounding box center [774, 54] width 1453 height 23
click at [39, 59] on label at bounding box center [41, 54] width 13 height 23
click at [0, 0] on span "Asset Label" at bounding box center [0, 0] width 0 height 0
click at [172, 54] on input "***" at bounding box center [774, 54] width 1453 height 23
type input "*"
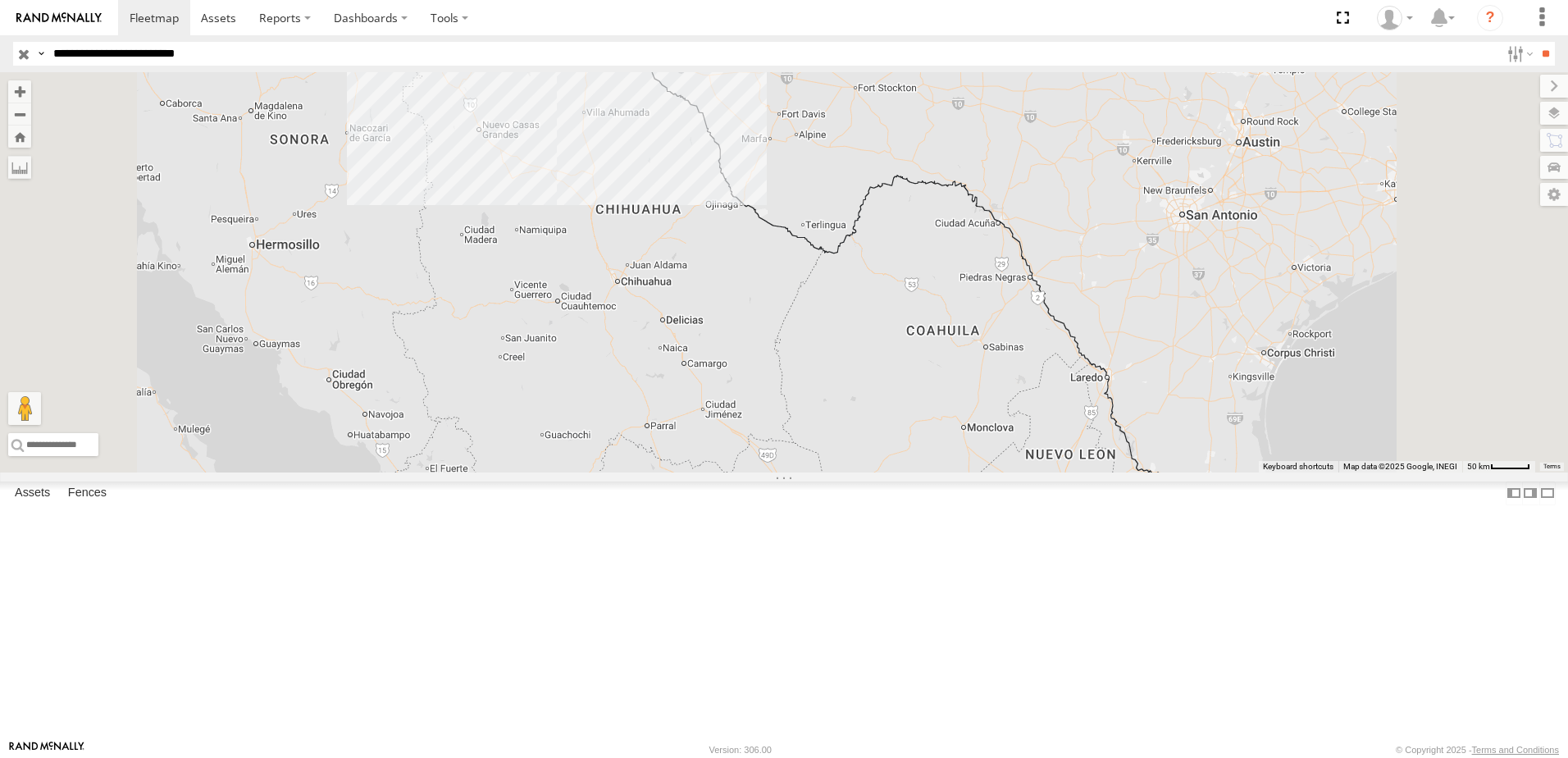
type input "**********"
click at [1536, 42] on input "**" at bounding box center [1545, 54] width 19 height 23
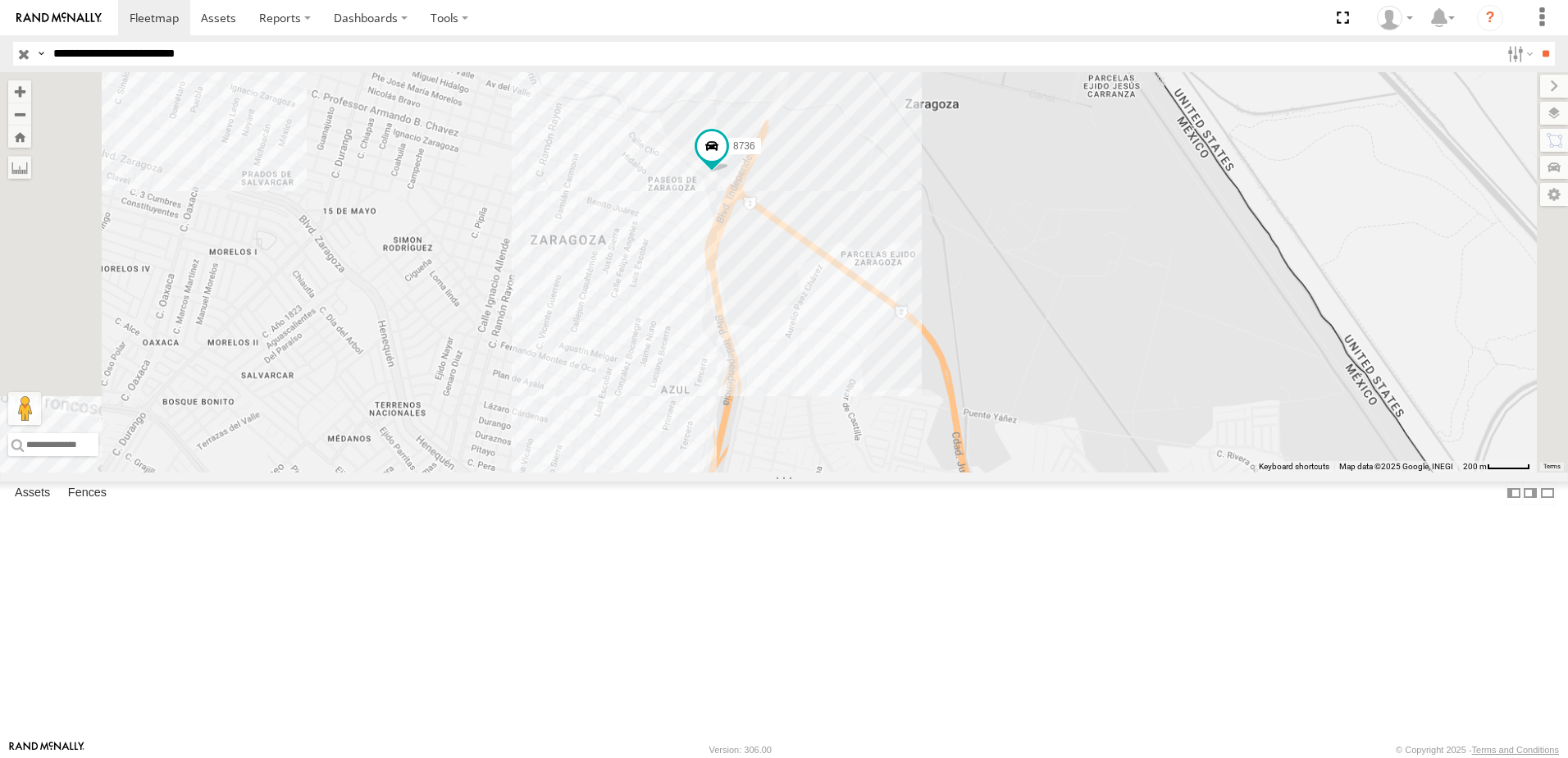
drag, startPoint x: 1109, startPoint y: 198, endPoint x: 1136, endPoint y: 302, distance: 107.4
click at [1136, 297] on div "690 7323 8736 558 338 554" at bounding box center [784, 272] width 1568 height 400
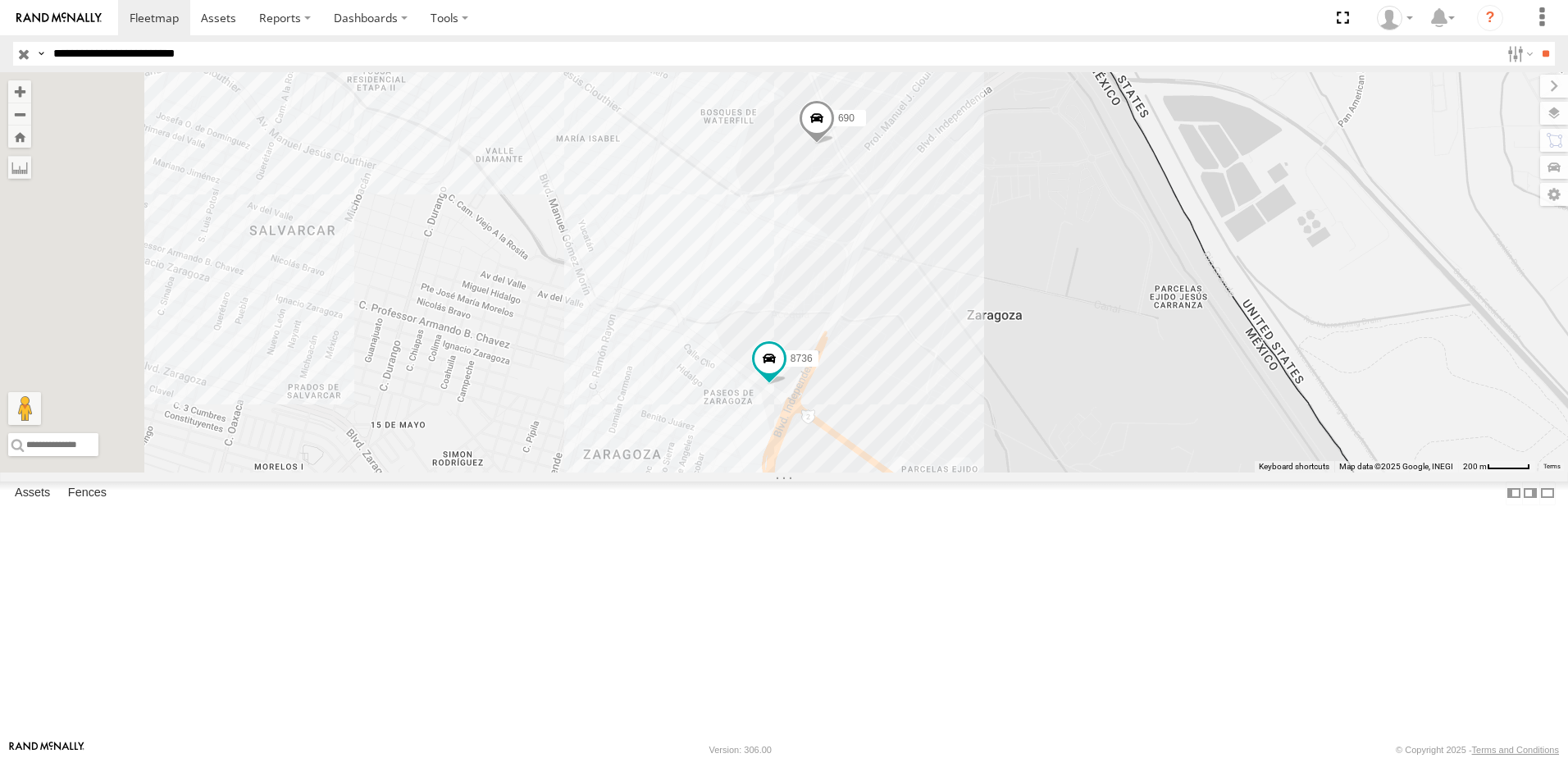
drag, startPoint x: 1097, startPoint y: 326, endPoint x: 1103, endPoint y: 360, distance: 34.5
click at [1101, 358] on div "690 7323 8736 558 338 554" at bounding box center [784, 272] width 1568 height 400
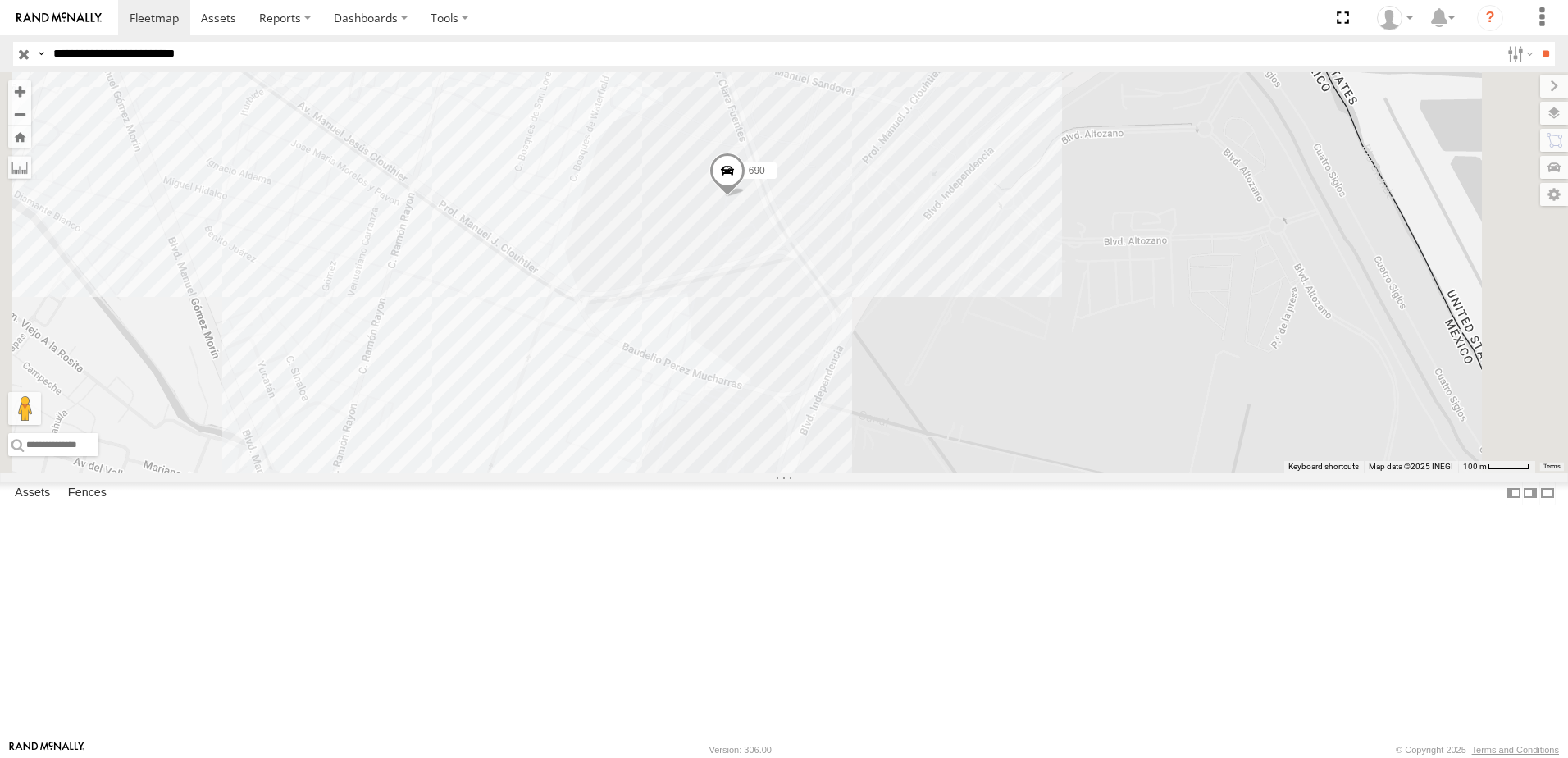
click at [746, 197] on span at bounding box center [727, 174] width 36 height 44
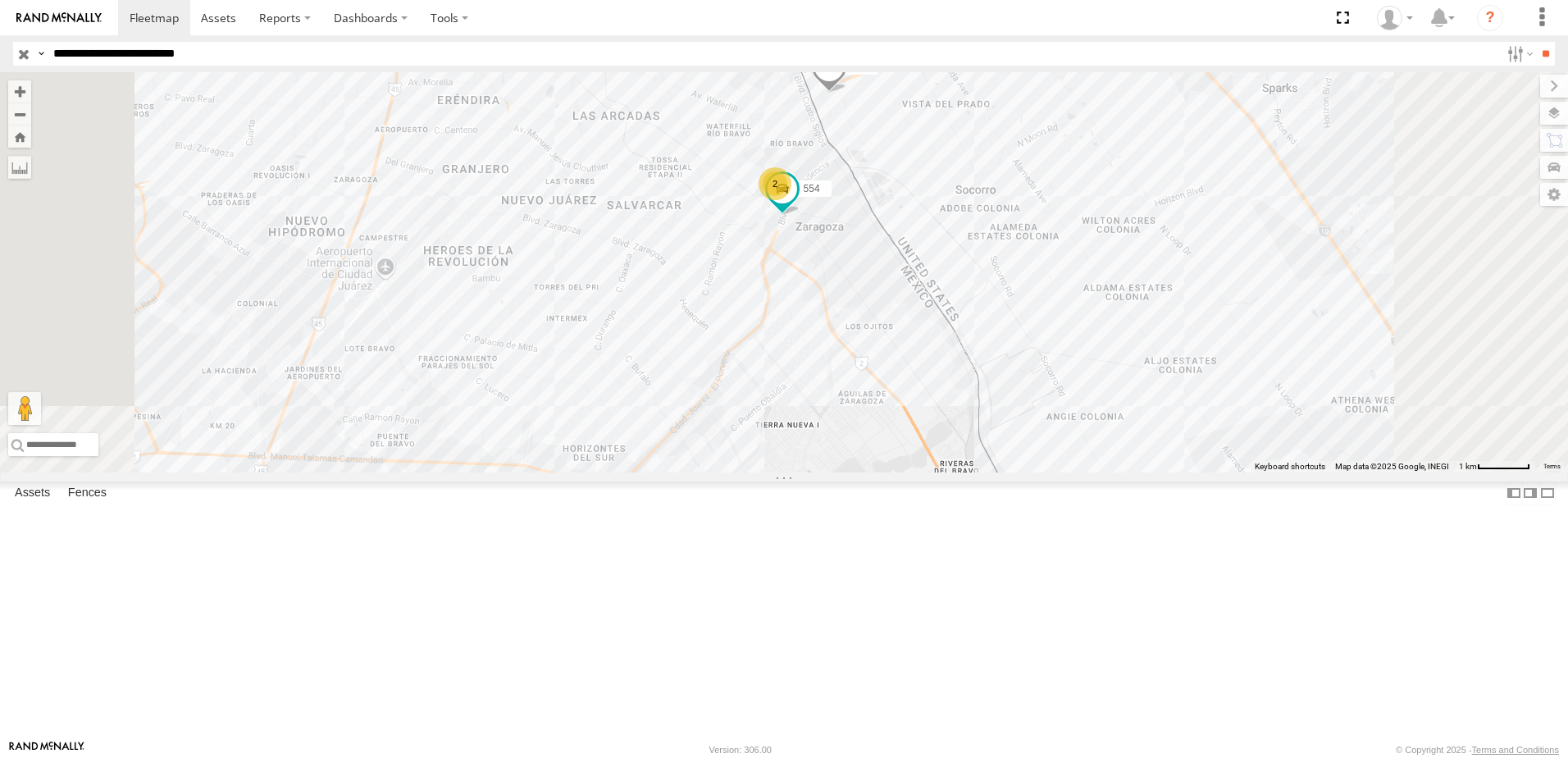
drag, startPoint x: 1029, startPoint y: 488, endPoint x: 1069, endPoint y: 394, distance: 102.2
click at [1061, 412] on div "7323 558 2 554" at bounding box center [784, 272] width 1568 height 400
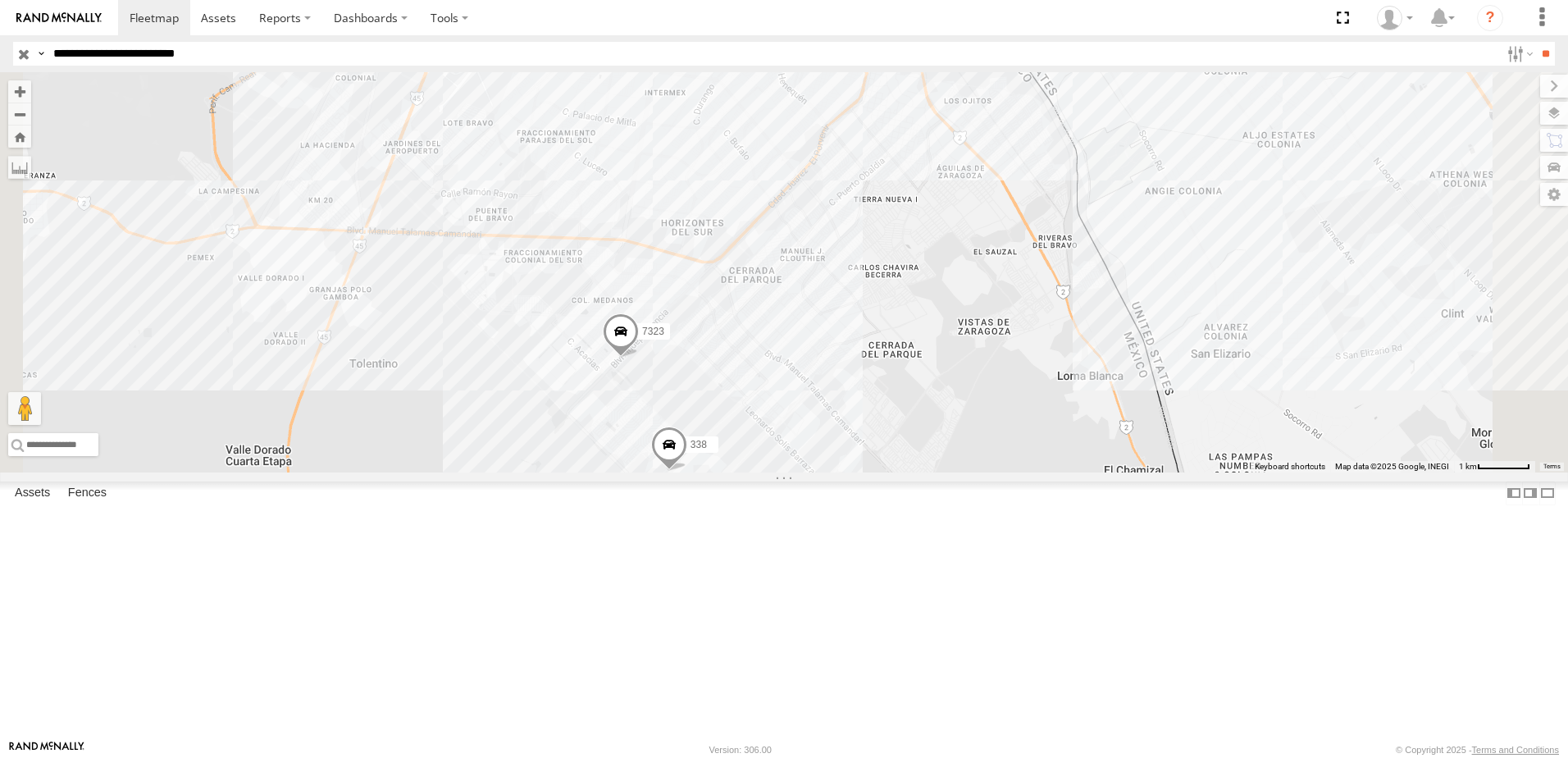
drag, startPoint x: 810, startPoint y: 537, endPoint x: 856, endPoint y: 454, distance: 94.9
click at [851, 464] on div "7323 558 338 2 554" at bounding box center [784, 272] width 1568 height 400
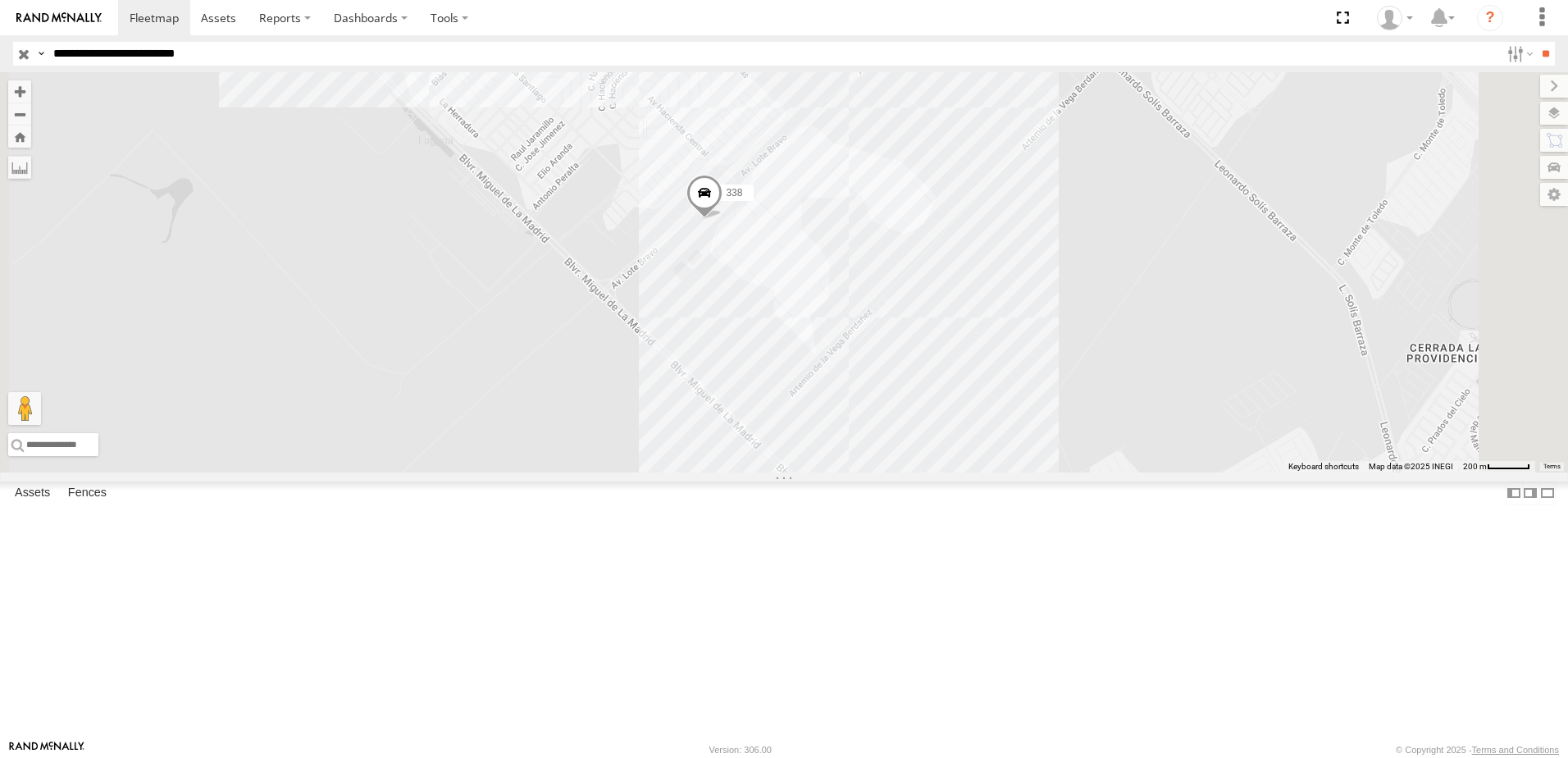
drag, startPoint x: 942, startPoint y: 430, endPoint x: 940, endPoint y: 447, distance: 17.1
click at [942, 440] on div "7323 558 338 554" at bounding box center [784, 272] width 1568 height 400
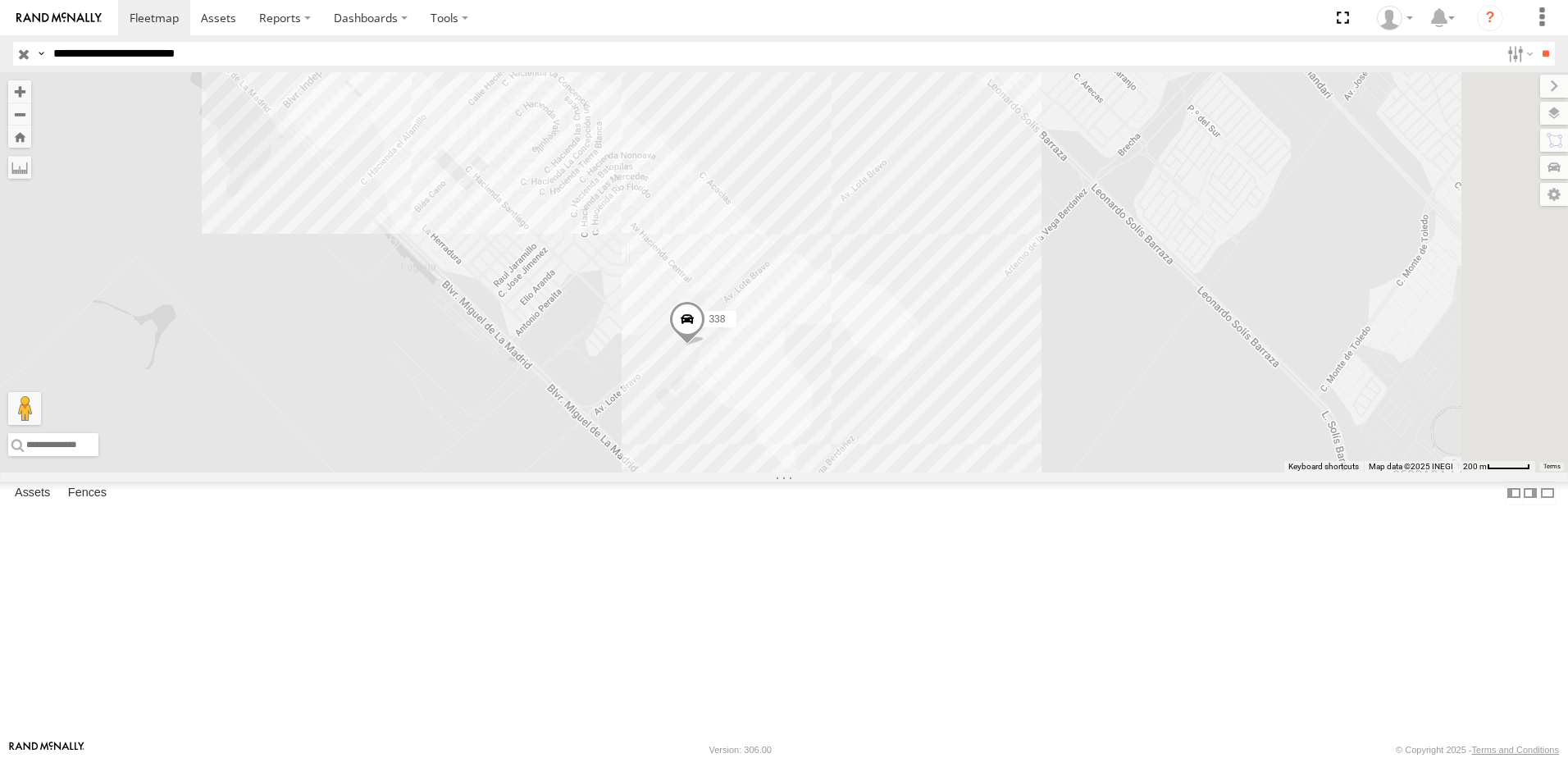
drag, startPoint x: 1192, startPoint y: 369, endPoint x: 1181, endPoint y: 422, distance: 54.1
click at [1181, 422] on div "7323 558 338 554" at bounding box center [784, 272] width 1568 height 400
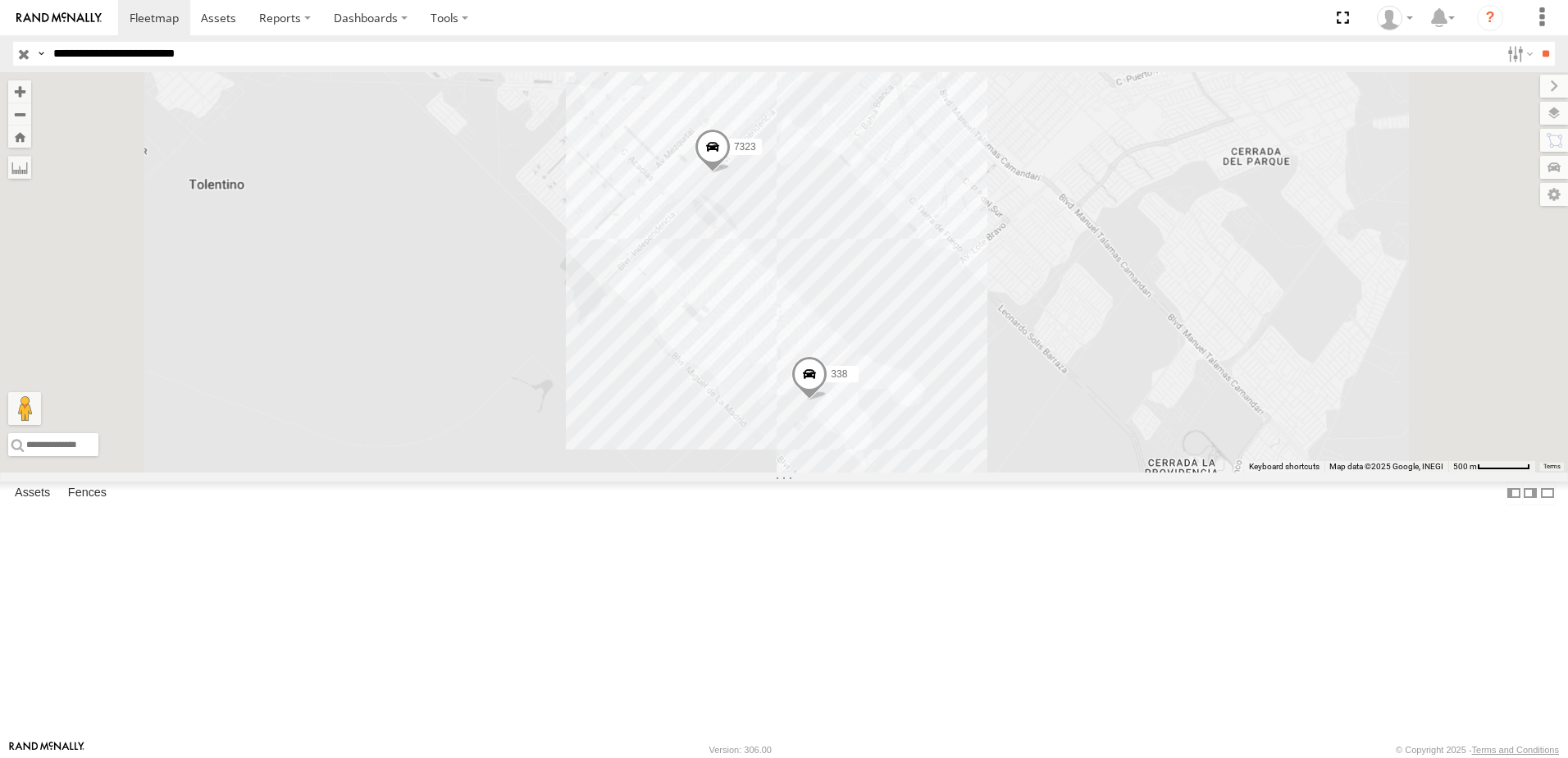
drag, startPoint x: 1164, startPoint y: 412, endPoint x: 1177, endPoint y: 378, distance: 36.4
click at [1175, 381] on div "7323 558 338 554" at bounding box center [784, 272] width 1568 height 400
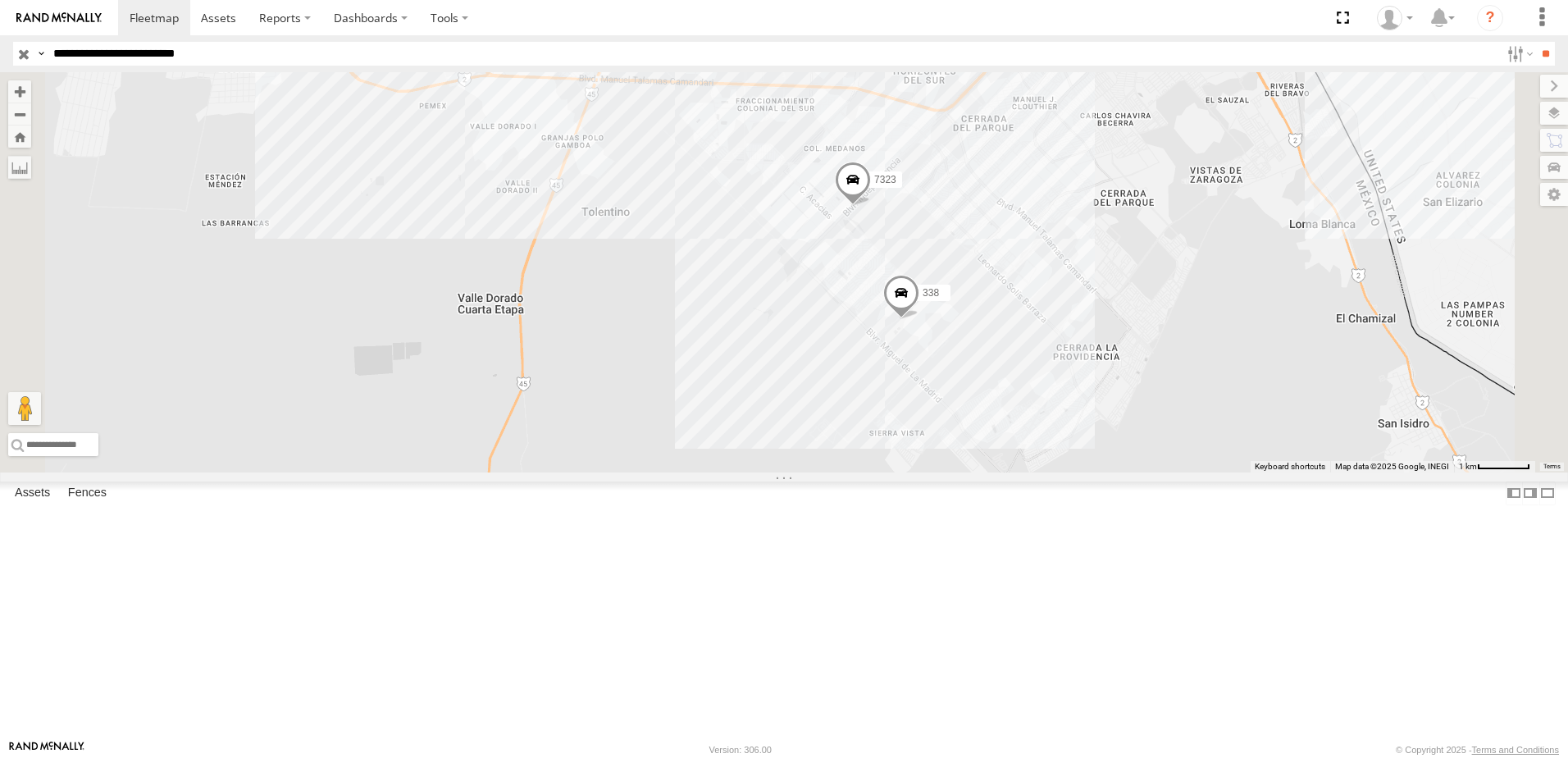
drag, startPoint x: 1206, startPoint y: 390, endPoint x: 1158, endPoint y: 428, distance: 61.2
click at [1195, 415] on div "7323 558 338 554" at bounding box center [784, 272] width 1568 height 400
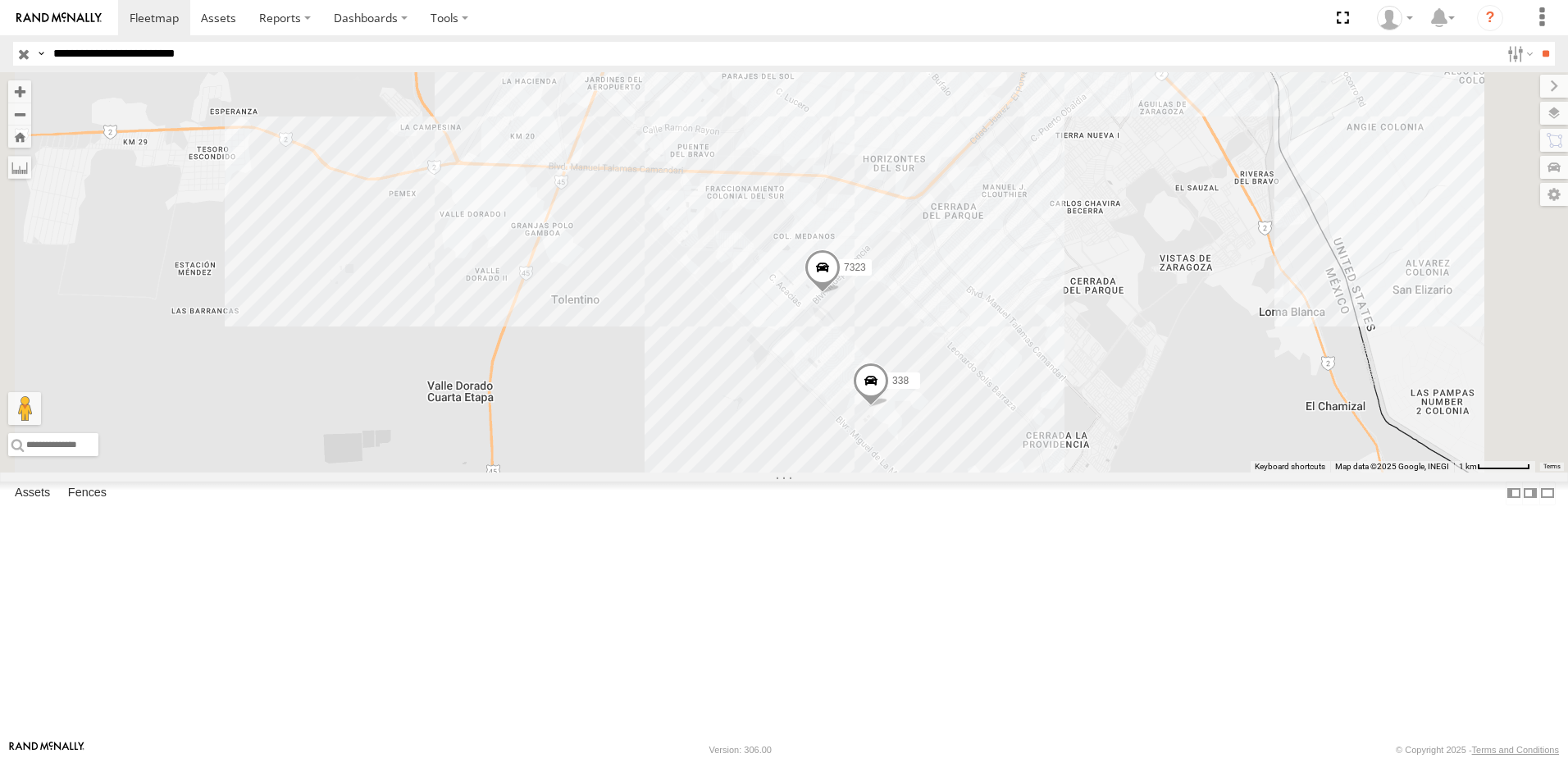
drag, startPoint x: 1122, startPoint y: 437, endPoint x: 1085, endPoint y: 384, distance: 64.6
click at [1127, 395] on div "7323 558 338 554" at bounding box center [784, 272] width 1568 height 400
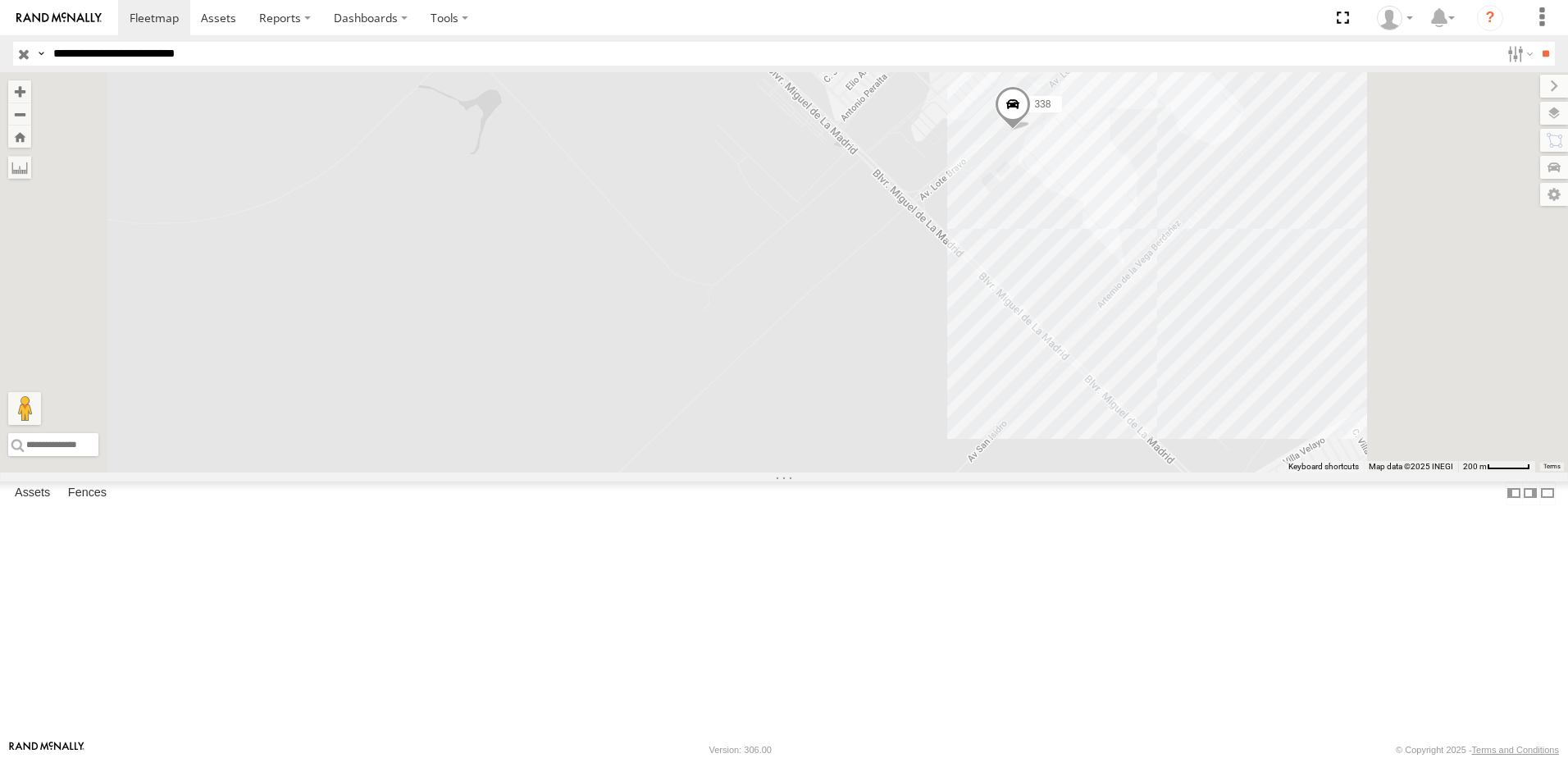
drag, startPoint x: 1275, startPoint y: 375, endPoint x: 1066, endPoint y: 431, distance: 216.4
click at [1164, 426] on div "7323 558 338 554" at bounding box center [784, 272] width 1568 height 400
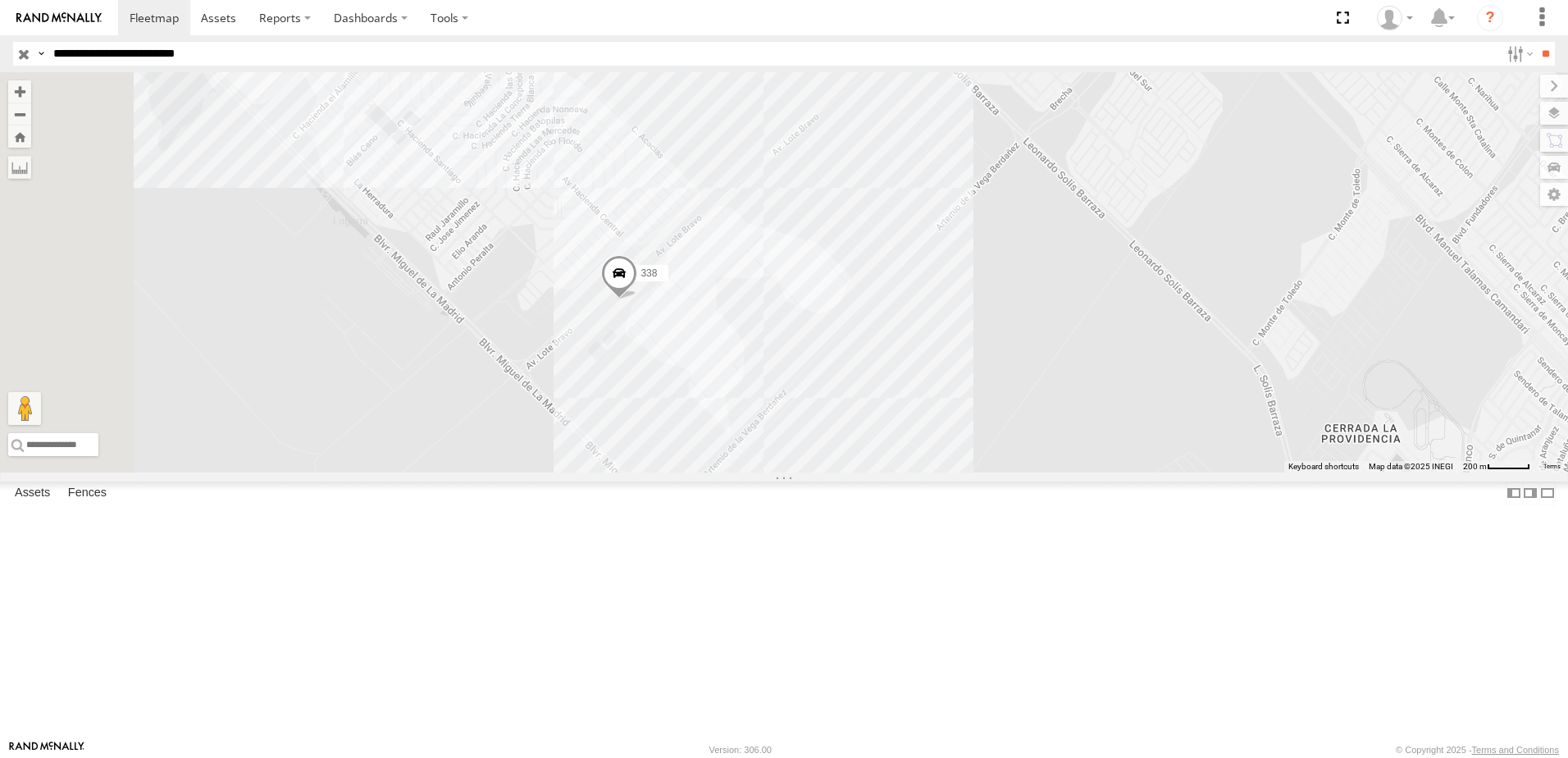
drag, startPoint x: 834, startPoint y: 416, endPoint x: 928, endPoint y: 426, distance: 94.5
click at [919, 426] on div "7323 558 338 554" at bounding box center [784, 272] width 1568 height 400
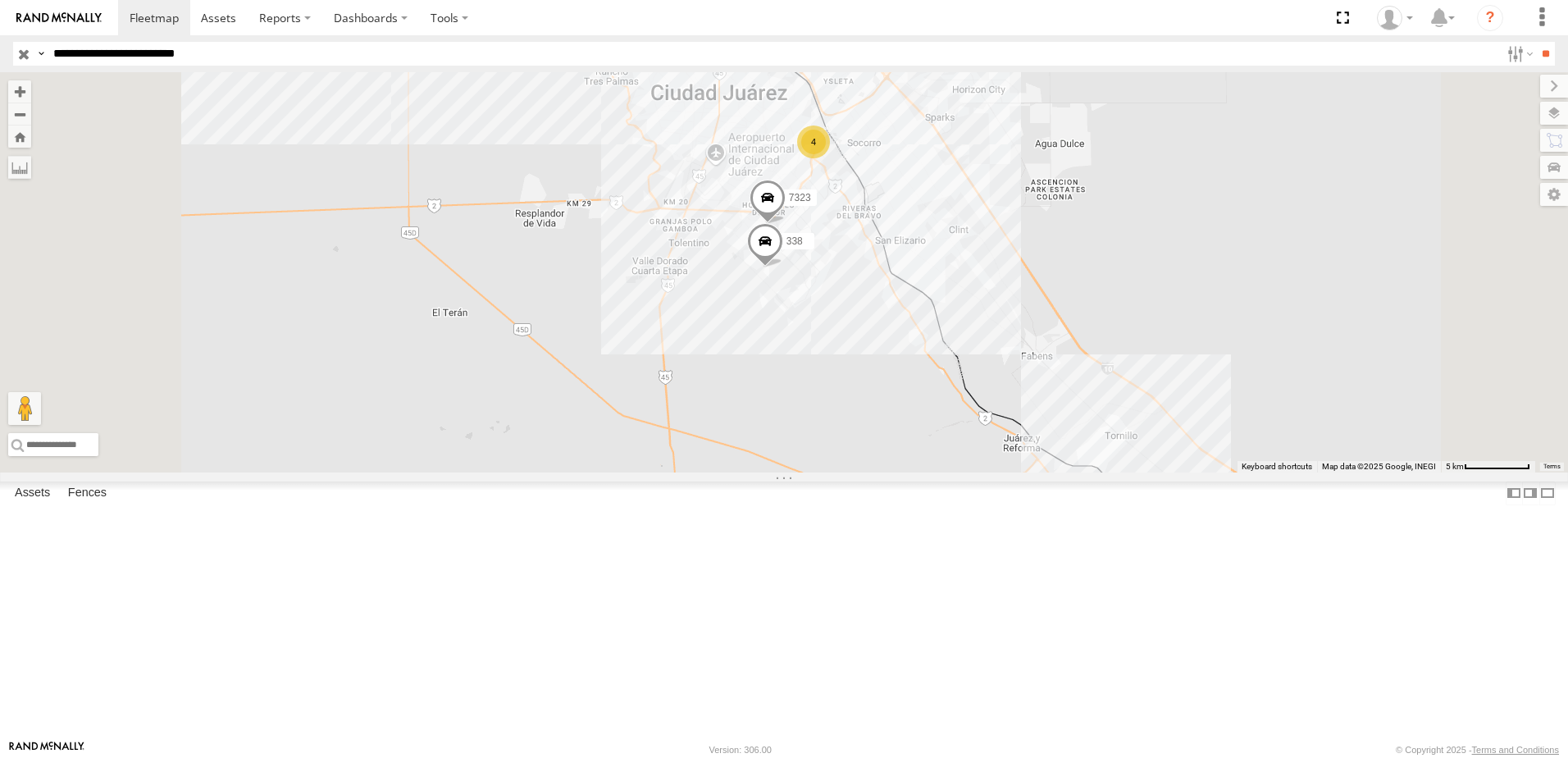
drag, startPoint x: 1020, startPoint y: 584, endPoint x: 1022, endPoint y: 575, distance: 9.2
click at [1025, 472] on div "7323 338 4" at bounding box center [784, 272] width 1568 height 400
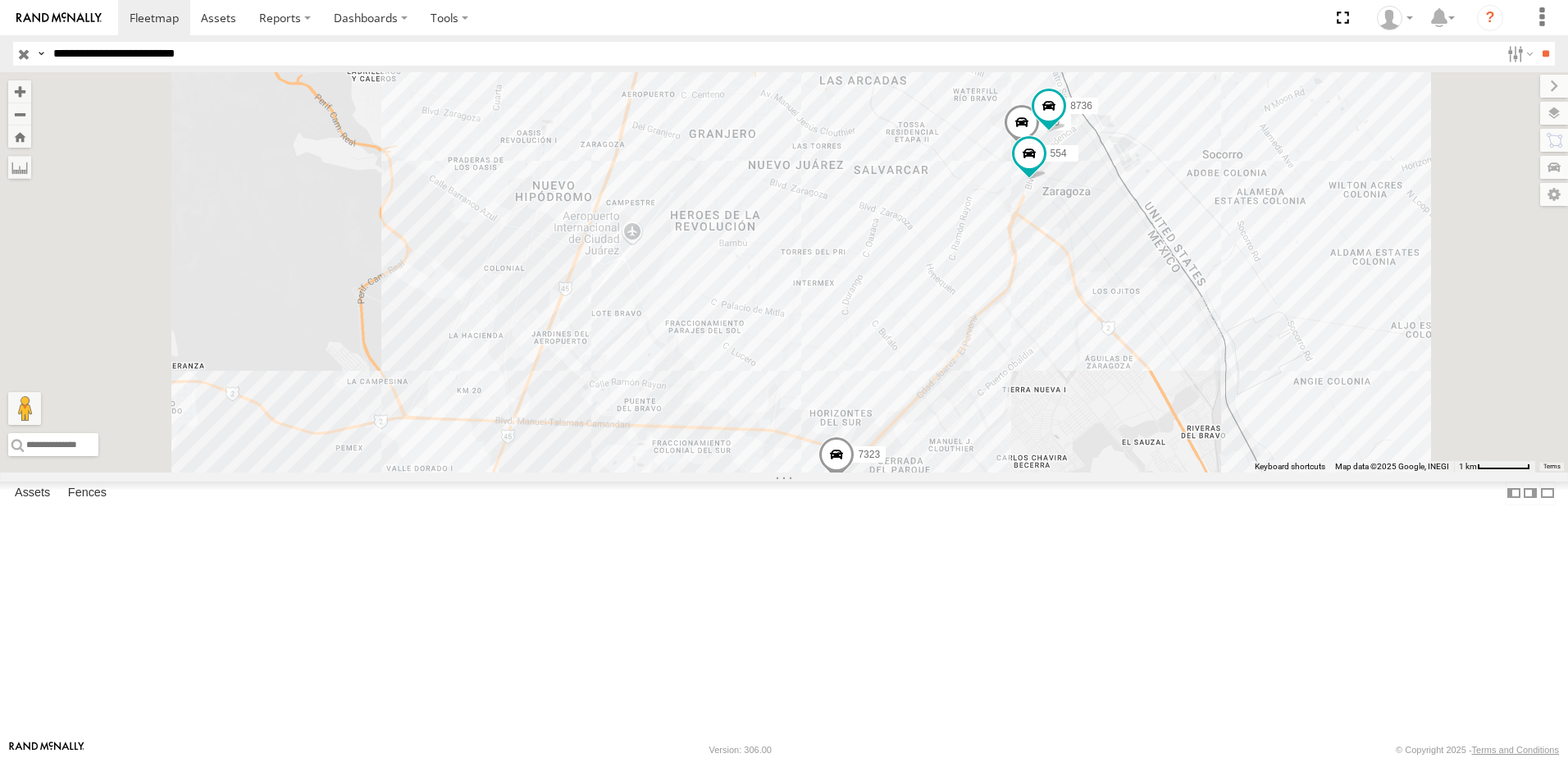
click at [1278, 406] on div "7323 338 690 8736 558 554" at bounding box center [784, 272] width 1568 height 400
